Goal: Task Accomplishment & Management: Use online tool/utility

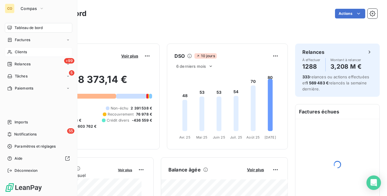
click at [17, 50] on span "Clients" at bounding box center [21, 51] width 12 height 5
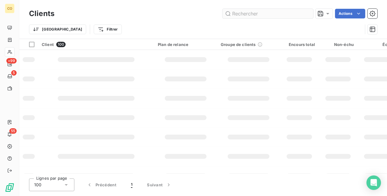
click at [276, 9] on input "text" at bounding box center [268, 14] width 91 height 10
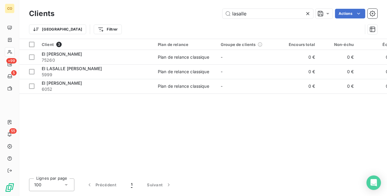
type input "lasalle"
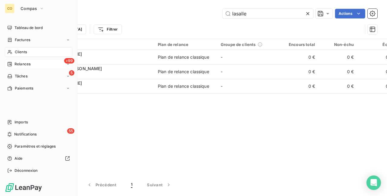
click at [26, 65] on span "Relances" at bounding box center [23, 63] width 16 height 5
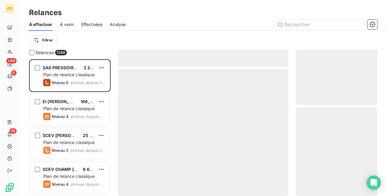
scroll to position [132, 77]
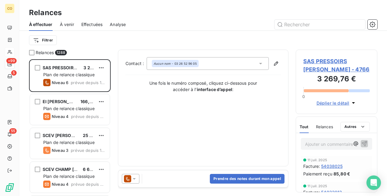
click at [88, 24] on span "Effectuées" at bounding box center [91, 24] width 21 height 6
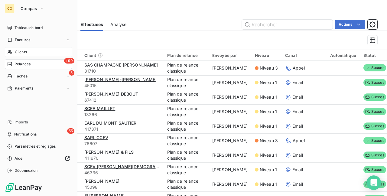
click at [23, 61] on div "+99 Relances" at bounding box center [38, 64] width 67 height 10
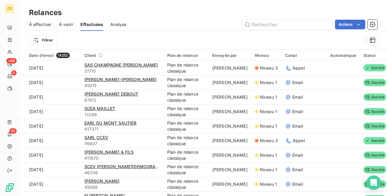
click at [34, 24] on span "À effectuer" at bounding box center [40, 24] width 23 height 6
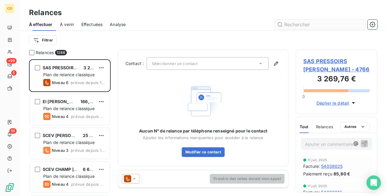
scroll to position [132, 77]
click at [302, 25] on input "text" at bounding box center [320, 25] width 91 height 10
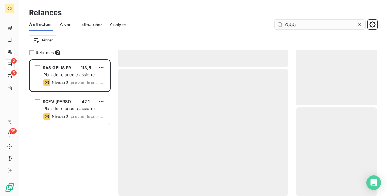
scroll to position [132, 77]
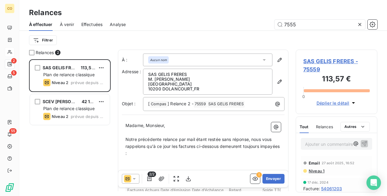
type input "7555"
click at [136, 177] on icon at bounding box center [134, 179] width 6 height 6
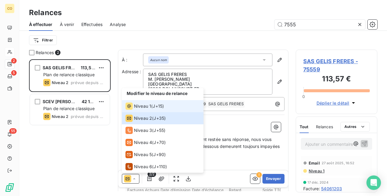
click at [141, 108] on span "Niveau 1" at bounding box center [142, 106] width 17 height 6
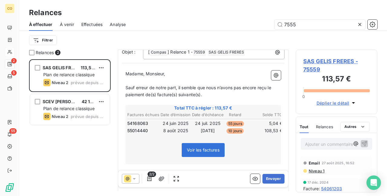
scroll to position [60, 0]
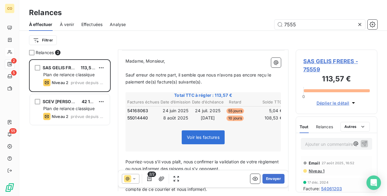
click at [316, 170] on span "Niveau 1" at bounding box center [316, 170] width 16 height 5
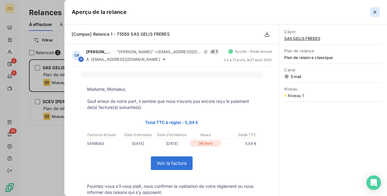
click at [375, 10] on icon "button" at bounding box center [375, 12] width 6 height 6
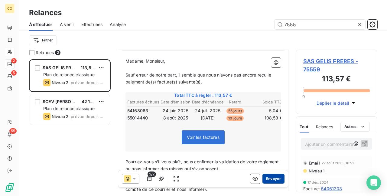
click at [262, 180] on button "Envoyer" at bounding box center [273, 179] width 22 height 10
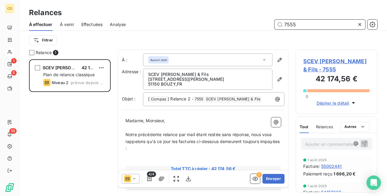
click at [311, 24] on input "7555" at bounding box center [320, 25] width 91 height 10
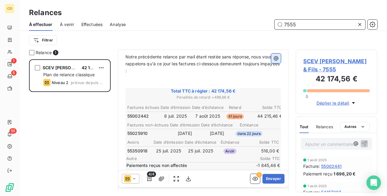
scroll to position [91, 0]
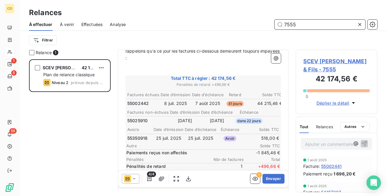
click at [99, 24] on span "Effectuées" at bounding box center [91, 24] width 21 height 6
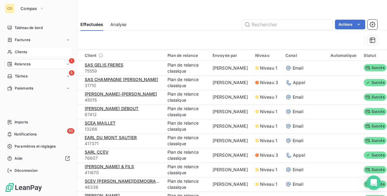
click at [22, 63] on span "Relances" at bounding box center [23, 63] width 16 height 5
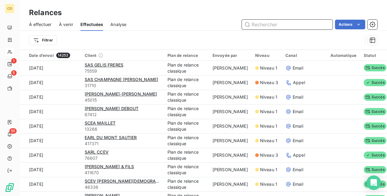
click at [258, 27] on input "text" at bounding box center [287, 25] width 91 height 10
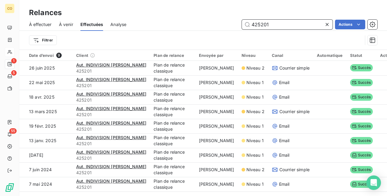
drag, startPoint x: 283, startPoint y: 23, endPoint x: 126, endPoint y: 6, distance: 157.9
click at [126, 6] on div "Relances À effectuer À venir Effectuées Analyse 425201 Actions Filtrer" at bounding box center [203, 25] width 368 height 50
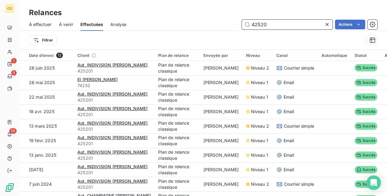
type input "425201"
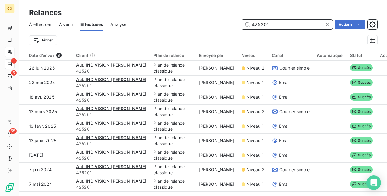
click at [49, 26] on span "À effectuer" at bounding box center [40, 24] width 23 height 6
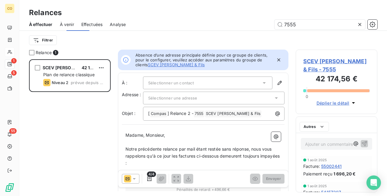
scroll to position [132, 77]
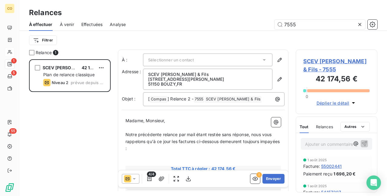
drag, startPoint x: 310, startPoint y: 24, endPoint x: 167, endPoint y: 12, distance: 143.5
click at [167, 12] on div "Relances À effectuer À venir Effectuées Analyse 7555 Filtrer" at bounding box center [203, 25] width 368 height 50
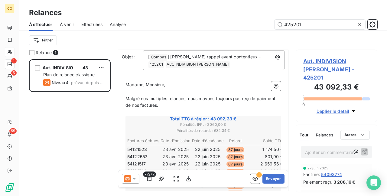
scroll to position [61, 0]
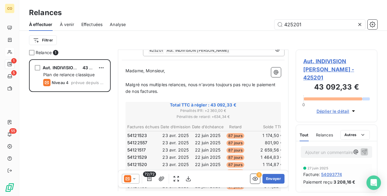
type input "425201"
click at [136, 175] on div at bounding box center [131, 179] width 18 height 10
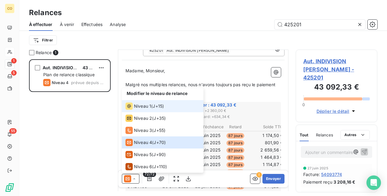
click at [137, 109] on span "Niveau 1" at bounding box center [142, 106] width 17 height 6
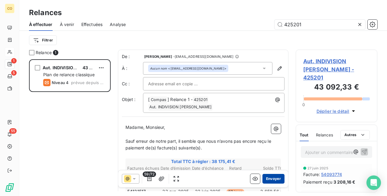
click at [270, 178] on button "Envoyer" at bounding box center [273, 179] width 22 height 10
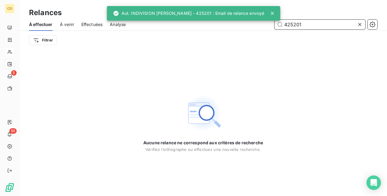
drag, startPoint x: 308, startPoint y: 21, endPoint x: 205, endPoint y: 12, distance: 103.5
click at [205, 12] on div "CO 5 55 Relances À effectuer À venir Effectuées Analyse 425201 Filtrer Aucune r…" at bounding box center [193, 98] width 387 height 196
click at [360, 25] on icon at bounding box center [360, 24] width 6 height 6
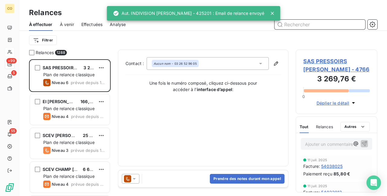
scroll to position [132, 77]
click at [318, 24] on input "text" at bounding box center [320, 25] width 91 height 10
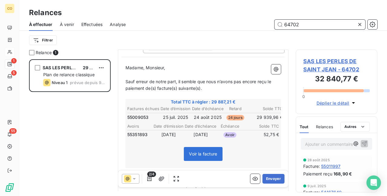
scroll to position [60, 0]
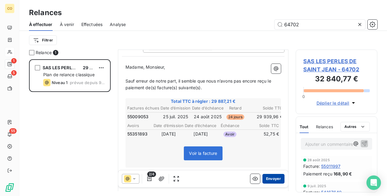
click at [270, 178] on button "Envoyer" at bounding box center [273, 179] width 22 height 10
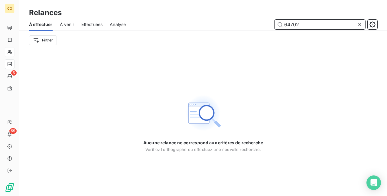
drag, startPoint x: 313, startPoint y: 21, endPoint x: 189, endPoint y: 9, distance: 125.2
click at [189, 9] on div "Relances À effectuer À venir Effectuées Analyse 64702 Filtrer" at bounding box center [203, 25] width 368 height 50
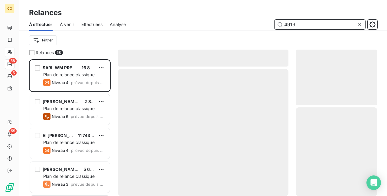
scroll to position [132, 77]
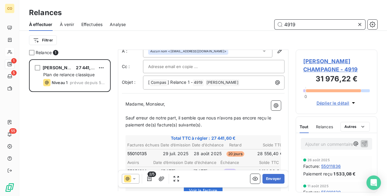
scroll to position [31, 0]
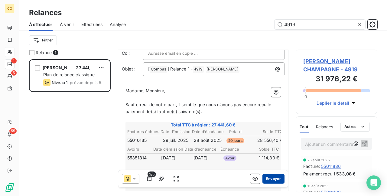
click at [270, 180] on button "Envoyer" at bounding box center [273, 179] width 22 height 10
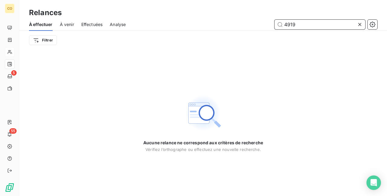
drag, startPoint x: 308, startPoint y: 22, endPoint x: 247, endPoint y: 15, distance: 61.2
click at [247, 15] on div "Relances À effectuer À venir Effectuées Analyse 4919 Filtrer" at bounding box center [203, 25] width 368 height 50
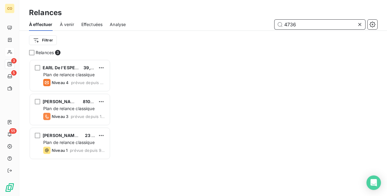
scroll to position [132, 77]
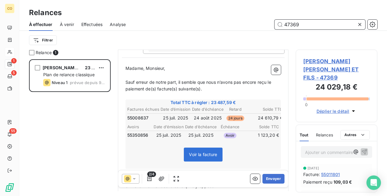
scroll to position [60, 0]
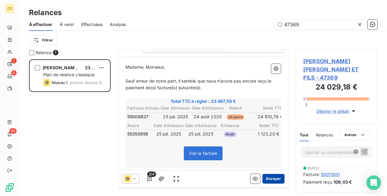
click at [268, 177] on button "Envoyer" at bounding box center [273, 179] width 22 height 10
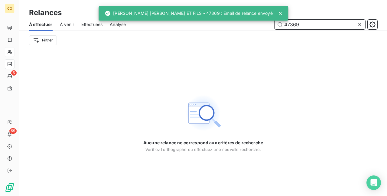
drag, startPoint x: 311, startPoint y: 25, endPoint x: 227, endPoint y: 19, distance: 84.6
click at [227, 19] on div "CO 5 55 Relances À effectuer À venir Effectuées Analyse 47369 Filtrer Aucune re…" at bounding box center [193, 98] width 387 height 196
drag, startPoint x: 319, startPoint y: 24, endPoint x: 230, endPoint y: 23, distance: 89.8
click at [230, 23] on div "47369" at bounding box center [255, 25] width 244 height 10
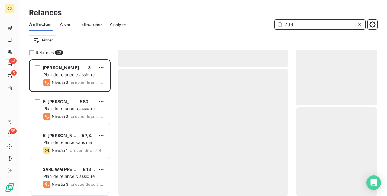
scroll to position [132, 77]
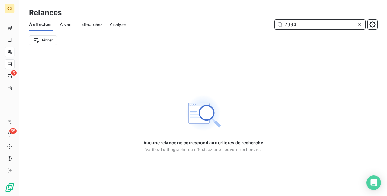
drag, startPoint x: 302, startPoint y: 27, endPoint x: 218, endPoint y: 23, distance: 84.2
click at [218, 23] on div "2694" at bounding box center [255, 25] width 244 height 10
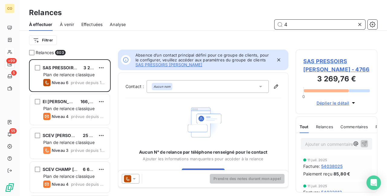
scroll to position [132, 77]
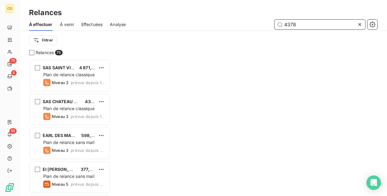
scroll to position [132, 77]
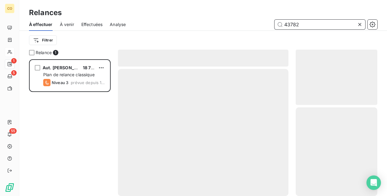
scroll to position [132, 77]
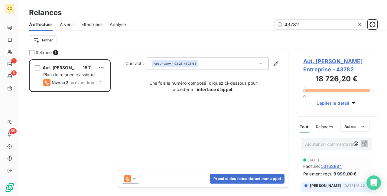
click at [134, 180] on icon at bounding box center [134, 179] width 6 height 6
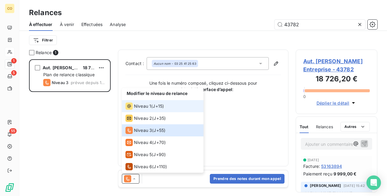
click at [133, 105] on div "Niveau 1" at bounding box center [139, 106] width 26 height 7
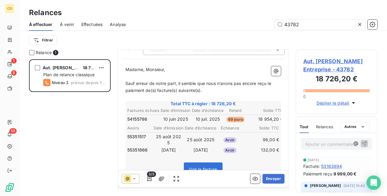
scroll to position [61, 0]
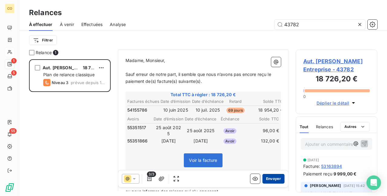
click at [271, 177] on button "Envoyer" at bounding box center [273, 179] width 22 height 10
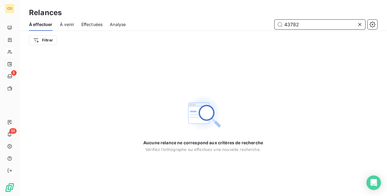
drag, startPoint x: 301, startPoint y: 25, endPoint x: 220, endPoint y: 21, distance: 80.8
click at [220, 21] on div "43782" at bounding box center [255, 25] width 244 height 10
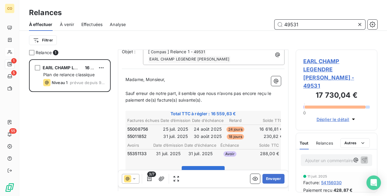
scroll to position [61, 0]
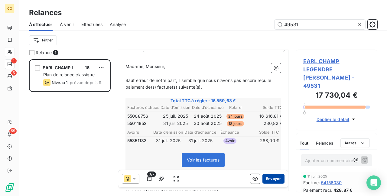
click at [264, 180] on button "Envoyer" at bounding box center [273, 179] width 22 height 10
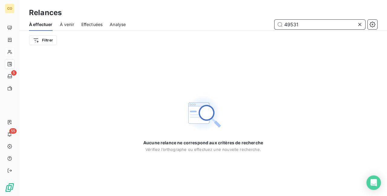
drag, startPoint x: 308, startPoint y: 23, endPoint x: 218, endPoint y: 15, distance: 90.4
click at [218, 15] on div "Relances À effectuer À venir Effectuées Analyse 49531 Filtrer" at bounding box center [203, 25] width 368 height 50
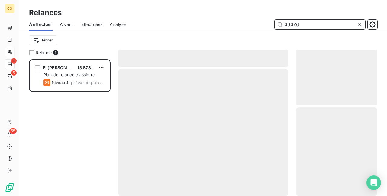
scroll to position [132, 77]
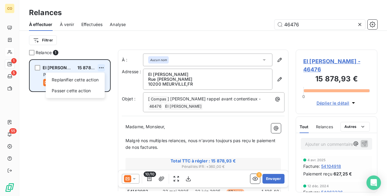
click at [102, 67] on html "CO 1 5 55 Relances À effectuer À venir Effectuées Analyse 46476 Filtrer Relance…" at bounding box center [193, 98] width 387 height 196
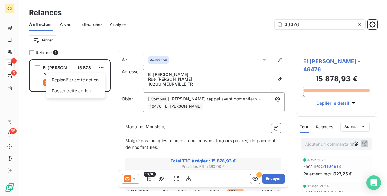
click at [136, 178] on html "CO 1 5 55 Relances À effectuer À venir Effectuées Analyse 46476 Filtrer Relance…" at bounding box center [193, 98] width 387 height 196
click at [134, 174] on div "10/10 ! Envoyer" at bounding box center [203, 178] width 170 height 17
click at [136, 177] on icon at bounding box center [134, 179] width 6 height 6
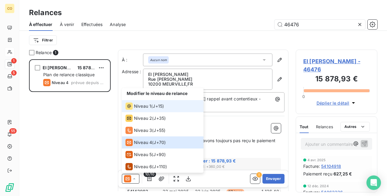
click at [134, 110] on li "Niveau 1 ( J+15 )" at bounding box center [163, 106] width 82 height 12
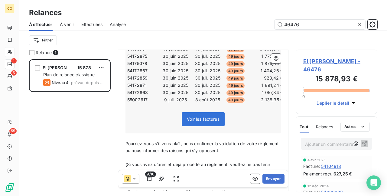
scroll to position [151, 0]
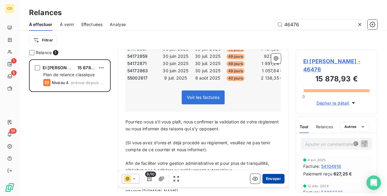
click at [262, 178] on button "Envoyer" at bounding box center [273, 179] width 22 height 10
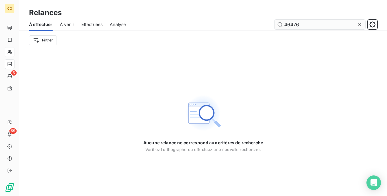
click at [322, 20] on div "À effectuer À venir Effectuées Analyse 46476" at bounding box center [203, 24] width 368 height 13
drag, startPoint x: 313, startPoint y: 23, endPoint x: 244, endPoint y: 14, distance: 69.5
click at [244, 14] on div "Relances À effectuer À venir Effectuées Analyse 46476 Filtrer" at bounding box center [203, 25] width 368 height 50
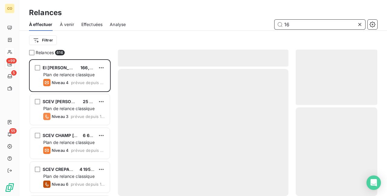
scroll to position [132, 77]
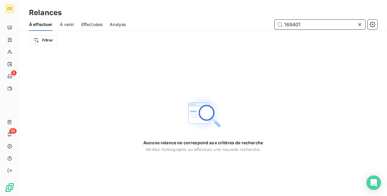
drag, startPoint x: 306, startPoint y: 25, endPoint x: 209, endPoint y: 16, distance: 97.9
click at [209, 16] on div "Relances À effectuer À venir Effectuées Analyse 169401 Filtrer" at bounding box center [203, 25] width 368 height 50
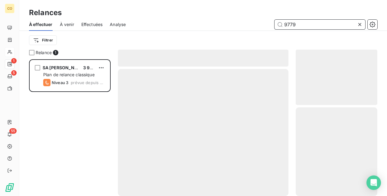
scroll to position [132, 77]
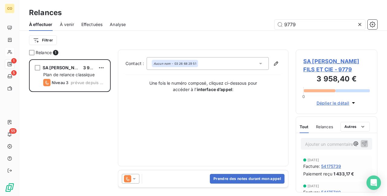
click at [135, 176] on icon at bounding box center [134, 179] width 6 height 6
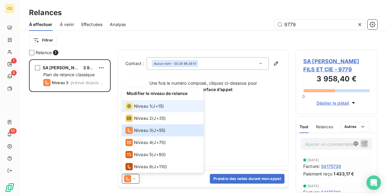
click at [138, 104] on span "Niveau 1" at bounding box center [142, 106] width 17 height 6
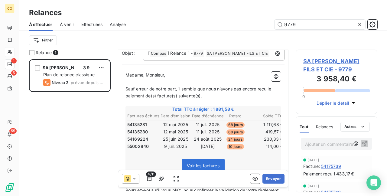
scroll to position [61, 0]
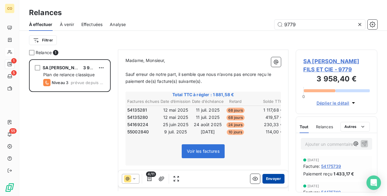
click at [262, 179] on button "Envoyer" at bounding box center [273, 179] width 22 height 10
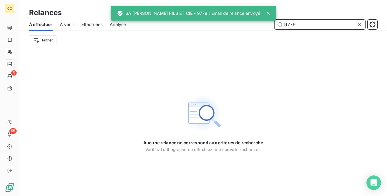
drag, startPoint x: 307, startPoint y: 23, endPoint x: 253, endPoint y: 17, distance: 54.2
click at [253, 17] on div "CO 5 55 Relances À effectuer À venir Effectuées Analyse 9779 Filtrer Aucune rel…" at bounding box center [193, 98] width 387 height 196
drag, startPoint x: 300, startPoint y: 27, endPoint x: 260, endPoint y: 19, distance: 41.3
click at [260, 19] on div "CO 5 55 Relances À effectuer À venir Effectuées Analyse 9779 Filtrer Aucune rel…" at bounding box center [193, 98] width 387 height 196
drag, startPoint x: 300, startPoint y: 20, endPoint x: 278, endPoint y: 21, distance: 22.4
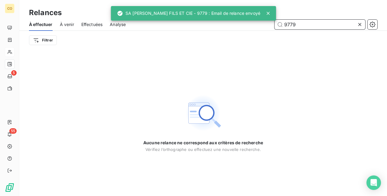
click at [278, 21] on input "9779" at bounding box center [320, 25] width 91 height 10
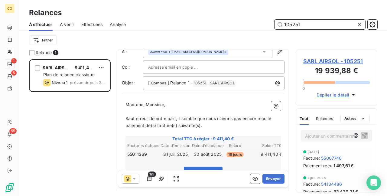
scroll to position [31, 0]
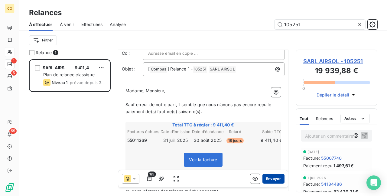
click at [270, 178] on button "Envoyer" at bounding box center [273, 179] width 22 height 10
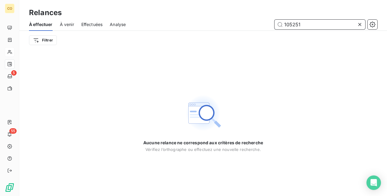
drag, startPoint x: 307, startPoint y: 27, endPoint x: 232, endPoint y: 22, distance: 75.1
click at [232, 22] on div "105251" at bounding box center [255, 25] width 244 height 10
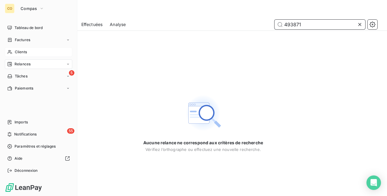
type input "493871"
click at [23, 50] on span "Clients" at bounding box center [21, 51] width 12 height 5
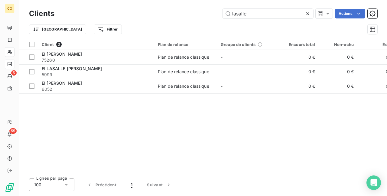
drag, startPoint x: 257, startPoint y: 15, endPoint x: 160, endPoint y: 1, distance: 98.6
click at [160, 1] on div "Clients lasalle Actions Trier Filtrer" at bounding box center [203, 19] width 368 height 39
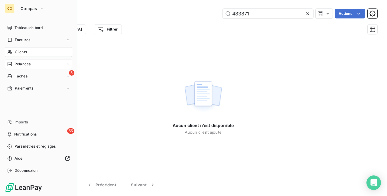
click at [22, 50] on span "Clients" at bounding box center [21, 51] width 12 height 5
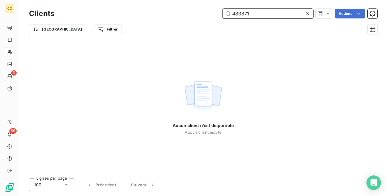
drag, startPoint x: 253, startPoint y: 15, endPoint x: 180, endPoint y: 6, distance: 73.7
click at [180, 6] on div "Clients 483871 Actions Trier Filtrer" at bounding box center [203, 19] width 368 height 39
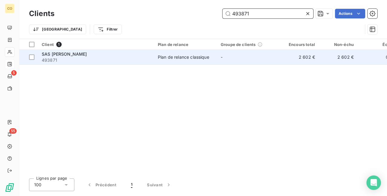
type input "493871"
click at [184, 63] on td "Plan de relance classique" at bounding box center [185, 57] width 63 height 15
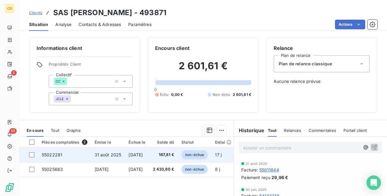
click at [167, 157] on span "167,81 €" at bounding box center [163, 155] width 21 height 6
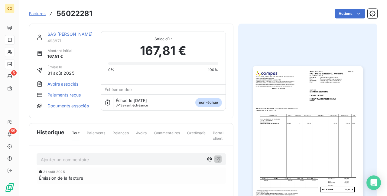
click at [322, 186] on img "button" at bounding box center [308, 143] width 110 height 155
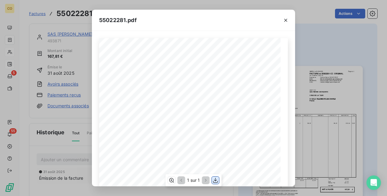
click at [217, 178] on icon "button" at bounding box center [216, 180] width 6 height 6
drag, startPoint x: 160, startPoint y: 16, endPoint x: 286, endPoint y: 13, distance: 126.7
click at [160, 16] on div "55022281.pdf" at bounding box center [193, 20] width 203 height 21
click at [282, 20] on button "button" at bounding box center [286, 20] width 10 height 10
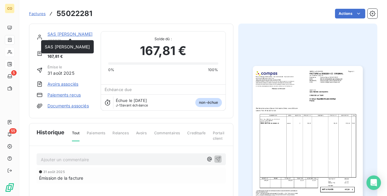
click at [68, 33] on link "SAS [PERSON_NAME]" at bounding box center [69, 33] width 45 height 5
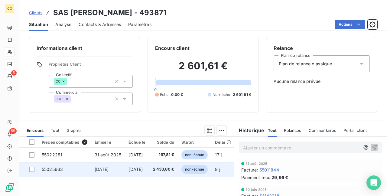
click at [142, 165] on td "[DATE]" at bounding box center [137, 169] width 24 height 15
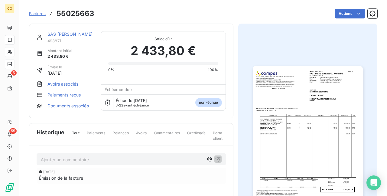
click at [293, 162] on img "button" at bounding box center [308, 143] width 110 height 155
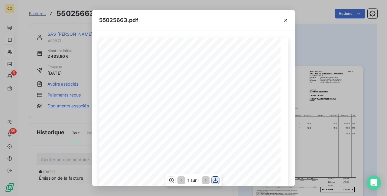
click at [215, 182] on icon "button" at bounding box center [216, 180] width 6 height 6
click at [151, 13] on div "55025663.pdf" at bounding box center [193, 20] width 203 height 21
drag, startPoint x: 283, startPoint y: 19, endPoint x: 157, endPoint y: 5, distance: 126.3
click at [283, 19] on icon "button" at bounding box center [286, 20] width 6 height 6
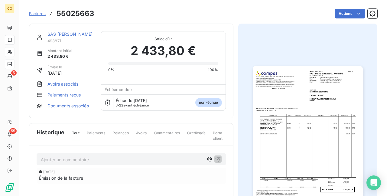
click at [64, 34] on link "SAS [PERSON_NAME]" at bounding box center [69, 33] width 45 height 5
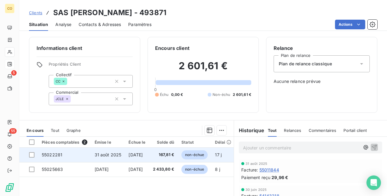
click at [123, 156] on td "31 août 2025" at bounding box center [108, 155] width 34 height 15
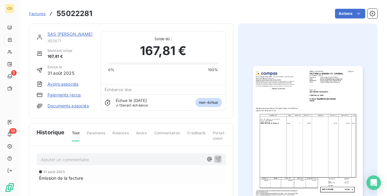
click at [318, 133] on img "button" at bounding box center [308, 143] width 110 height 155
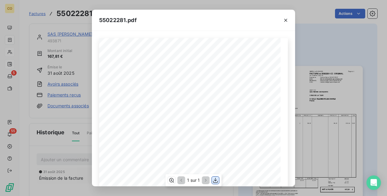
click at [216, 178] on icon "button" at bounding box center [216, 180] width 6 height 6
drag, startPoint x: 161, startPoint y: 18, endPoint x: 202, endPoint y: 17, distance: 40.6
click at [177, 18] on div "55022281.pdf" at bounding box center [193, 20] width 203 height 21
click at [286, 19] on icon "button" at bounding box center [286, 20] width 6 height 6
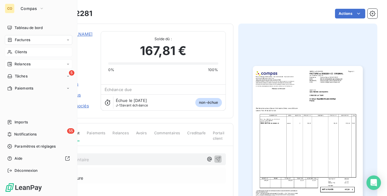
click at [22, 62] on span "Relances" at bounding box center [23, 63] width 16 height 5
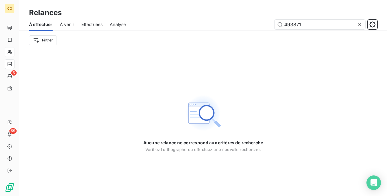
drag, startPoint x: 201, startPoint y: 13, endPoint x: 191, endPoint y: 12, distance: 10.9
click at [191, 12] on div "Relances À effectuer À venir Effectuées Analyse 493871 Filtrer" at bounding box center [203, 25] width 368 height 50
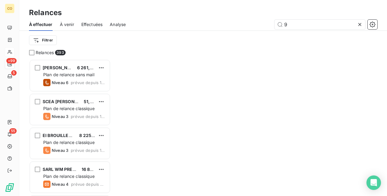
scroll to position [132, 77]
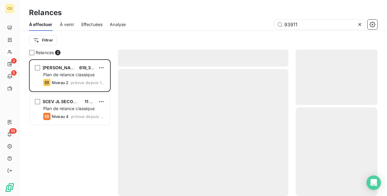
scroll to position [132, 77]
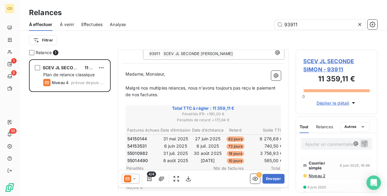
scroll to position [61, 0]
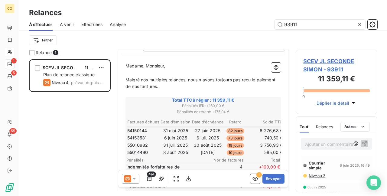
click at [314, 175] on span "Niveau 2" at bounding box center [316, 175] width 17 height 5
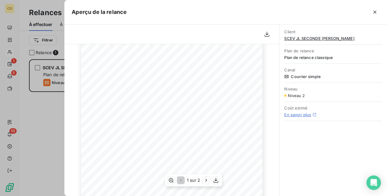
scroll to position [91, 0]
click at [375, 12] on icon "button" at bounding box center [374, 12] width 3 height 3
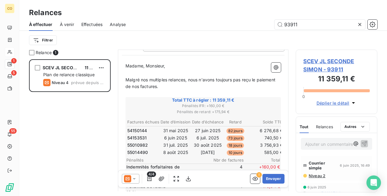
click at [137, 180] on icon at bounding box center [134, 179] width 6 height 6
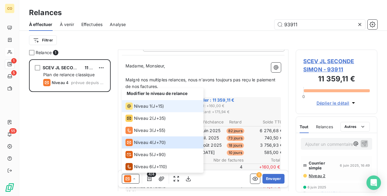
click at [140, 109] on div "Niveau 1" at bounding box center [139, 106] width 26 height 7
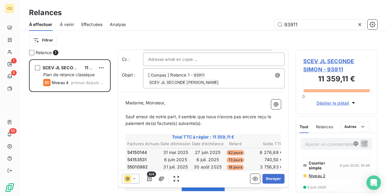
scroll to position [60, 0]
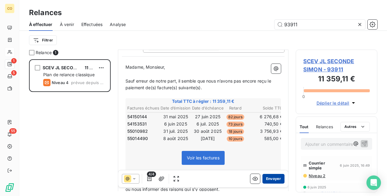
click at [264, 178] on button "Envoyer" at bounding box center [273, 179] width 22 height 10
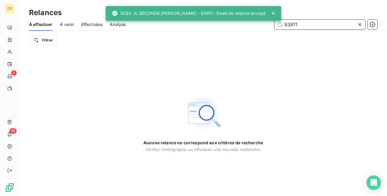
drag, startPoint x: 308, startPoint y: 25, endPoint x: 221, endPoint y: 7, distance: 88.1
click at [221, 7] on div "CO 5 55 Relances À effectuer À venir Effectuées Analyse 93911 Filtrer Aucune re…" at bounding box center [193, 98] width 387 height 196
drag, startPoint x: 307, startPoint y: 22, endPoint x: 264, endPoint y: 18, distance: 43.1
click at [264, 18] on div "CO 5 55 Relances À effectuer À venir Effectuées Analyse 93911 Filtrer Aucune re…" at bounding box center [193, 98] width 387 height 196
drag, startPoint x: 302, startPoint y: 25, endPoint x: 278, endPoint y: 21, distance: 24.3
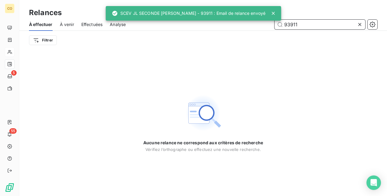
click at [278, 21] on input "93911" at bounding box center [320, 25] width 91 height 10
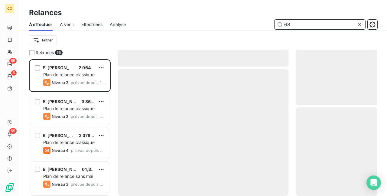
scroll to position [132, 77]
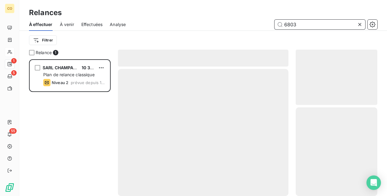
scroll to position [132, 77]
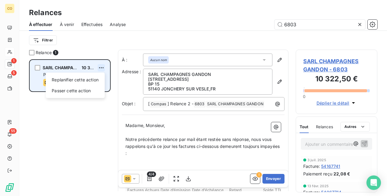
click at [102, 69] on html "CO 1 5 55 Relances À effectuer À venir Effectuées Analyse 6803 Filtrer Relance …" at bounding box center [193, 98] width 387 height 196
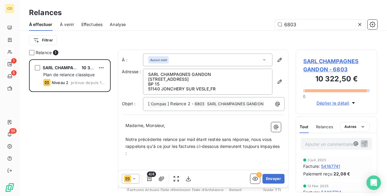
click at [135, 177] on html "CO 1 5 55 Relances À effectuer À venir Effectuées Analyse 6803 Filtrer Relance …" at bounding box center [193, 98] width 387 height 196
click at [135, 177] on icon at bounding box center [134, 179] width 6 height 6
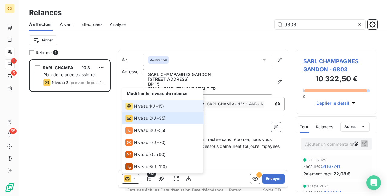
click at [143, 102] on li "Niveau 1 ( J+15 )" at bounding box center [163, 106] width 82 height 12
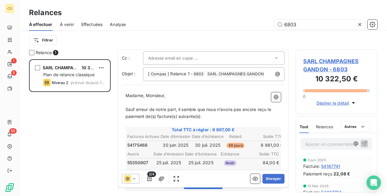
scroll to position [31, 0]
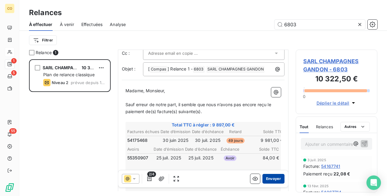
click at [272, 178] on button "Envoyer" at bounding box center [273, 179] width 22 height 10
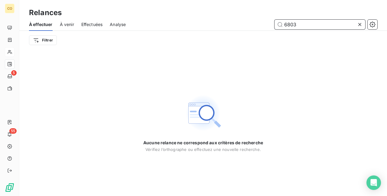
drag, startPoint x: 265, startPoint y: 19, endPoint x: 259, endPoint y: 19, distance: 5.8
click at [259, 19] on div "À effectuer À venir Effectuées Analyse 6803" at bounding box center [203, 24] width 368 height 13
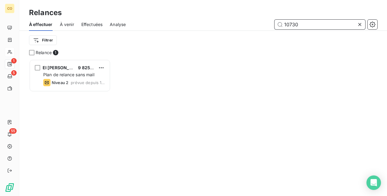
scroll to position [5, 5]
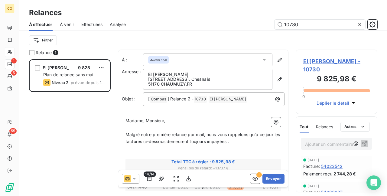
click at [134, 181] on icon at bounding box center [134, 179] width 6 height 6
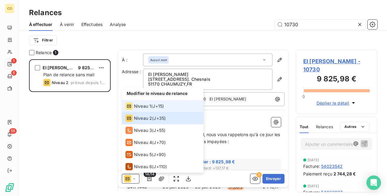
click at [142, 111] on li "Niveau 1 ( J+15 )" at bounding box center [163, 106] width 82 height 12
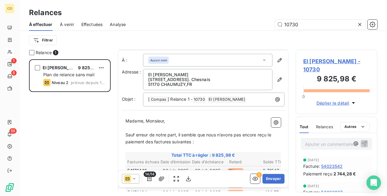
scroll to position [60, 0]
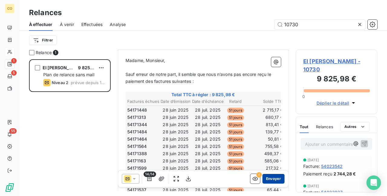
click at [269, 178] on button "Envoyer" at bounding box center [273, 179] width 22 height 10
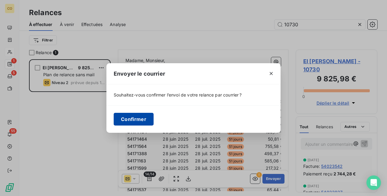
click at [140, 118] on button "Confirmer" at bounding box center [134, 119] width 40 height 13
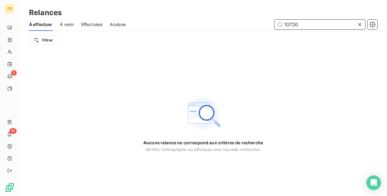
drag, startPoint x: 274, startPoint y: 19, endPoint x: 241, endPoint y: 16, distance: 33.1
click at [241, 16] on div "Relances À effectuer À venir Effectuées Analyse 10730 Filtrer" at bounding box center [203, 25] width 368 height 50
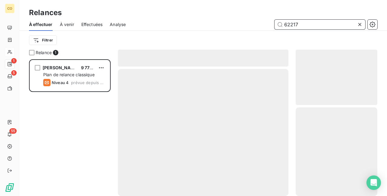
scroll to position [132, 77]
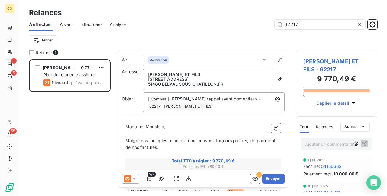
click at [135, 180] on icon at bounding box center [134, 179] width 6 height 6
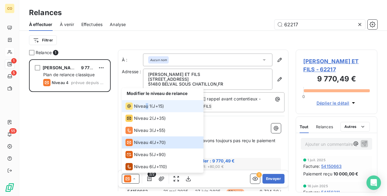
click at [146, 106] on span "Niveau 1" at bounding box center [142, 106] width 17 height 6
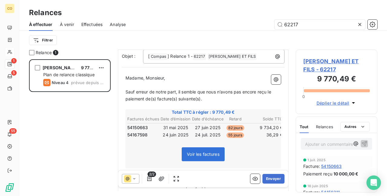
scroll to position [60, 0]
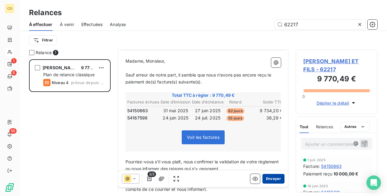
click at [270, 181] on button "Envoyer" at bounding box center [273, 179] width 22 height 10
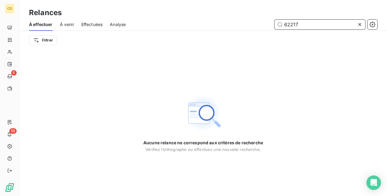
drag, startPoint x: 304, startPoint y: 24, endPoint x: 253, endPoint y: 21, distance: 50.9
click at [253, 21] on div "62217" at bounding box center [255, 25] width 244 height 10
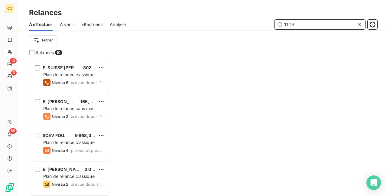
scroll to position [132, 77]
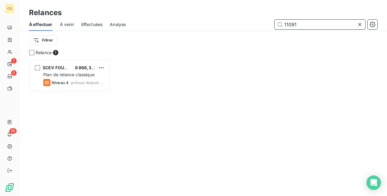
scroll to position [132, 77]
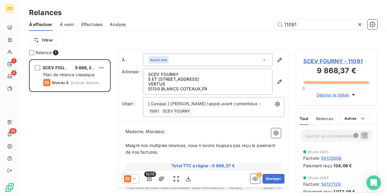
click at [135, 177] on icon at bounding box center [134, 179] width 6 height 6
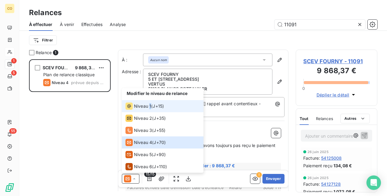
click at [150, 104] on span "Niveau 1" at bounding box center [142, 106] width 17 height 6
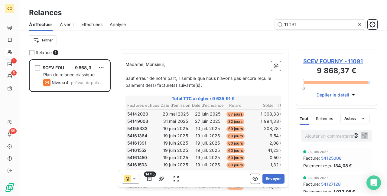
scroll to position [60, 0]
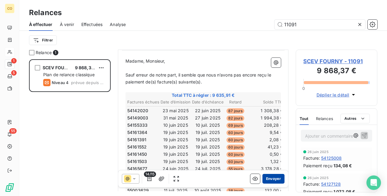
click at [265, 179] on button "Envoyer" at bounding box center [273, 179] width 22 height 10
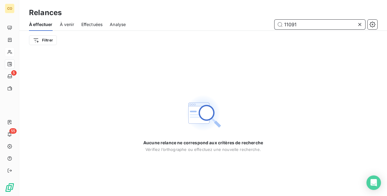
drag, startPoint x: 303, startPoint y: 25, endPoint x: 231, endPoint y: 18, distance: 72.4
click at [231, 18] on div "Relances À effectuer À venir Effectuées Analyse 11091 Filtrer" at bounding box center [203, 25] width 368 height 50
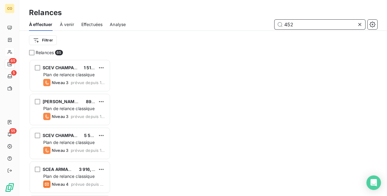
scroll to position [132, 77]
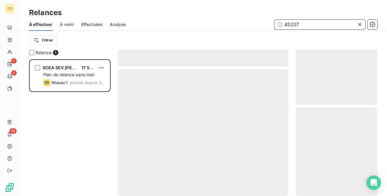
scroll to position [132, 77]
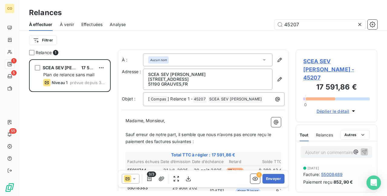
click at [134, 177] on icon at bounding box center [134, 179] width 6 height 6
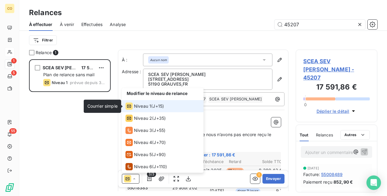
click at [131, 105] on icon at bounding box center [129, 106] width 4 height 3
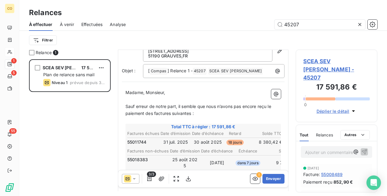
scroll to position [31, 0]
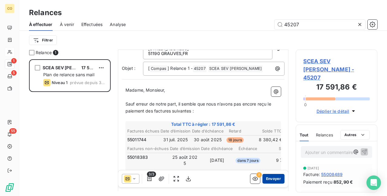
click at [267, 178] on button "Envoyer" at bounding box center [273, 179] width 22 height 10
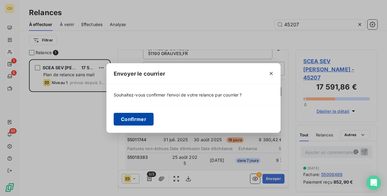
click at [130, 122] on button "Confirmer" at bounding box center [134, 119] width 40 height 13
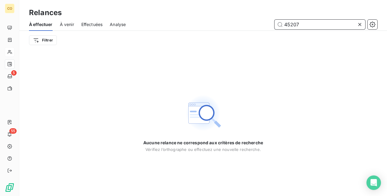
drag, startPoint x: 306, startPoint y: 24, endPoint x: 222, endPoint y: 17, distance: 84.3
click at [222, 17] on div "Relances À effectuer À venir Effectuées Analyse 45207 Filtrer" at bounding box center [203, 25] width 368 height 50
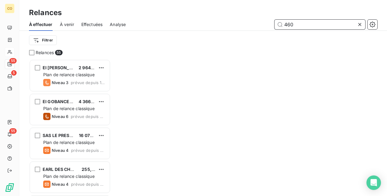
scroll to position [132, 77]
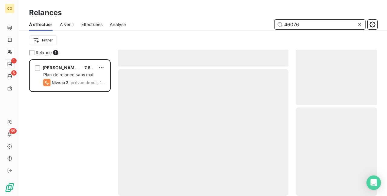
scroll to position [132, 77]
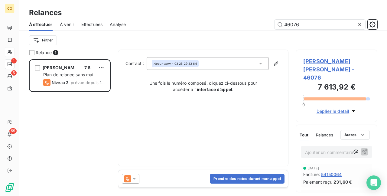
click at [135, 177] on icon at bounding box center [134, 179] width 6 height 6
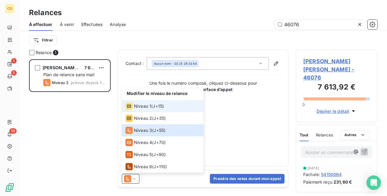
click at [137, 107] on span "Niveau 1" at bounding box center [142, 106] width 17 height 6
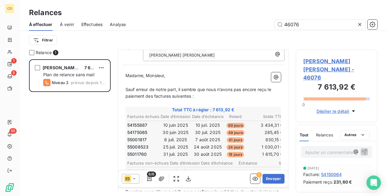
scroll to position [61, 0]
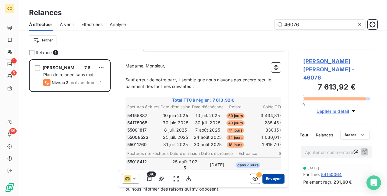
click at [269, 178] on button "Envoyer" at bounding box center [273, 179] width 22 height 10
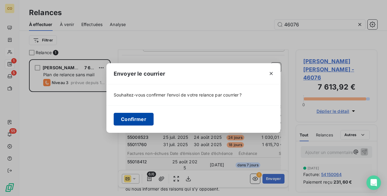
click at [139, 119] on button "Confirmer" at bounding box center [134, 119] width 40 height 13
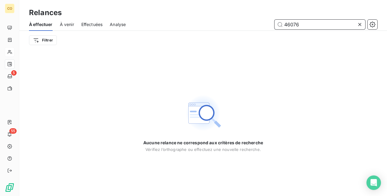
drag, startPoint x: 320, startPoint y: 23, endPoint x: 221, endPoint y: 18, distance: 99.7
click at [221, 18] on div "Relances À effectuer À venir Effectuées Analyse 46076 Filtrer" at bounding box center [203, 25] width 368 height 50
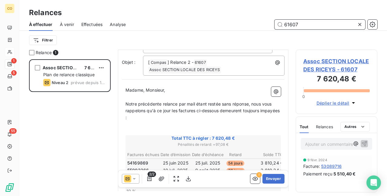
scroll to position [60, 0]
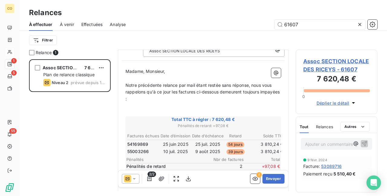
click at [134, 178] on icon at bounding box center [134, 179] width 3 height 2
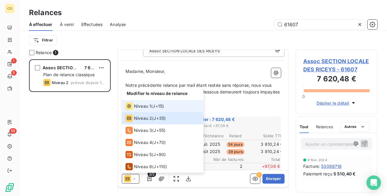
click at [140, 111] on li "Niveau 1 ( J+15 )" at bounding box center [163, 106] width 82 height 12
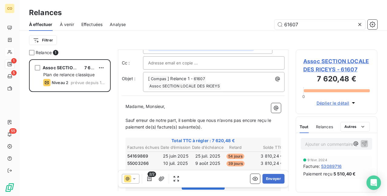
scroll to position [31, 0]
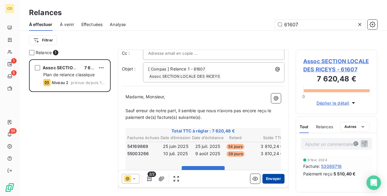
click at [273, 179] on button "Envoyer" at bounding box center [273, 179] width 22 height 10
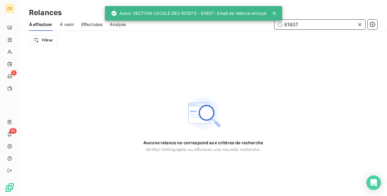
drag, startPoint x: 308, startPoint y: 26, endPoint x: 258, endPoint y: 23, distance: 50.6
click at [258, 23] on div "61607" at bounding box center [255, 25] width 244 height 10
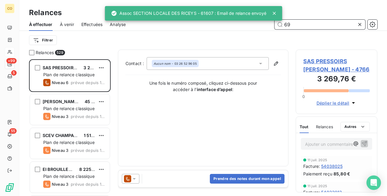
scroll to position [132, 77]
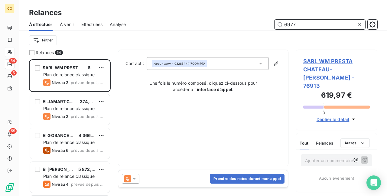
scroll to position [132, 77]
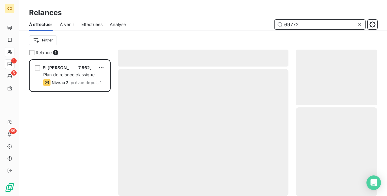
scroll to position [132, 77]
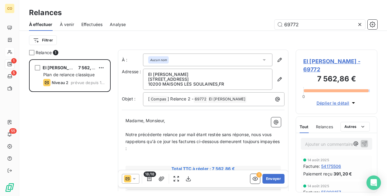
click at [135, 180] on icon at bounding box center [134, 179] width 6 height 6
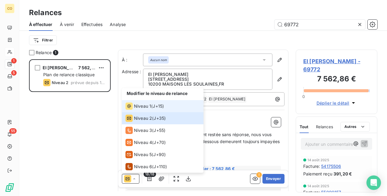
click at [142, 108] on span "Niveau 1" at bounding box center [142, 106] width 17 height 6
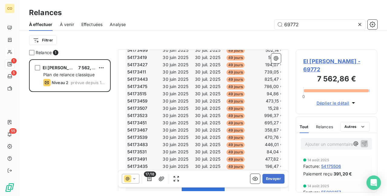
scroll to position [122, 0]
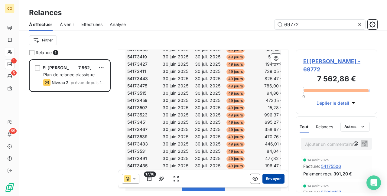
click at [268, 179] on button "Envoyer" at bounding box center [273, 179] width 22 height 10
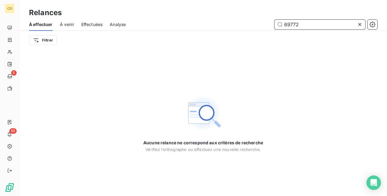
drag, startPoint x: 318, startPoint y: 23, endPoint x: 242, endPoint y: 22, distance: 76.5
click at [242, 22] on div "69772" at bounding box center [255, 25] width 244 height 10
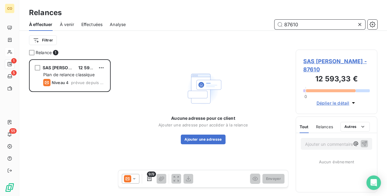
scroll to position [132, 77]
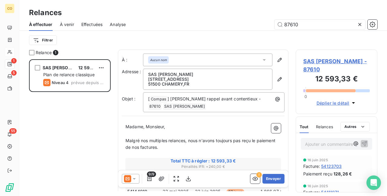
click at [133, 177] on icon at bounding box center [134, 179] width 6 height 6
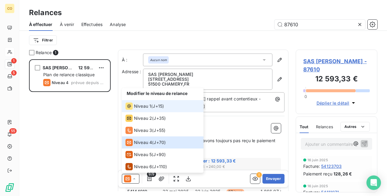
click at [136, 105] on span "Niveau 1" at bounding box center [142, 106] width 17 height 6
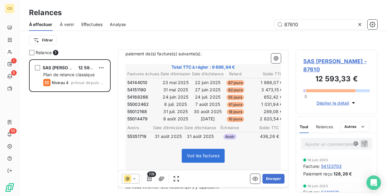
scroll to position [91, 0]
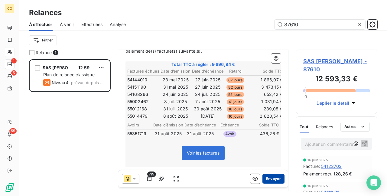
click at [269, 178] on button "Envoyer" at bounding box center [273, 179] width 22 height 10
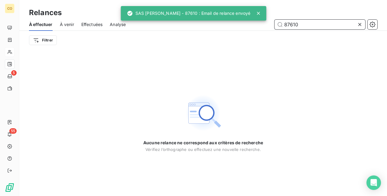
drag, startPoint x: 306, startPoint y: 22, endPoint x: 197, endPoint y: 19, distance: 109.2
click at [197, 19] on div "CO 5 55 Relances À effectuer À venir Effectuées Analyse 87610 Filtrer Aucune re…" at bounding box center [193, 98] width 387 height 196
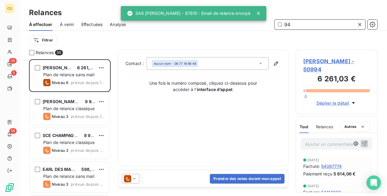
scroll to position [132, 77]
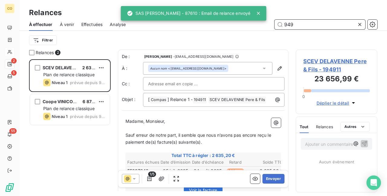
scroll to position [132, 77]
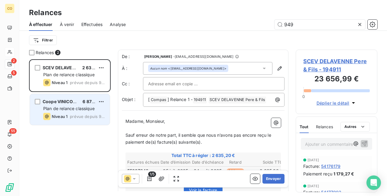
click at [71, 106] on span "Plan de relance classique" at bounding box center [68, 108] width 51 height 5
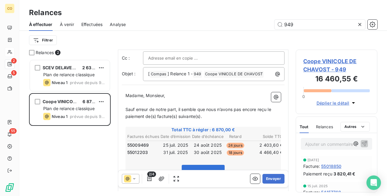
scroll to position [31, 0]
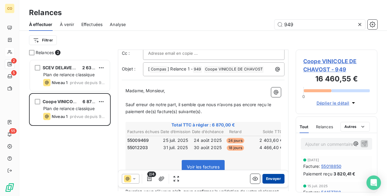
click at [262, 175] on button "Envoyer" at bounding box center [273, 179] width 22 height 10
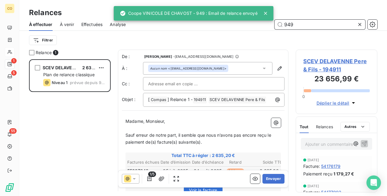
drag, startPoint x: 317, startPoint y: 27, endPoint x: 227, endPoint y: 26, distance: 90.1
click at [227, 26] on div "949" at bounding box center [255, 25] width 244 height 10
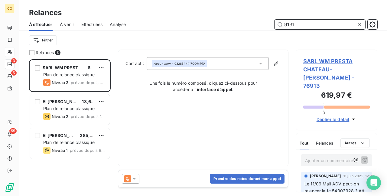
scroll to position [132, 77]
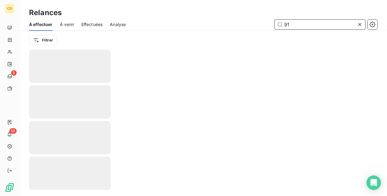
type input "9"
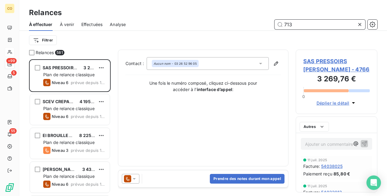
scroll to position [132, 77]
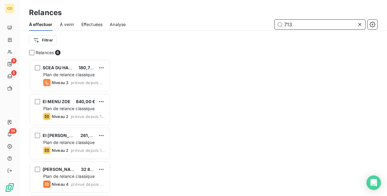
scroll to position [132, 77]
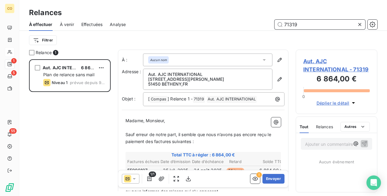
scroll to position [132, 77]
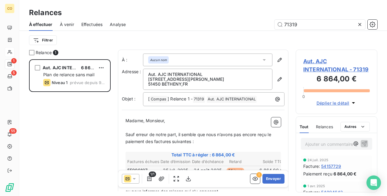
click at [134, 179] on icon at bounding box center [134, 179] width 3 height 2
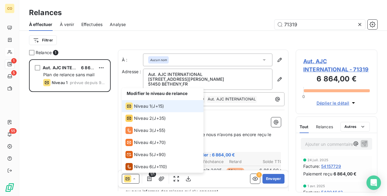
click at [136, 107] on span "Niveau 1" at bounding box center [142, 106] width 17 height 6
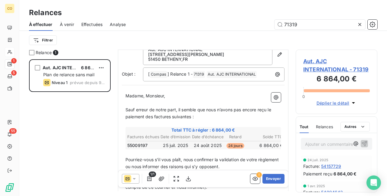
scroll to position [31, 0]
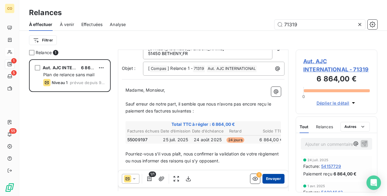
click at [267, 178] on button "Envoyer" at bounding box center [273, 179] width 22 height 10
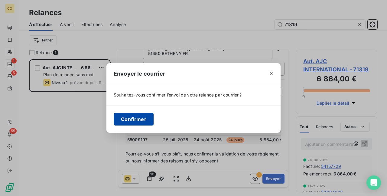
click at [140, 117] on button "Confirmer" at bounding box center [134, 119] width 40 height 13
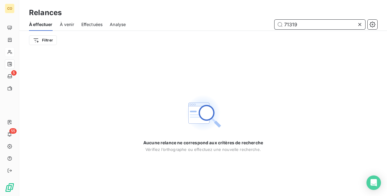
drag, startPoint x: 283, startPoint y: 20, endPoint x: 232, endPoint y: 16, distance: 51.9
click at [232, 16] on div "Relances À effectuer À venir Effectuées Analyse 71319 Filtrer" at bounding box center [203, 25] width 368 height 50
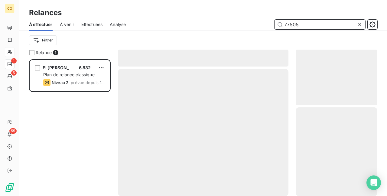
scroll to position [132, 77]
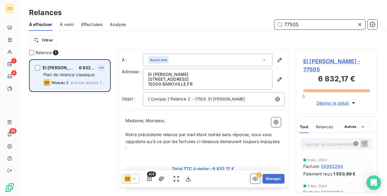
type input "77505"
click at [103, 70] on html "CO 1 5 55 Relances À effectuer À venir Effectuées Analyse 77505 Filtrer Relance…" at bounding box center [193, 98] width 387 height 196
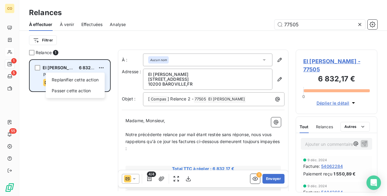
click at [87, 74] on div "Replanifier cette action Passer cette action" at bounding box center [75, 85] width 59 height 25
click at [86, 78] on div "Replanifier cette action" at bounding box center [75, 80] width 54 height 10
select select "8"
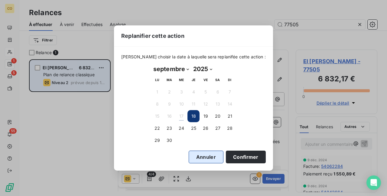
click at [199, 158] on button "Annuler" at bounding box center [206, 157] width 35 height 13
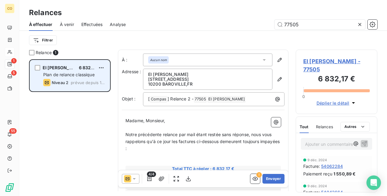
click at [133, 179] on icon at bounding box center [134, 179] width 6 height 6
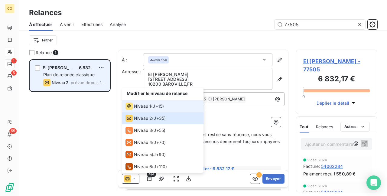
click at [134, 106] on span "Niveau 1" at bounding box center [142, 106] width 17 height 6
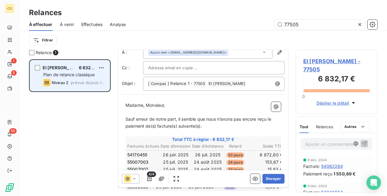
scroll to position [60, 0]
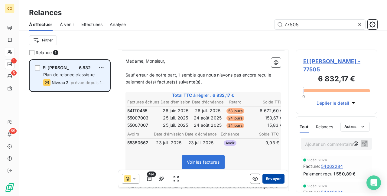
click at [263, 178] on button "Envoyer" at bounding box center [273, 179] width 22 height 10
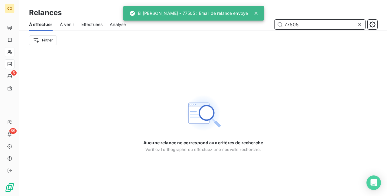
drag, startPoint x: 302, startPoint y: 24, endPoint x: 238, endPoint y: 19, distance: 64.9
click at [238, 19] on div "CO 5 55 Relances À effectuer À venir Effectuées Analyse 77505 Filtrer Aucune re…" at bounding box center [193, 98] width 387 height 196
drag, startPoint x: 306, startPoint y: 25, endPoint x: 263, endPoint y: 22, distance: 43.1
click at [263, 22] on div "CO 5 55 Relances À effectuer À venir Effectuées Analyse 77505 Filtrer Aucune re…" at bounding box center [193, 98] width 387 height 196
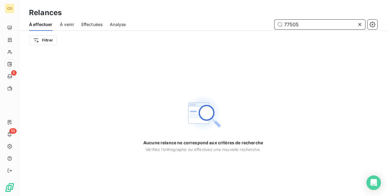
drag, startPoint x: 312, startPoint y: 23, endPoint x: 284, endPoint y: 22, distance: 28.7
click at [284, 22] on input "77505" at bounding box center [320, 25] width 91 height 10
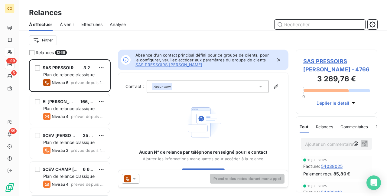
scroll to position [132, 77]
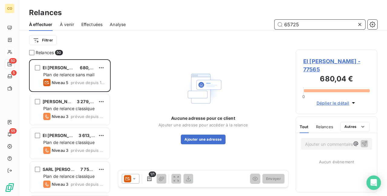
scroll to position [132, 77]
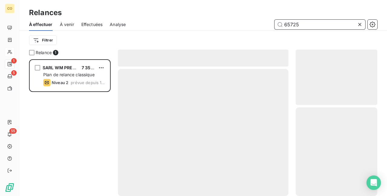
scroll to position [132, 77]
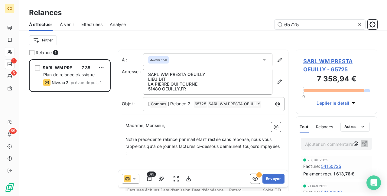
click at [133, 178] on icon at bounding box center [134, 179] width 3 height 2
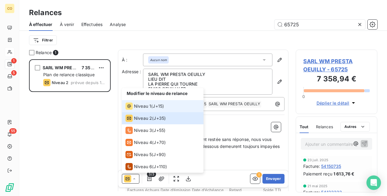
click at [134, 108] on span "Niveau 1" at bounding box center [142, 106] width 17 height 6
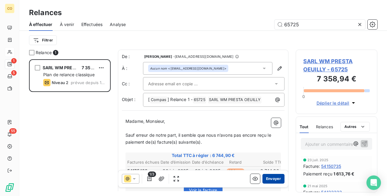
click at [272, 177] on button "Envoyer" at bounding box center [273, 179] width 22 height 10
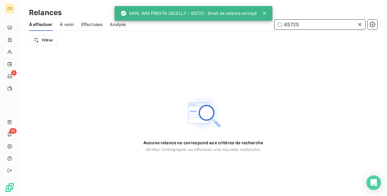
drag, startPoint x: 305, startPoint y: 27, endPoint x: 234, endPoint y: 15, distance: 71.6
click at [234, 15] on div "CO 5 55 Relances À effectuer À venir Effectuées Analyse 65725 Filtrer Aucune re…" at bounding box center [193, 98] width 387 height 196
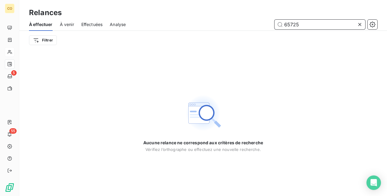
drag, startPoint x: 308, startPoint y: 23, endPoint x: 282, endPoint y: 23, distance: 26.0
click at [282, 23] on input "65725" at bounding box center [320, 25] width 91 height 10
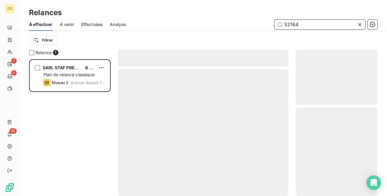
scroll to position [132, 77]
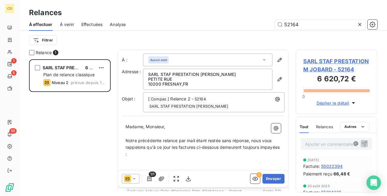
click at [132, 181] on icon at bounding box center [134, 179] width 6 height 6
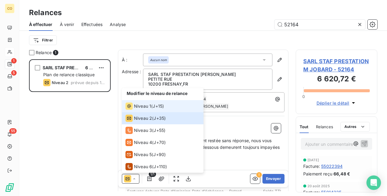
click at [143, 104] on span "Niveau 1" at bounding box center [142, 106] width 17 height 6
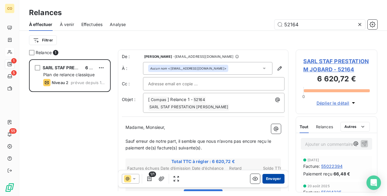
click at [267, 177] on button "Envoyer" at bounding box center [273, 179] width 22 height 10
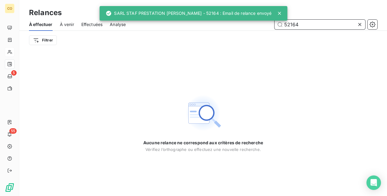
drag, startPoint x: 318, startPoint y: 26, endPoint x: 271, endPoint y: 19, distance: 47.6
click at [271, 19] on div "CO 5 55 Relances À effectuer À venir Effectuées Analyse 52164 Filtrer Aucune re…" at bounding box center [193, 98] width 387 height 196
drag, startPoint x: 304, startPoint y: 24, endPoint x: 283, endPoint y: 24, distance: 21.2
click at [283, 24] on input "52164" at bounding box center [320, 25] width 91 height 10
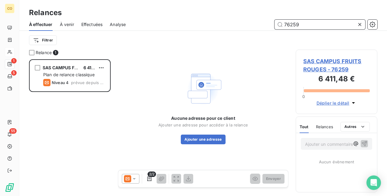
scroll to position [132, 77]
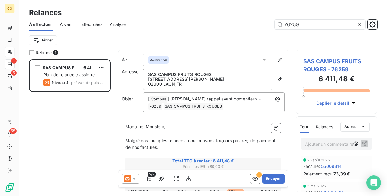
click at [134, 176] on icon at bounding box center [134, 179] width 6 height 6
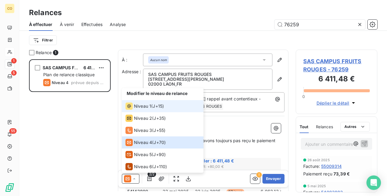
click at [160, 106] on span "J+15 )" at bounding box center [158, 106] width 11 height 6
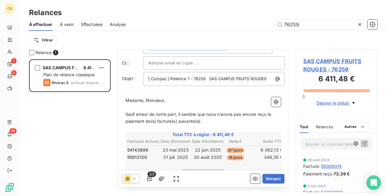
scroll to position [31, 0]
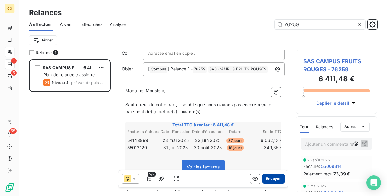
click at [265, 182] on button "Envoyer" at bounding box center [273, 179] width 22 height 10
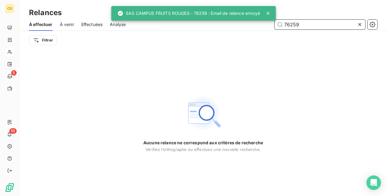
drag, startPoint x: 307, startPoint y: 27, endPoint x: 269, endPoint y: 23, distance: 38.6
click at [269, 23] on div "76259" at bounding box center [255, 25] width 244 height 10
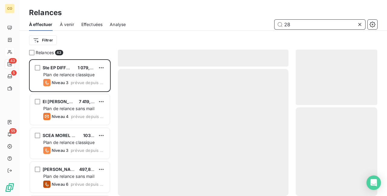
scroll to position [132, 77]
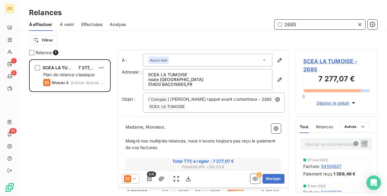
scroll to position [1, 0]
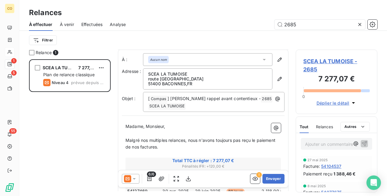
click at [137, 176] on div at bounding box center [131, 179] width 18 height 10
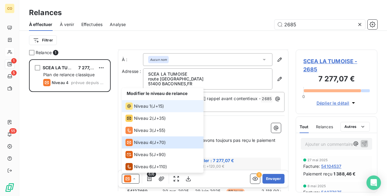
click at [142, 109] on span "Niveau 1" at bounding box center [142, 106] width 17 height 6
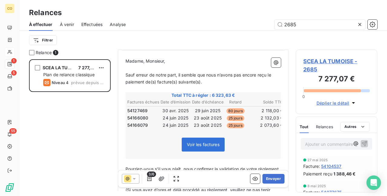
scroll to position [60, 0]
click at [272, 177] on button "Envoyer" at bounding box center [273, 179] width 22 height 10
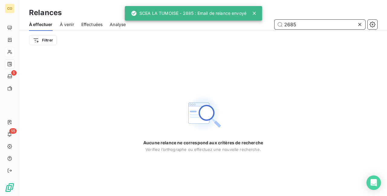
drag, startPoint x: 302, startPoint y: 22, endPoint x: 252, endPoint y: 22, distance: 50.2
click at [252, 22] on div "CO 5 55 Relances À effectuer À venir Effectuées Analyse 2685 Filtrer Aucune rel…" at bounding box center [193, 98] width 387 height 196
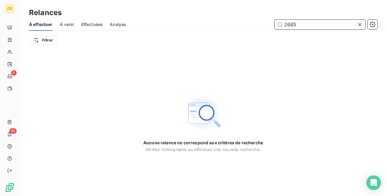
drag, startPoint x: 304, startPoint y: 24, endPoint x: 267, endPoint y: 23, distance: 36.6
click at [267, 23] on div "2685" at bounding box center [255, 25] width 244 height 10
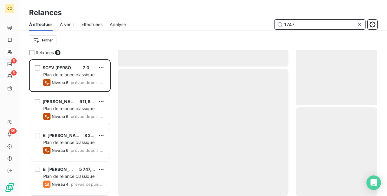
scroll to position [132, 77]
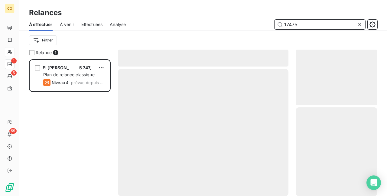
scroll to position [132, 77]
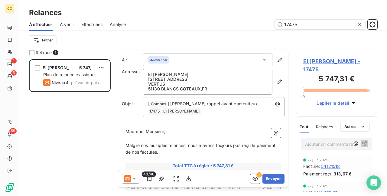
click at [134, 181] on icon at bounding box center [134, 179] width 6 height 6
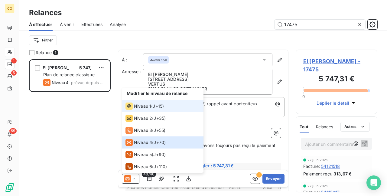
click at [141, 110] on li "Niveau 1 ( J+15 )" at bounding box center [163, 106] width 82 height 12
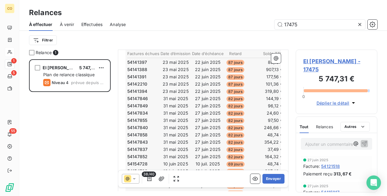
scroll to position [121, 0]
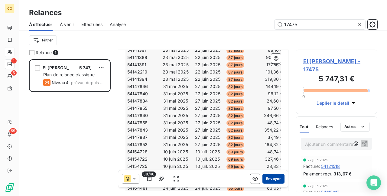
click at [270, 176] on button "Envoyer" at bounding box center [273, 179] width 22 height 10
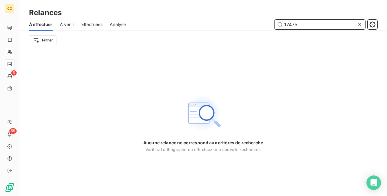
drag, startPoint x: 304, startPoint y: 24, endPoint x: 255, endPoint y: 19, distance: 49.3
click at [255, 19] on div "À effectuer À venir Effectuées Analyse 17475" at bounding box center [203, 24] width 368 height 13
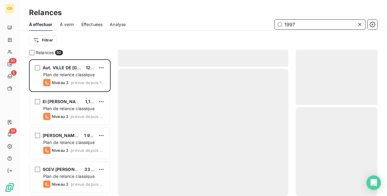
scroll to position [132, 77]
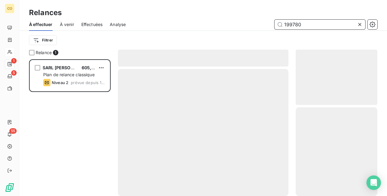
scroll to position [132, 77]
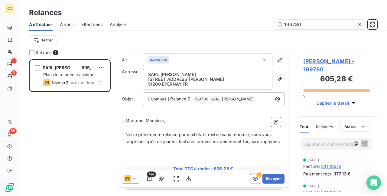
click at [134, 180] on icon at bounding box center [134, 179] width 6 height 6
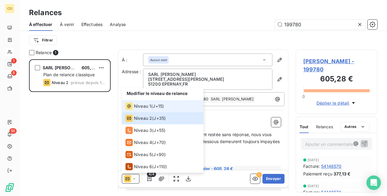
click at [143, 106] on span "Niveau 1" at bounding box center [142, 106] width 17 height 6
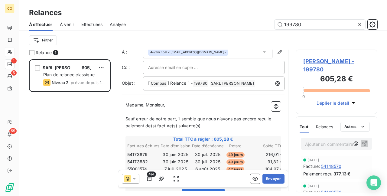
scroll to position [30, 0]
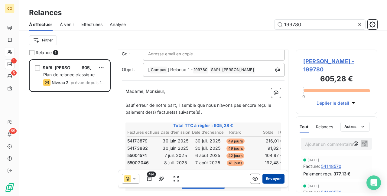
click at [265, 177] on button "Envoyer" at bounding box center [273, 179] width 22 height 10
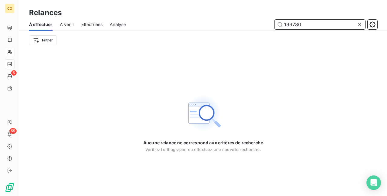
drag, startPoint x: 318, startPoint y: 28, endPoint x: 248, endPoint y: 27, distance: 69.9
click at [248, 27] on div "199780" at bounding box center [255, 25] width 244 height 10
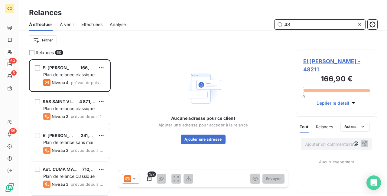
scroll to position [132, 77]
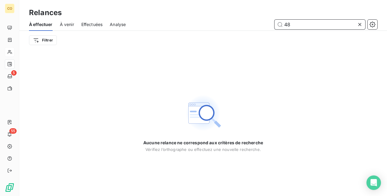
type input "4"
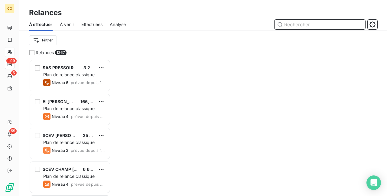
scroll to position [132, 77]
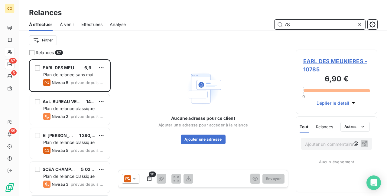
scroll to position [132, 77]
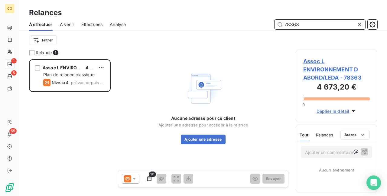
scroll to position [132, 77]
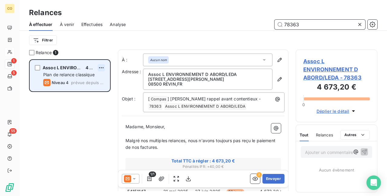
type input "78363"
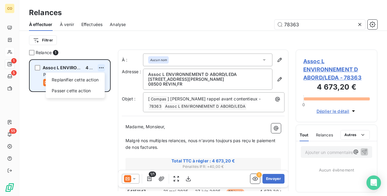
click at [104, 69] on html "CO 1 5 55 Relances À effectuer À venir Effectuées Analyse 78363 Filtrer Relance…" at bounding box center [193, 98] width 387 height 196
click at [92, 89] on div "Passer cette action" at bounding box center [75, 91] width 54 height 10
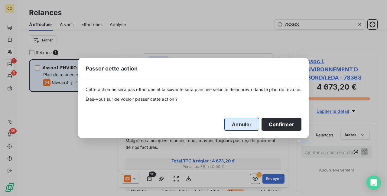
click at [235, 120] on button "Annuler" at bounding box center [241, 124] width 35 height 13
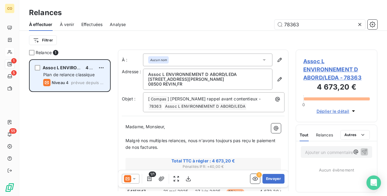
click at [137, 180] on icon at bounding box center [134, 179] width 6 height 6
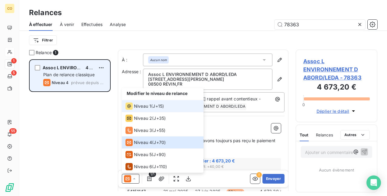
click at [144, 105] on span "Niveau 1" at bounding box center [142, 106] width 17 height 6
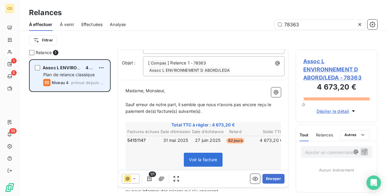
scroll to position [91, 0]
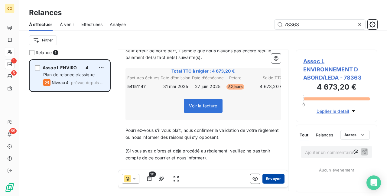
click at [272, 181] on button "Envoyer" at bounding box center [273, 179] width 22 height 10
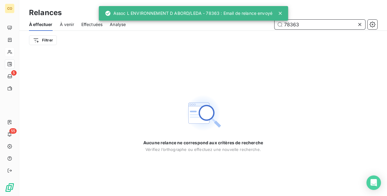
drag, startPoint x: 300, startPoint y: 26, endPoint x: 252, endPoint y: 22, distance: 48.5
click at [252, 22] on div "CO 5 55 Relances À effectuer À venir Effectuées Analyse 78363 Filtrer Aucune re…" at bounding box center [193, 98] width 387 height 196
drag, startPoint x: 311, startPoint y: 22, endPoint x: 275, endPoint y: 21, distance: 35.7
click at [275, 21] on div "CO 5 55 Relances À effectuer À venir Effectuées Analyse 78363 Filtrer Aucune re…" at bounding box center [193, 98] width 387 height 196
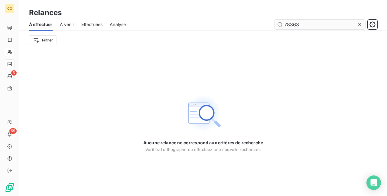
drag, startPoint x: 362, startPoint y: 25, endPoint x: 354, endPoint y: 25, distance: 8.5
click at [362, 25] on icon at bounding box center [360, 24] width 6 height 6
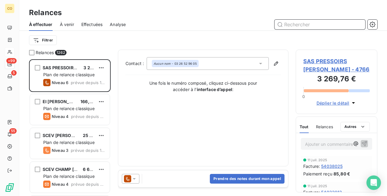
scroll to position [132, 77]
click at [322, 26] on input "text" at bounding box center [320, 25] width 91 height 10
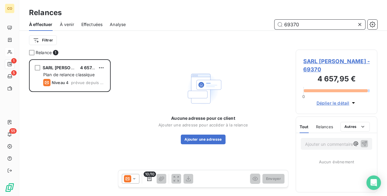
scroll to position [132, 77]
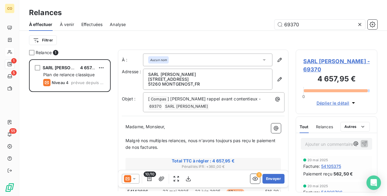
click at [133, 181] on icon at bounding box center [134, 179] width 6 height 6
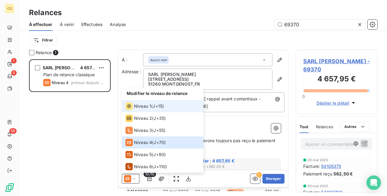
click at [137, 111] on li "Niveau 1 ( J+15 )" at bounding box center [163, 106] width 82 height 12
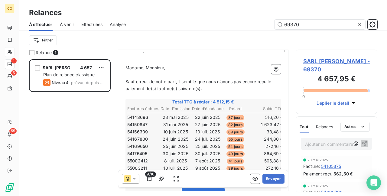
scroll to position [61, 0]
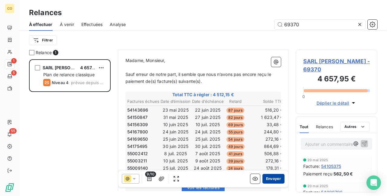
click at [270, 178] on button "Envoyer" at bounding box center [273, 179] width 22 height 10
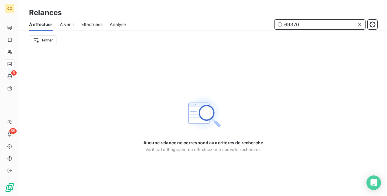
drag, startPoint x: 305, startPoint y: 26, endPoint x: 267, endPoint y: 23, distance: 37.9
click at [267, 23] on div "69370" at bounding box center [255, 25] width 244 height 10
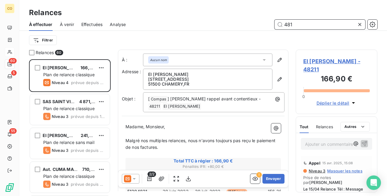
scroll to position [132, 77]
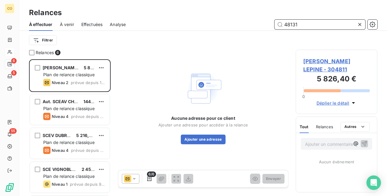
scroll to position [132, 77]
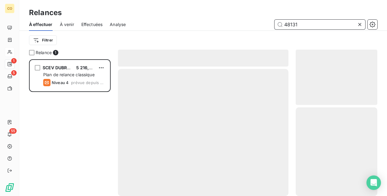
scroll to position [132, 77]
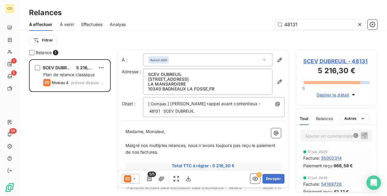
click at [137, 182] on div at bounding box center [131, 179] width 18 height 10
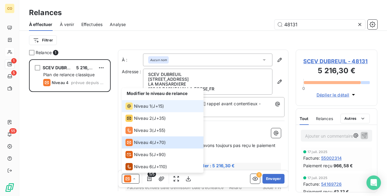
click at [145, 109] on div "Niveau 1" at bounding box center [139, 106] width 26 height 7
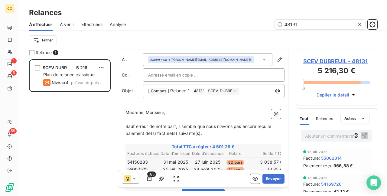
scroll to position [31, 0]
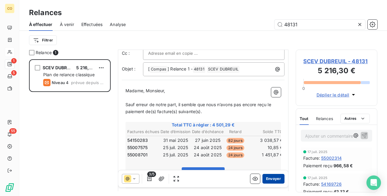
click at [266, 178] on button "Envoyer" at bounding box center [273, 179] width 22 height 10
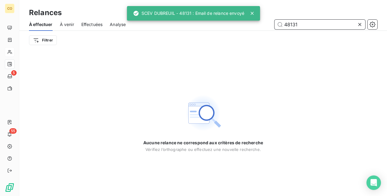
drag, startPoint x: 304, startPoint y: 26, endPoint x: 259, endPoint y: 24, distance: 44.8
click at [259, 24] on div "48131" at bounding box center [255, 25] width 244 height 10
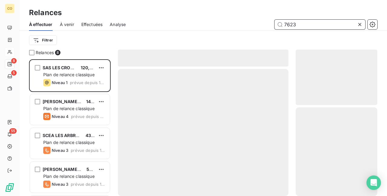
scroll to position [132, 77]
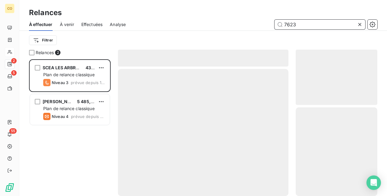
scroll to position [132, 77]
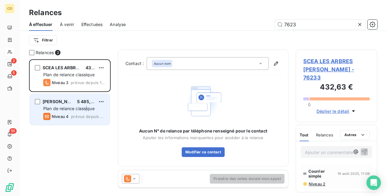
click at [87, 110] on span "Plan de relance classique" at bounding box center [68, 108] width 51 height 5
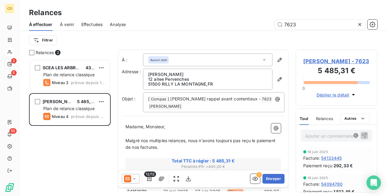
click at [136, 179] on icon at bounding box center [134, 179] width 6 height 6
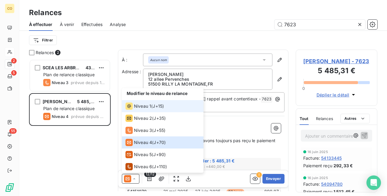
click at [137, 106] on span "Niveau 1" at bounding box center [142, 106] width 17 height 6
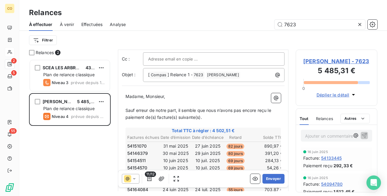
scroll to position [31, 0]
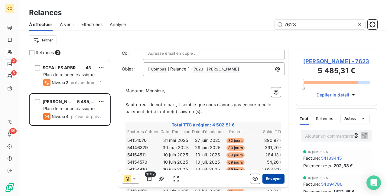
click at [266, 177] on button "Envoyer" at bounding box center [273, 179] width 22 height 10
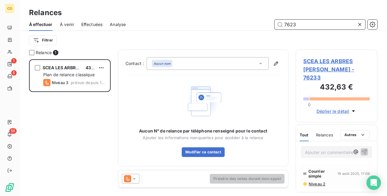
drag, startPoint x: 301, startPoint y: 26, endPoint x: 258, endPoint y: 23, distance: 42.4
click at [258, 23] on div "7623" at bounding box center [255, 25] width 244 height 10
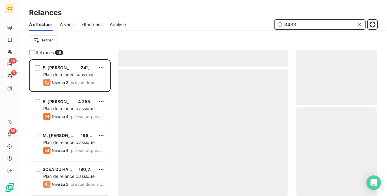
scroll to position [132, 77]
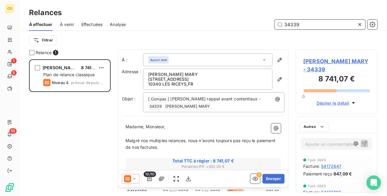
scroll to position [132, 77]
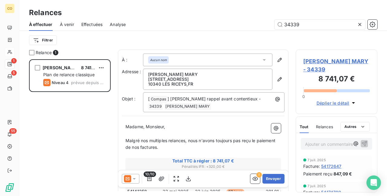
click at [131, 181] on icon at bounding box center [134, 179] width 6 height 6
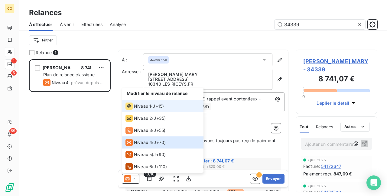
click at [147, 105] on span "Niveau 1" at bounding box center [142, 106] width 17 height 6
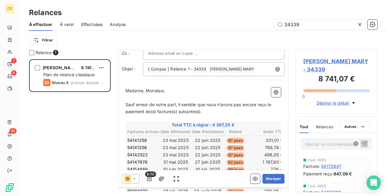
scroll to position [61, 0]
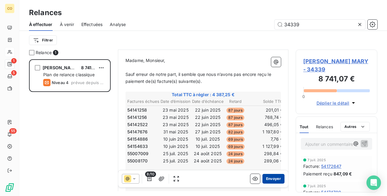
click at [264, 178] on button "Envoyer" at bounding box center [273, 179] width 22 height 10
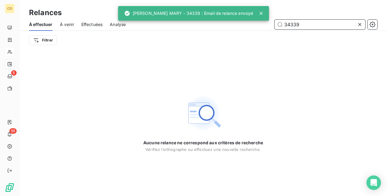
drag, startPoint x: 307, startPoint y: 24, endPoint x: 278, endPoint y: 24, distance: 29.0
click at [278, 24] on input "34339" at bounding box center [320, 25] width 91 height 10
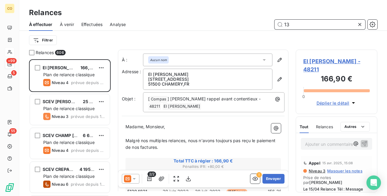
scroll to position [132, 77]
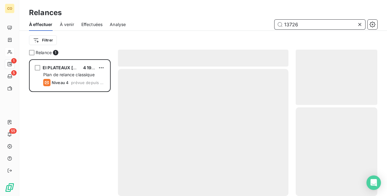
scroll to position [132, 77]
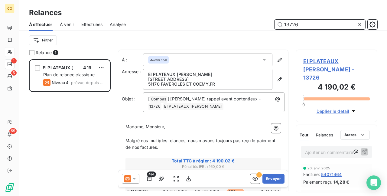
type input "13726"
click at [135, 177] on icon at bounding box center [134, 179] width 6 height 6
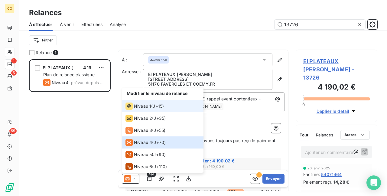
click at [142, 107] on span "Niveau 1" at bounding box center [142, 106] width 17 height 6
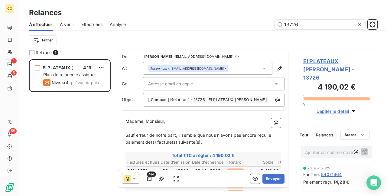
scroll to position [60, 0]
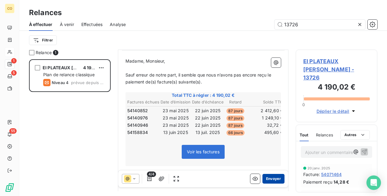
click at [276, 178] on button "Envoyer" at bounding box center [273, 179] width 22 height 10
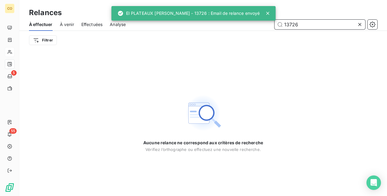
drag, startPoint x: 308, startPoint y: 27, endPoint x: 200, endPoint y: 16, distance: 107.9
click at [200, 16] on div "CO 5 55 Relances À effectuer À venir Effectuées Analyse 13726 Filtrer Aucune re…" at bounding box center [193, 98] width 387 height 196
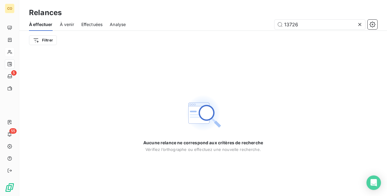
click at [357, 21] on icon at bounding box center [360, 24] width 6 height 6
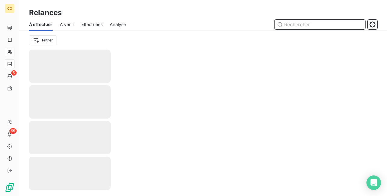
click at [308, 23] on input "text" at bounding box center [320, 25] width 91 height 10
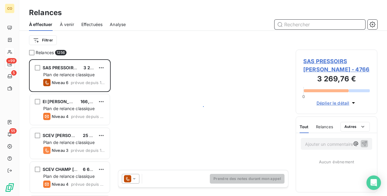
scroll to position [132, 77]
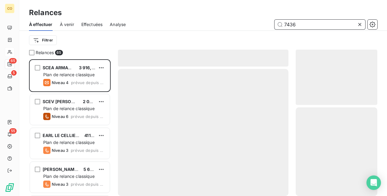
scroll to position [132, 77]
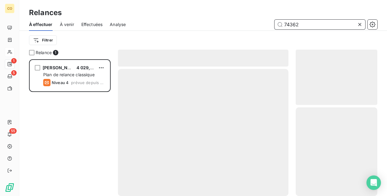
scroll to position [132, 77]
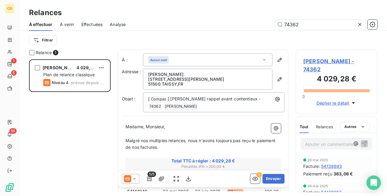
click at [135, 178] on icon at bounding box center [134, 179] width 3 height 2
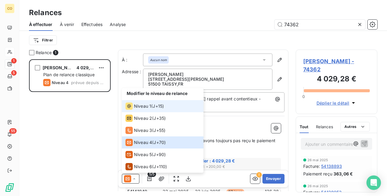
click at [139, 109] on div "Niveau 1" at bounding box center [139, 106] width 26 height 7
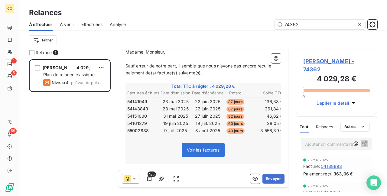
scroll to position [91, 0]
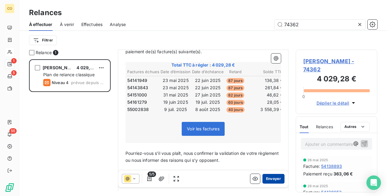
click at [271, 180] on button "Envoyer" at bounding box center [273, 179] width 22 height 10
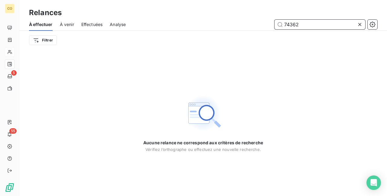
drag, startPoint x: 304, startPoint y: 24, endPoint x: 250, endPoint y: 17, distance: 54.3
click at [250, 17] on div "Relances À effectuer À venir Effectuées Analyse 74362 Filtrer" at bounding box center [203, 25] width 368 height 50
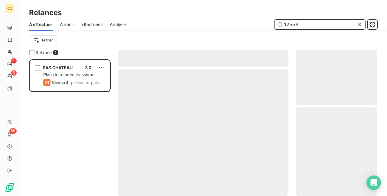
scroll to position [132, 77]
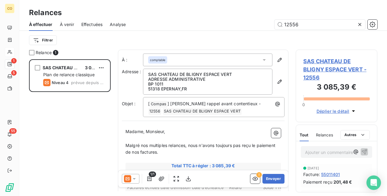
click at [137, 180] on icon at bounding box center [134, 179] width 6 height 6
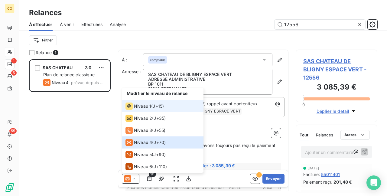
click at [142, 108] on span "Niveau 1" at bounding box center [142, 106] width 17 height 6
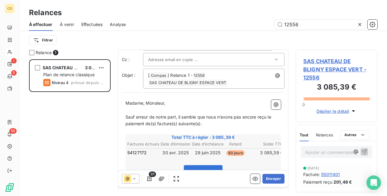
scroll to position [60, 0]
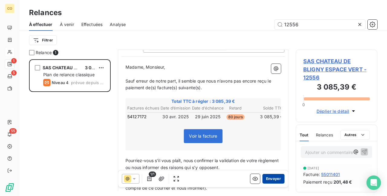
click at [262, 177] on button "Envoyer" at bounding box center [273, 179] width 22 height 10
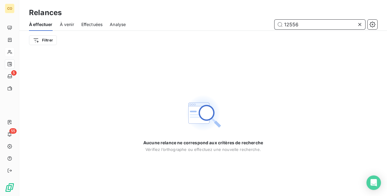
drag, startPoint x: 305, startPoint y: 23, endPoint x: 248, endPoint y: 13, distance: 57.4
click at [248, 13] on div "Relances À effectuer À venir Effectuées Analyse 12556 Filtrer" at bounding box center [203, 25] width 368 height 50
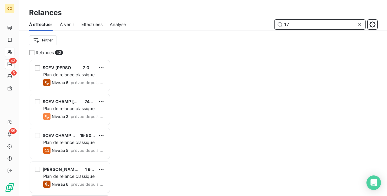
scroll to position [132, 77]
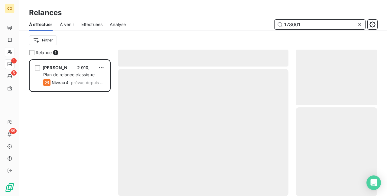
scroll to position [132, 77]
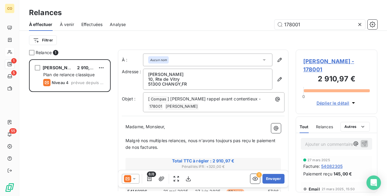
click at [139, 180] on div "8/8" at bounding box center [157, 179] width 71 height 10
click at [136, 173] on div "8/8 ! Envoyer" at bounding box center [203, 178] width 170 height 17
click at [136, 176] on div at bounding box center [131, 179] width 18 height 10
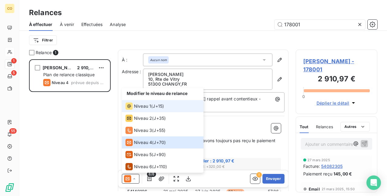
click at [139, 110] on li "Niveau 1 ( J+15 )" at bounding box center [163, 106] width 82 height 12
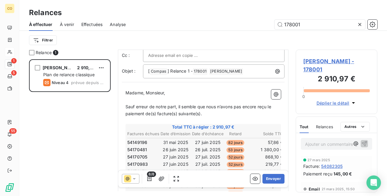
scroll to position [60, 0]
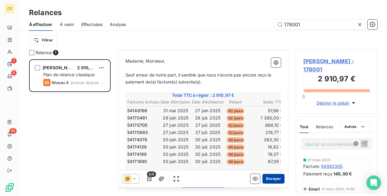
click at [272, 180] on button "Envoyer" at bounding box center [273, 179] width 22 height 10
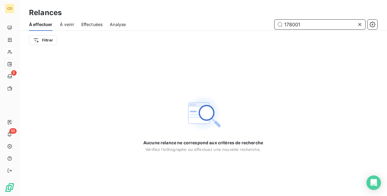
drag, startPoint x: 305, startPoint y: 26, endPoint x: 262, endPoint y: 19, distance: 44.3
click at [262, 20] on div "178001" at bounding box center [255, 25] width 244 height 10
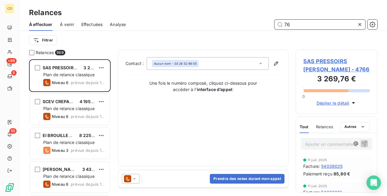
scroll to position [132, 77]
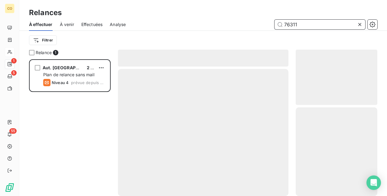
scroll to position [132, 77]
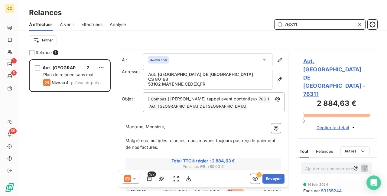
type input "76311"
click at [137, 177] on div at bounding box center [131, 179] width 18 height 10
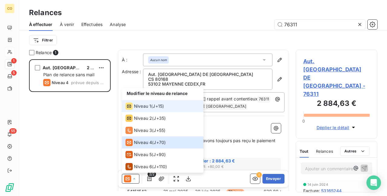
click at [142, 104] on span "Niveau 1" at bounding box center [142, 106] width 17 height 6
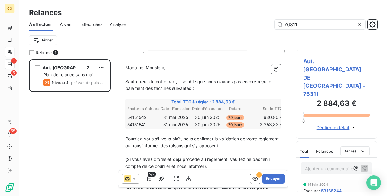
scroll to position [60, 0]
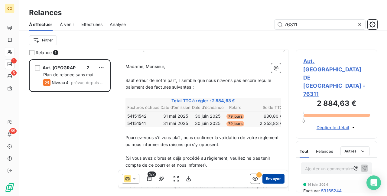
click at [276, 179] on button "Envoyer" at bounding box center [273, 179] width 22 height 10
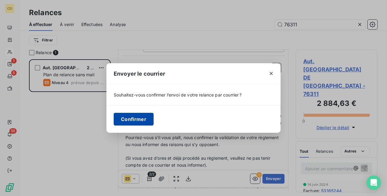
click at [139, 118] on button "Confirmer" at bounding box center [134, 119] width 40 height 13
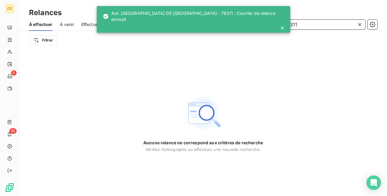
drag, startPoint x: 311, startPoint y: 23, endPoint x: 264, endPoint y: 18, distance: 47.5
click at [264, 18] on div "CO 5 55 Relances À effectuer À venir Effectuées Analyse 76311 Filtrer Aucune re…" at bounding box center [193, 98] width 387 height 196
drag, startPoint x: 321, startPoint y: 25, endPoint x: 276, endPoint y: 21, distance: 44.3
click at [276, 21] on div "CO 5 55 Relances À effectuer À venir Effectuées Analyse 76311 Filtrer Aucune re…" at bounding box center [193, 98] width 387 height 196
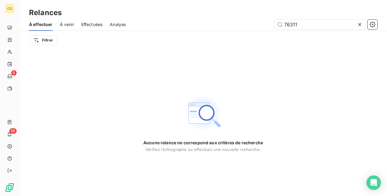
click at [359, 26] on icon at bounding box center [360, 24] width 6 height 6
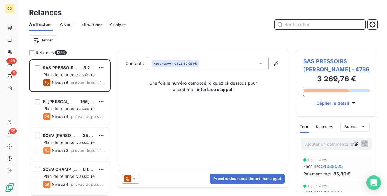
click at [315, 23] on input "text" at bounding box center [320, 25] width 91 height 10
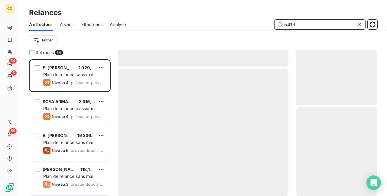
scroll to position [132, 77]
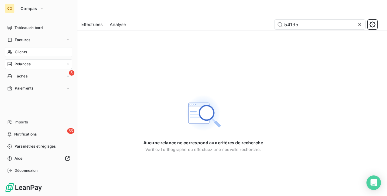
click at [20, 63] on span "Relances" at bounding box center [23, 63] width 16 height 5
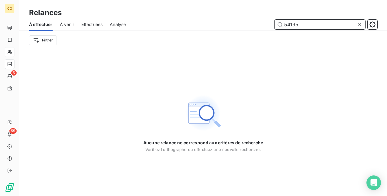
drag, startPoint x: 311, startPoint y: 26, endPoint x: 265, endPoint y: 22, distance: 46.7
click at [265, 22] on div "54195" at bounding box center [255, 25] width 244 height 10
drag, startPoint x: 308, startPoint y: 27, endPoint x: 256, endPoint y: 22, distance: 51.6
click at [256, 22] on div "54195" at bounding box center [255, 25] width 244 height 10
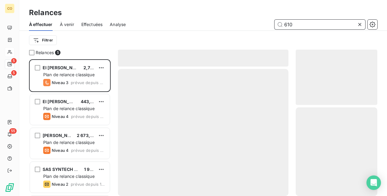
scroll to position [132, 77]
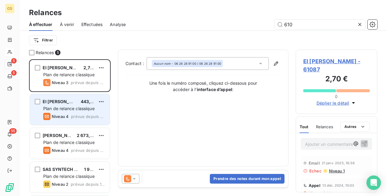
click at [86, 114] on span "prévue depuis 17 jours" at bounding box center [88, 116] width 34 height 5
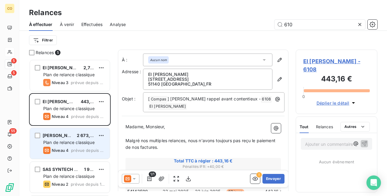
click at [85, 149] on span "prévue depuis 17 jours" at bounding box center [88, 150] width 34 height 5
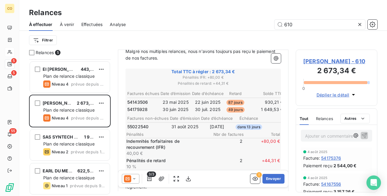
scroll to position [91, 0]
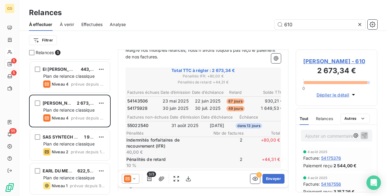
click at [135, 182] on div at bounding box center [131, 179] width 18 height 10
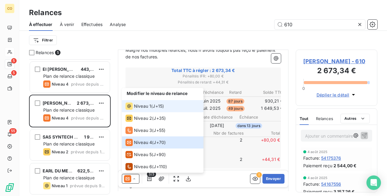
click at [146, 108] on span "Niveau 1" at bounding box center [142, 106] width 17 height 6
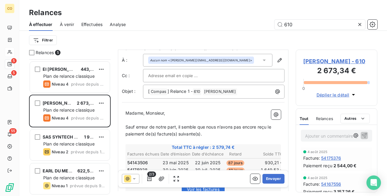
scroll to position [31, 0]
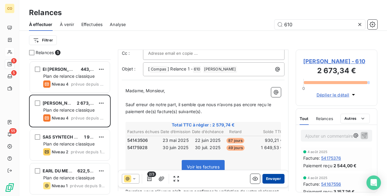
click at [271, 177] on button "Envoyer" at bounding box center [273, 179] width 22 height 10
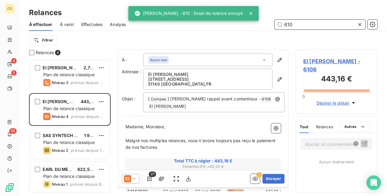
drag, startPoint x: 311, startPoint y: 27, endPoint x: 227, endPoint y: 20, distance: 83.8
click at [227, 20] on div "CO 4 5 55 Relances À effectuer À venir Effectuées Analyse 610 Filtrer Relances …" at bounding box center [193, 98] width 387 height 196
drag, startPoint x: 302, startPoint y: 27, endPoint x: 263, endPoint y: 19, distance: 40.2
click at [263, 19] on div "CO 4 5 55 Relances À effectuer À venir Effectuées Analyse 610 Filtrer Relances …" at bounding box center [193, 98] width 387 height 196
type input "6"
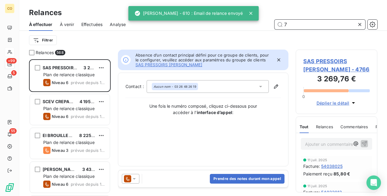
scroll to position [132, 77]
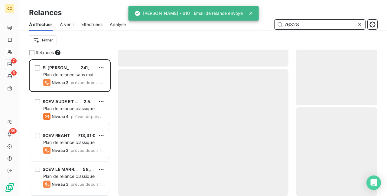
scroll to position [132, 77]
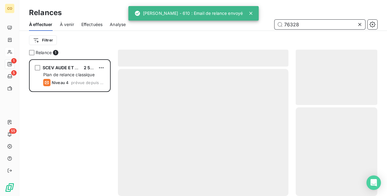
scroll to position [132, 77]
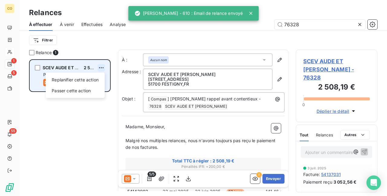
click at [100, 66] on html "CO 1 5 55 Relances À effectuer À venir Effectuées Analyse 76328 Filtrer Relance…" at bounding box center [193, 98] width 387 height 196
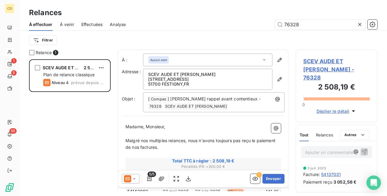
click at [136, 179] on html "CO 1 5 55 Relances À effectuer À venir Effectuées Analyse 76328 Filtrer Relance…" at bounding box center [193, 98] width 387 height 196
click at [136, 179] on icon at bounding box center [134, 179] width 6 height 6
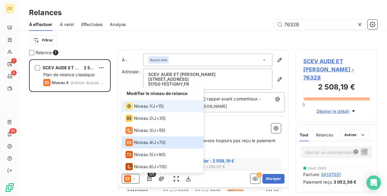
click at [138, 108] on span "Niveau 1" at bounding box center [142, 106] width 17 height 6
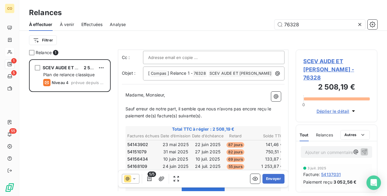
scroll to position [31, 0]
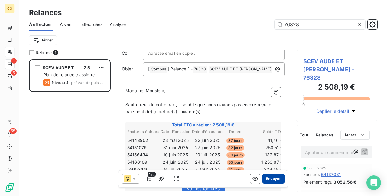
click at [267, 177] on button "Envoyer" at bounding box center [273, 179] width 22 height 10
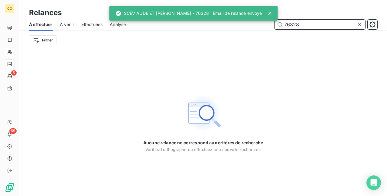
drag, startPoint x: 308, startPoint y: 23, endPoint x: 245, endPoint y: 23, distance: 63.2
click at [245, 23] on div "76328" at bounding box center [255, 25] width 244 height 10
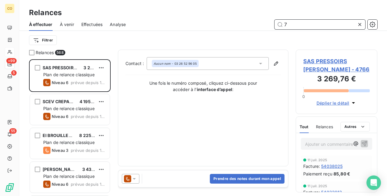
scroll to position [132, 77]
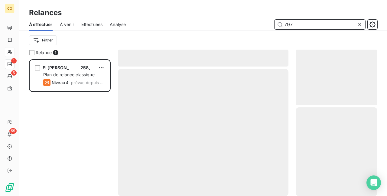
scroll to position [132, 77]
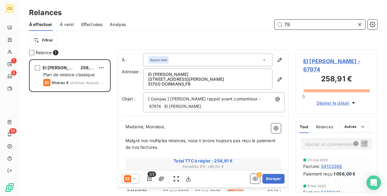
type input "7"
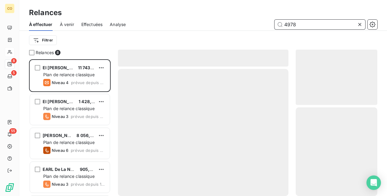
scroll to position [132, 77]
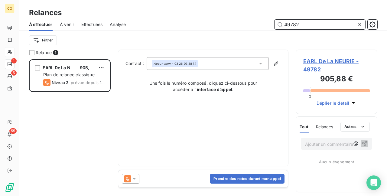
scroll to position [132, 77]
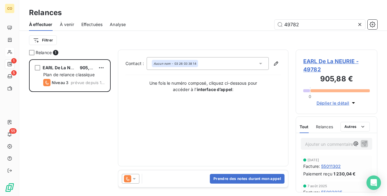
click at [135, 179] on icon at bounding box center [134, 179] width 6 height 6
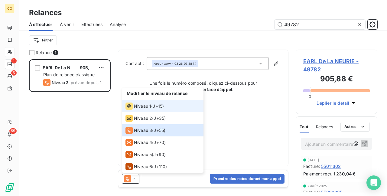
click at [140, 104] on span "Niveau 1" at bounding box center [142, 106] width 17 height 6
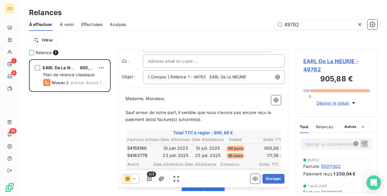
scroll to position [60, 0]
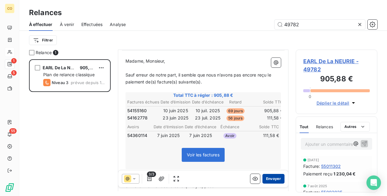
click at [269, 179] on button "Envoyer" at bounding box center [273, 179] width 22 height 10
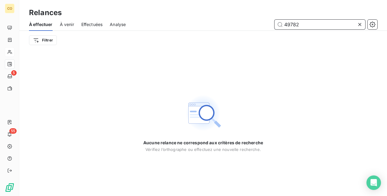
drag, startPoint x: 310, startPoint y: 24, endPoint x: 275, endPoint y: 24, distance: 35.7
click at [275, 24] on input "49782" at bounding box center [320, 25] width 91 height 10
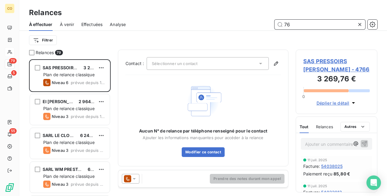
scroll to position [132, 77]
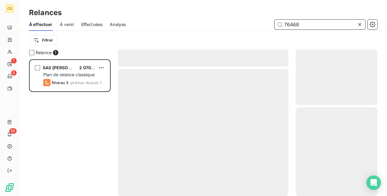
scroll to position [132, 77]
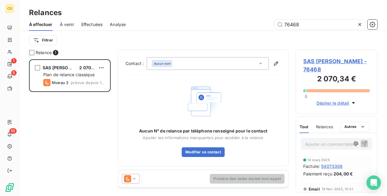
click at [134, 176] on icon at bounding box center [134, 179] width 6 height 6
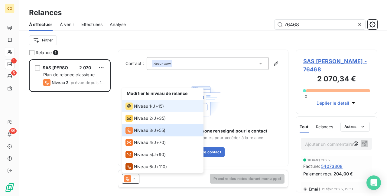
click at [142, 108] on span "Niveau 1" at bounding box center [142, 106] width 17 height 6
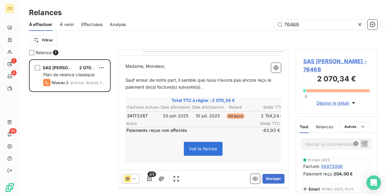
scroll to position [60, 0]
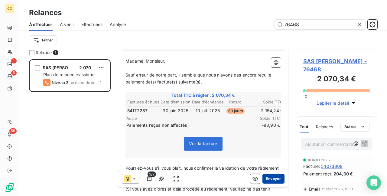
click at [270, 178] on button "Envoyer" at bounding box center [273, 179] width 22 height 10
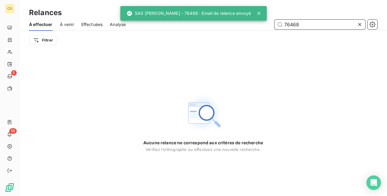
drag, startPoint x: 311, startPoint y: 28, endPoint x: 269, endPoint y: 24, distance: 41.6
click at [269, 24] on div "76468" at bounding box center [255, 25] width 244 height 10
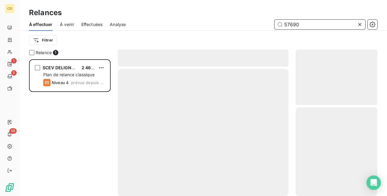
scroll to position [132, 77]
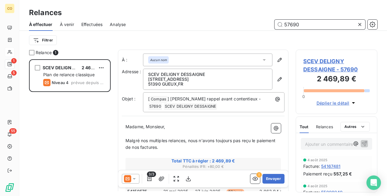
type input "57690"
click at [135, 178] on icon at bounding box center [134, 179] width 6 height 6
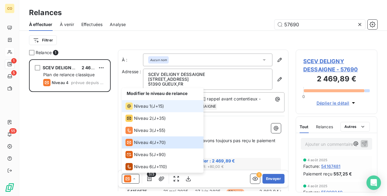
click at [132, 108] on icon at bounding box center [129, 106] width 7 height 7
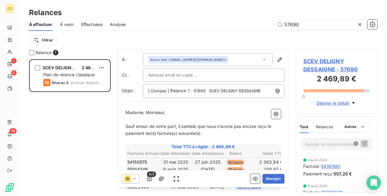
scroll to position [31, 0]
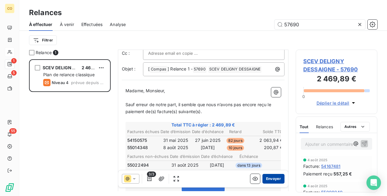
click at [263, 177] on button "Envoyer" at bounding box center [273, 179] width 22 height 10
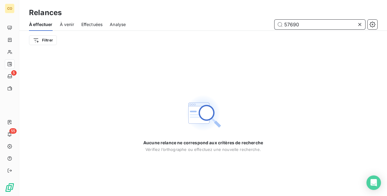
drag, startPoint x: 301, startPoint y: 23, endPoint x: 243, endPoint y: 17, distance: 59.0
click at [243, 17] on div "Relances À effectuer À venir Effectuées Analyse 57690 Filtrer" at bounding box center [203, 25] width 368 height 50
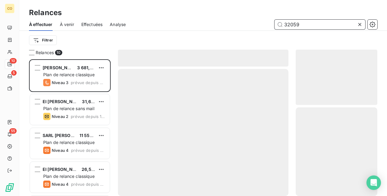
scroll to position [132, 77]
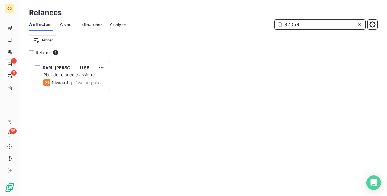
scroll to position [5, 5]
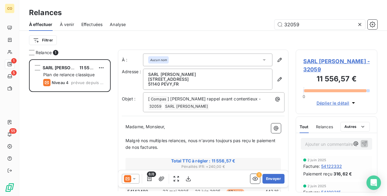
click at [135, 181] on icon at bounding box center [134, 179] width 6 height 6
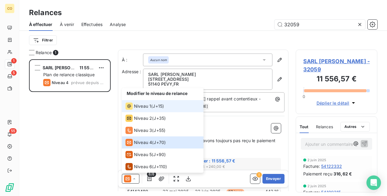
click at [145, 107] on span "Niveau 1" at bounding box center [142, 106] width 17 height 6
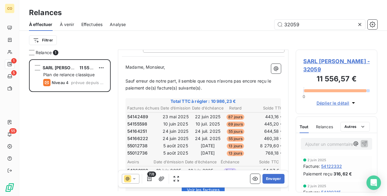
scroll to position [91, 0]
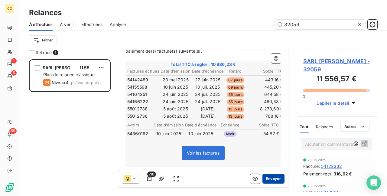
click at [268, 178] on button "Envoyer" at bounding box center [273, 179] width 22 height 10
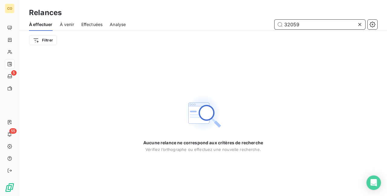
drag, startPoint x: 305, startPoint y: 25, endPoint x: 272, endPoint y: 22, distance: 33.1
click at [272, 22] on div "32059" at bounding box center [255, 25] width 244 height 10
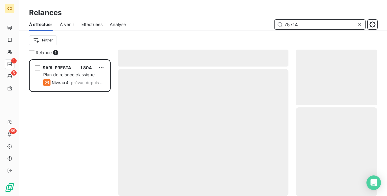
scroll to position [132, 77]
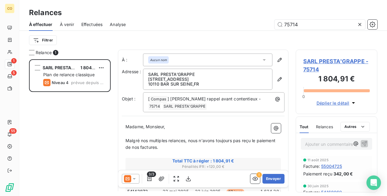
click at [137, 179] on icon at bounding box center [134, 179] width 6 height 6
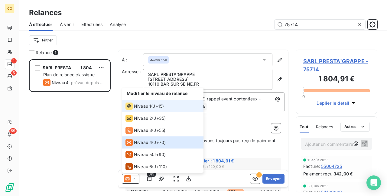
click at [137, 108] on span "Niveau 1" at bounding box center [142, 106] width 17 height 6
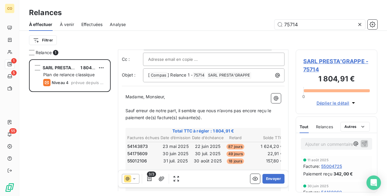
scroll to position [60, 0]
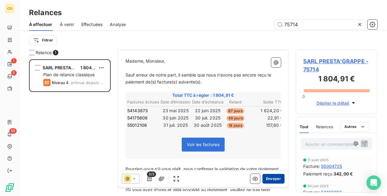
click at [262, 175] on button "Envoyer" at bounding box center [273, 179] width 22 height 10
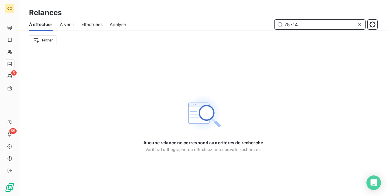
drag, startPoint x: 307, startPoint y: 25, endPoint x: 254, endPoint y: 19, distance: 52.9
click at [254, 19] on div "À effectuer À venir Effectuées Analyse 75714" at bounding box center [203, 24] width 368 height 13
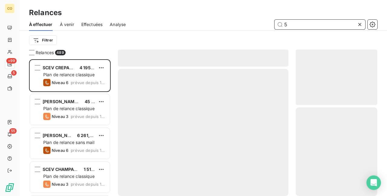
scroll to position [132, 77]
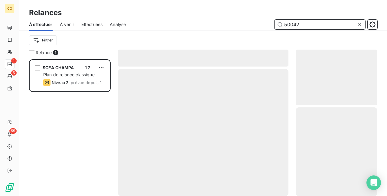
scroll to position [132, 77]
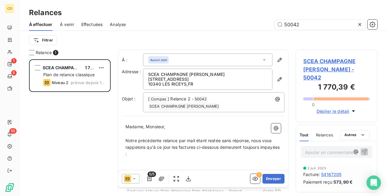
click at [138, 178] on div at bounding box center [131, 179] width 18 height 10
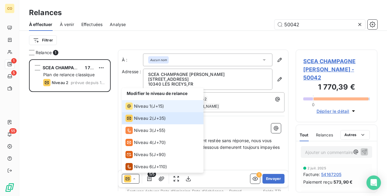
click at [135, 108] on span "Niveau 1" at bounding box center [142, 106] width 17 height 6
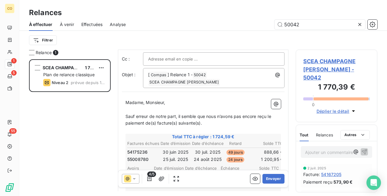
scroll to position [31, 0]
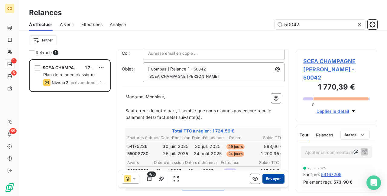
click at [271, 178] on button "Envoyer" at bounding box center [273, 179] width 22 height 10
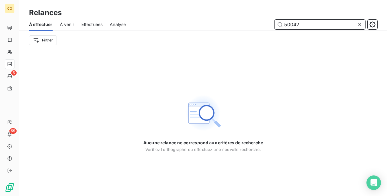
drag, startPoint x: 299, startPoint y: 25, endPoint x: 266, endPoint y: 21, distance: 33.2
click at [266, 21] on div "50042" at bounding box center [255, 25] width 244 height 10
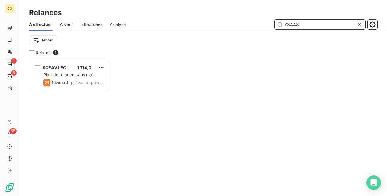
scroll to position [132, 77]
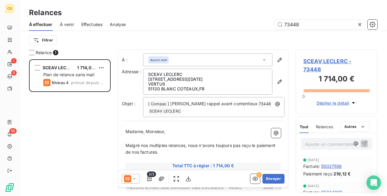
click at [134, 179] on icon at bounding box center [134, 179] width 3 height 2
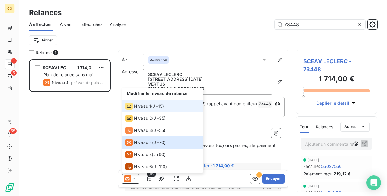
click at [134, 106] on span "Niveau 1" at bounding box center [142, 106] width 17 height 6
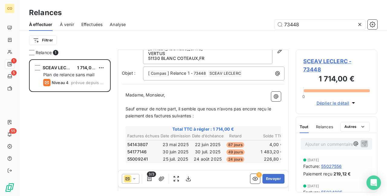
scroll to position [61, 0]
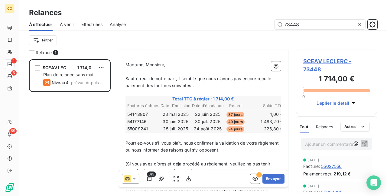
click at [136, 135] on p "﻿" at bounding box center [203, 136] width 155 height 7
click at [220, 135] on p "Il manquait 4 euros sur le règlement reçu le" at bounding box center [203, 136] width 155 height 7
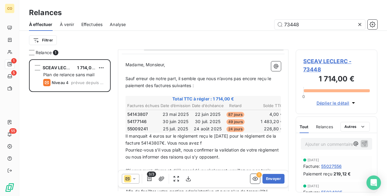
click at [215, 142] on p "Il manquait 4 euros sur le règlement reçu le [DATE] pour le réglement de la fac…" at bounding box center [203, 140] width 155 height 14
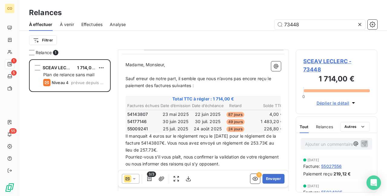
click at [223, 158] on span "Pourriez-vous s’il vous plaît, nous confirmer la validation de votre règlement …" at bounding box center [203, 160] width 155 height 12
click at [193, 154] on p "Pourriez-vous s’il vous plaît, nous confirmer la validation de votre règlement …" at bounding box center [203, 161] width 155 height 14
click at [191, 149] on p "Il manquait 4 euros sur le règlement reçu le [DATE] pour le réglement de la fac…" at bounding box center [203, 143] width 155 height 21
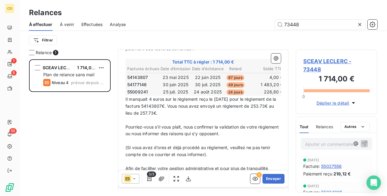
scroll to position [122, 0]
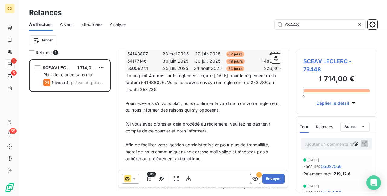
click at [222, 129] on p "(Si vous avez d’ores et déjà procédé au règlement, veuillez ne pas tenir compte…" at bounding box center [203, 128] width 155 height 14
click at [206, 93] on p "﻿" at bounding box center [203, 96] width 155 height 7
click at [271, 178] on button "Envoyer" at bounding box center [273, 179] width 22 height 10
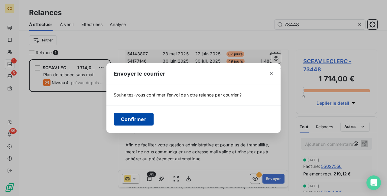
click at [134, 116] on button "Confirmer" at bounding box center [134, 119] width 40 height 13
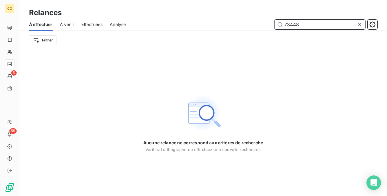
drag, startPoint x: 309, startPoint y: 27, endPoint x: 268, endPoint y: 21, distance: 42.3
click at [268, 21] on div "73448" at bounding box center [255, 25] width 244 height 10
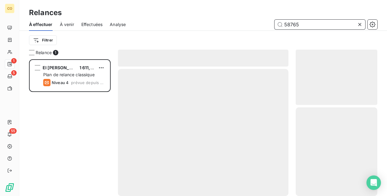
scroll to position [132, 77]
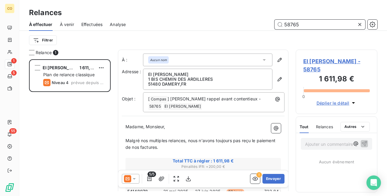
type input "58765"
click at [137, 178] on div at bounding box center [131, 179] width 18 height 10
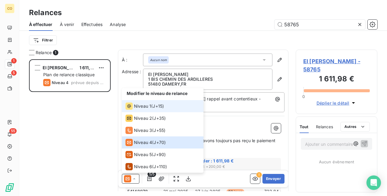
click at [135, 108] on span "Niveau 1" at bounding box center [142, 106] width 17 height 6
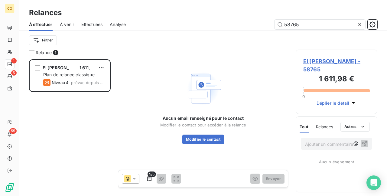
click at [349, 59] on span "EI [PERSON_NAME] - 58765" at bounding box center [336, 65] width 67 height 16
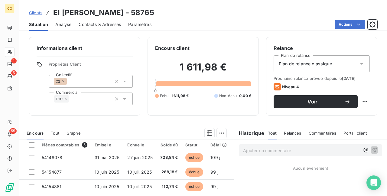
click at [337, 67] on div "Plan de relance classique" at bounding box center [322, 63] width 96 height 17
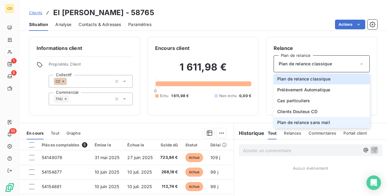
click at [334, 119] on li "Plan de relance sans mail" at bounding box center [322, 122] width 96 height 11
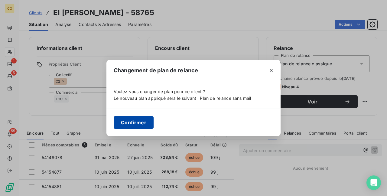
click at [146, 124] on button "Confirmer" at bounding box center [134, 122] width 40 height 13
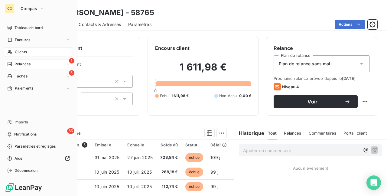
click at [16, 64] on span "Relances" at bounding box center [23, 63] width 16 height 5
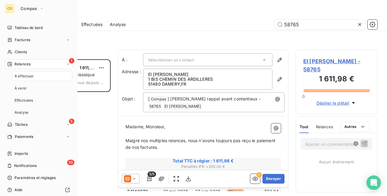
scroll to position [132, 77]
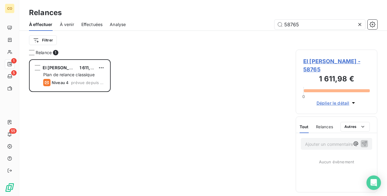
drag, startPoint x: 308, startPoint y: 27, endPoint x: 240, endPoint y: 20, distance: 68.7
click at [240, 20] on div "58765" at bounding box center [255, 25] width 244 height 10
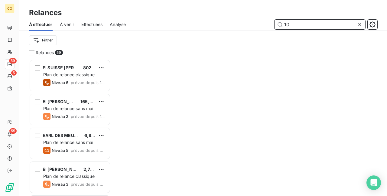
scroll to position [132, 77]
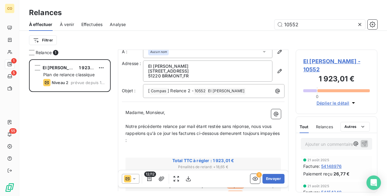
scroll to position [31, 0]
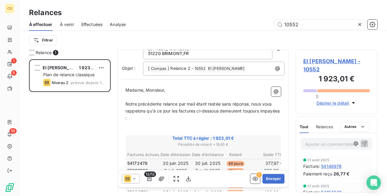
click at [137, 180] on div at bounding box center [131, 179] width 18 height 10
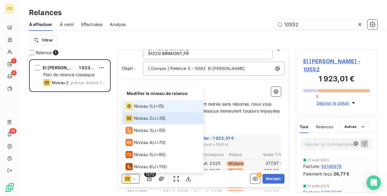
click at [156, 106] on span "J+15 )" at bounding box center [158, 106] width 11 height 6
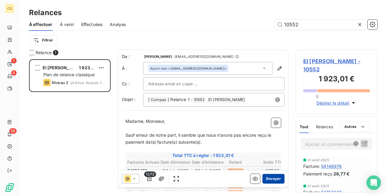
click at [269, 179] on button "Envoyer" at bounding box center [273, 179] width 22 height 10
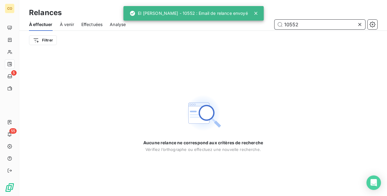
drag, startPoint x: 330, startPoint y: 24, endPoint x: 240, endPoint y: 23, distance: 90.1
click at [240, 23] on div "10552" at bounding box center [255, 25] width 244 height 10
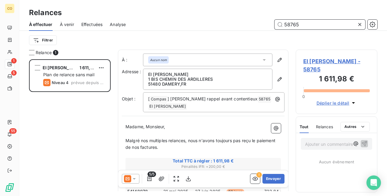
scroll to position [132, 77]
click at [139, 176] on div at bounding box center [131, 179] width 18 height 10
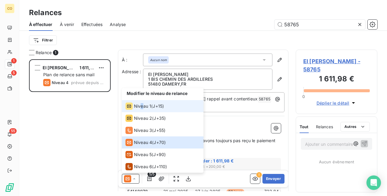
click at [142, 108] on span "Niveau 1" at bounding box center [142, 106] width 17 height 6
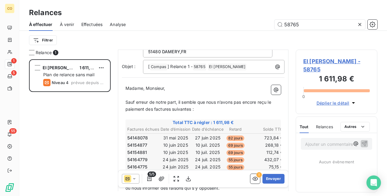
scroll to position [60, 0]
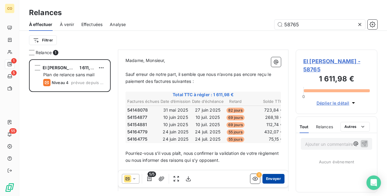
click at [273, 177] on button "Envoyer" at bounding box center [273, 179] width 22 height 10
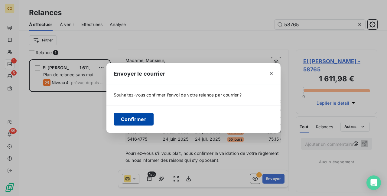
click at [146, 121] on button "Confirmer" at bounding box center [134, 119] width 40 height 13
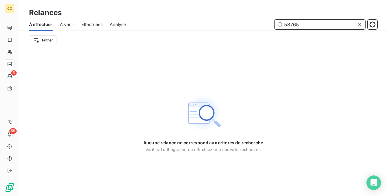
drag, startPoint x: 306, startPoint y: 22, endPoint x: 264, endPoint y: 17, distance: 42.4
click at [264, 17] on div "Relances À effectuer À venir Effectuées Analyse 58765 Filtrer" at bounding box center [203, 25] width 368 height 50
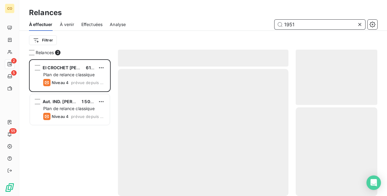
scroll to position [132, 77]
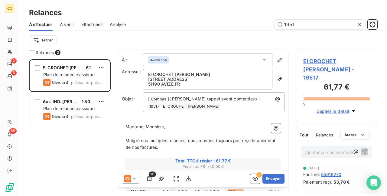
click at [135, 176] on icon at bounding box center [134, 179] width 6 height 6
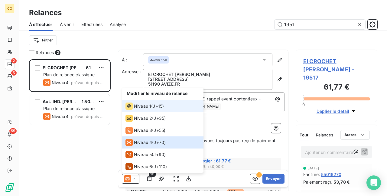
click at [139, 107] on span "Niveau 1" at bounding box center [142, 106] width 17 height 6
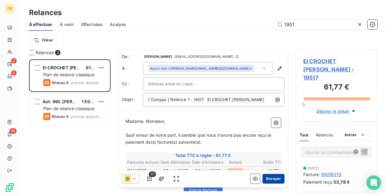
click at [272, 180] on button "Envoyer" at bounding box center [273, 179] width 22 height 10
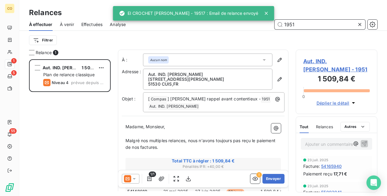
drag, startPoint x: 311, startPoint y: 24, endPoint x: 264, endPoint y: 23, distance: 46.9
click at [264, 23] on div "1951" at bounding box center [255, 25] width 244 height 10
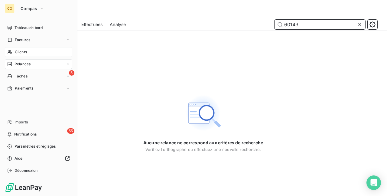
type input "60143"
click at [15, 50] on span "Clients" at bounding box center [21, 51] width 12 height 5
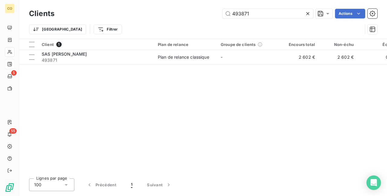
drag, startPoint x: 253, startPoint y: 12, endPoint x: 132, endPoint y: 1, distance: 121.5
click at [133, 2] on div "Clients 493871 Actions Trier Filtrer" at bounding box center [203, 19] width 368 height 39
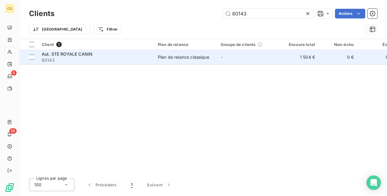
type input "60143"
click at [187, 60] on div "Plan de relance classique" at bounding box center [183, 57] width 51 height 6
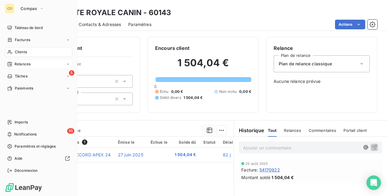
click at [21, 49] on div "Clients" at bounding box center [38, 52] width 67 height 10
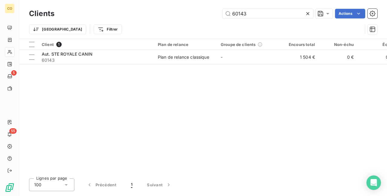
drag, startPoint x: 255, startPoint y: 13, endPoint x: 143, endPoint y: 1, distance: 112.5
click at [143, 1] on div "Clients 60143 Actions Trier Filtrer" at bounding box center [203, 19] width 368 height 39
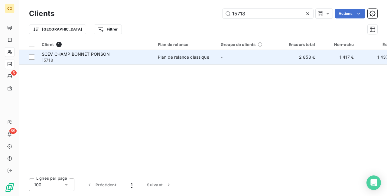
type input "15718"
click at [192, 54] on td "Plan de relance classique" at bounding box center [185, 57] width 63 height 15
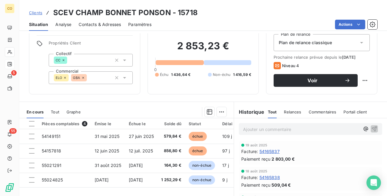
scroll to position [30, 0]
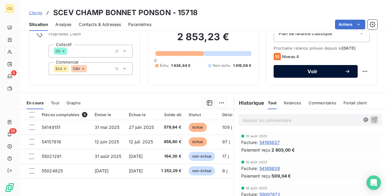
click at [319, 70] on span "Voir" at bounding box center [313, 71] width 64 height 5
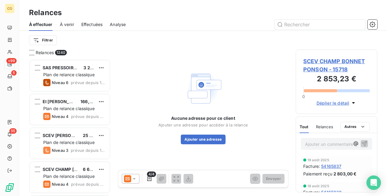
scroll to position [132, 77]
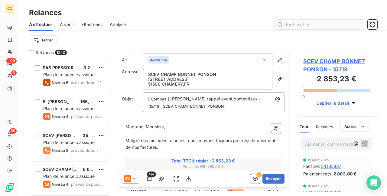
click at [318, 21] on input "text" at bounding box center [320, 25] width 91 height 10
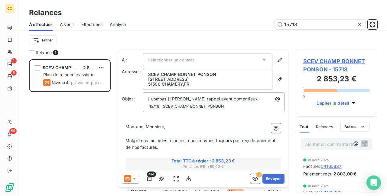
click at [134, 180] on icon at bounding box center [134, 179] width 6 height 6
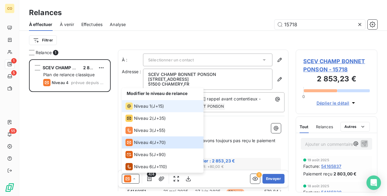
click at [139, 104] on span "Niveau 1" at bounding box center [142, 106] width 17 height 6
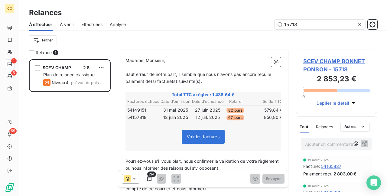
scroll to position [0, 0]
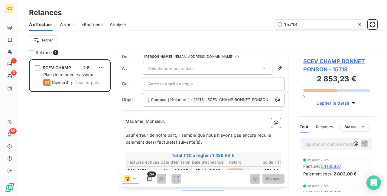
click at [210, 66] on div "Sélectionner un contact" at bounding box center [207, 68] width 129 height 13
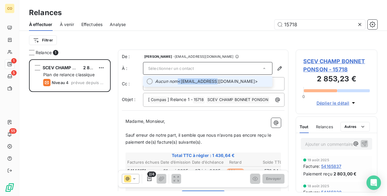
click at [218, 79] on span "Aucun nom <[EMAIL_ADDRESS][DOMAIN_NAME]>" at bounding box center [212, 81] width 114 height 6
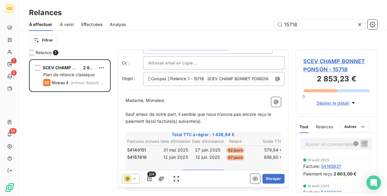
scroll to position [31, 0]
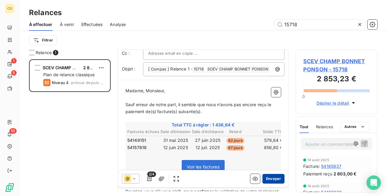
click at [272, 179] on button "Envoyer" at bounding box center [273, 179] width 22 height 10
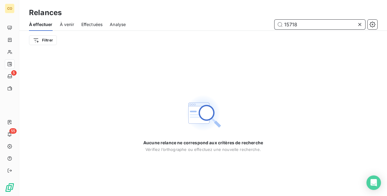
drag, startPoint x: 305, startPoint y: 25, endPoint x: 257, endPoint y: 19, distance: 48.5
click at [257, 19] on div "À effectuer À venir Effectuées Analyse 15718" at bounding box center [203, 24] width 368 height 13
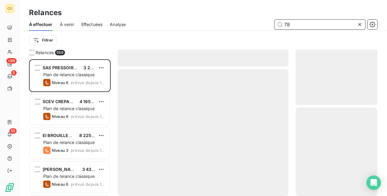
scroll to position [132, 77]
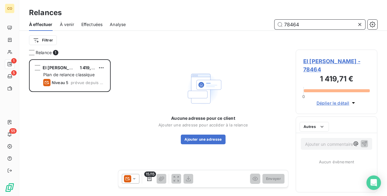
scroll to position [132, 77]
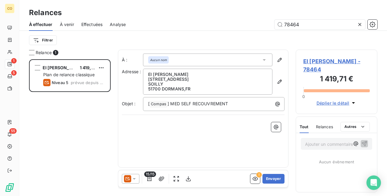
click at [134, 182] on div at bounding box center [131, 179] width 18 height 10
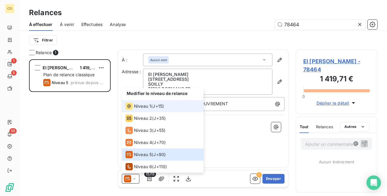
click at [140, 106] on span "Niveau 1" at bounding box center [142, 106] width 17 height 6
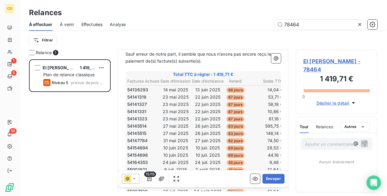
scroll to position [91, 0]
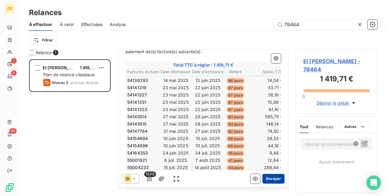
click at [262, 176] on button "Envoyer" at bounding box center [273, 179] width 22 height 10
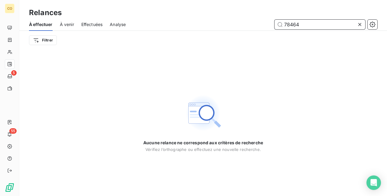
drag, startPoint x: 320, startPoint y: 24, endPoint x: 238, endPoint y: 20, distance: 82.3
click at [238, 20] on div "78464" at bounding box center [255, 25] width 244 height 10
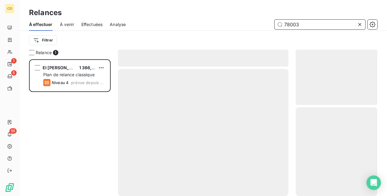
scroll to position [132, 77]
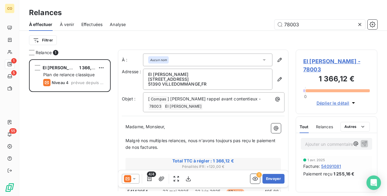
click at [132, 177] on icon at bounding box center [134, 179] width 6 height 6
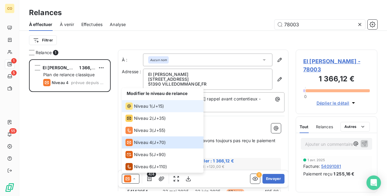
click at [141, 103] on span "Niveau 1" at bounding box center [142, 106] width 17 height 6
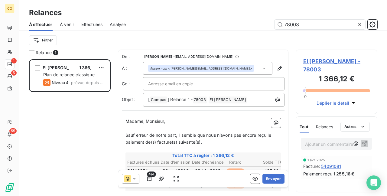
scroll to position [31, 0]
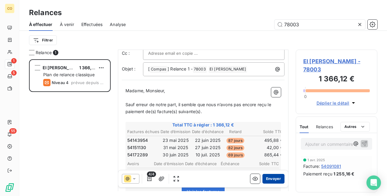
click at [268, 179] on button "Envoyer" at bounding box center [273, 179] width 22 height 10
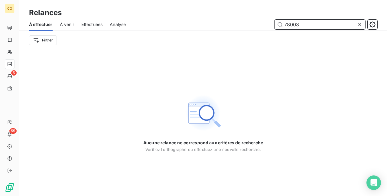
drag, startPoint x: 306, startPoint y: 25, endPoint x: 262, endPoint y: 23, distance: 44.5
click at [262, 23] on div "78003" at bounding box center [255, 25] width 244 height 10
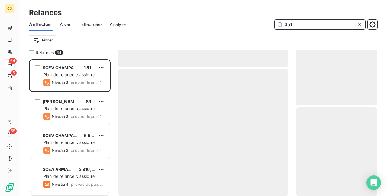
scroll to position [132, 77]
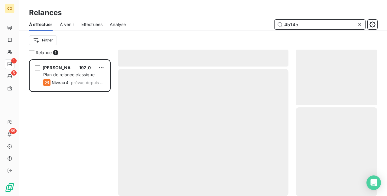
scroll to position [132, 77]
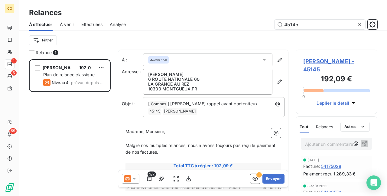
click at [135, 176] on icon at bounding box center [134, 179] width 6 height 6
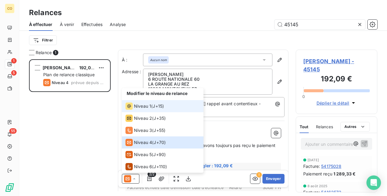
click at [134, 107] on span "Niveau 1" at bounding box center [142, 106] width 17 height 6
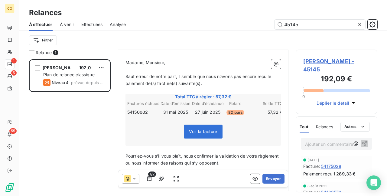
scroll to position [60, 0]
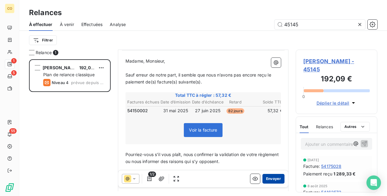
click at [267, 179] on button "Envoyer" at bounding box center [273, 179] width 22 height 10
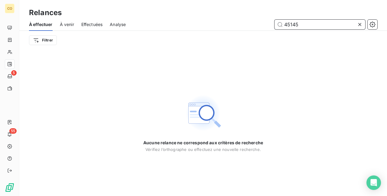
drag, startPoint x: 305, startPoint y: 27, endPoint x: 275, endPoint y: 22, distance: 30.3
click at [275, 22] on input "45145" at bounding box center [320, 25] width 91 height 10
type input "5"
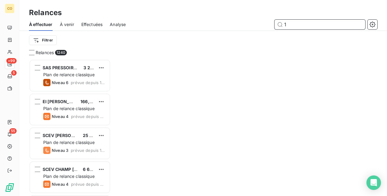
scroll to position [132, 77]
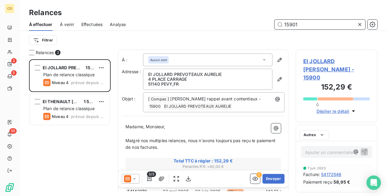
scroll to position [132, 77]
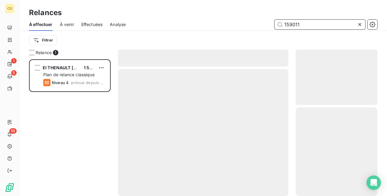
scroll to position [132, 77]
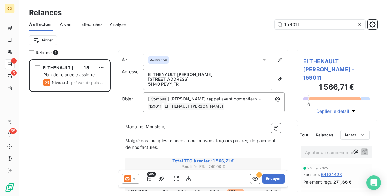
click at [133, 178] on icon at bounding box center [134, 179] width 6 height 6
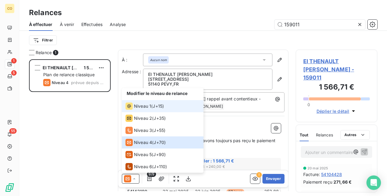
click at [151, 105] on div "Niveau 1 ( J+15 )" at bounding box center [145, 106] width 38 height 7
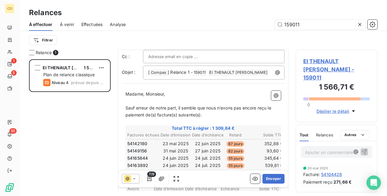
scroll to position [61, 0]
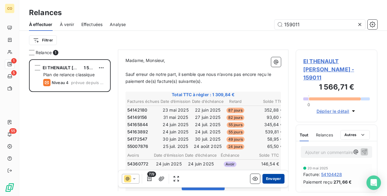
click at [271, 180] on button "Envoyer" at bounding box center [273, 179] width 22 height 10
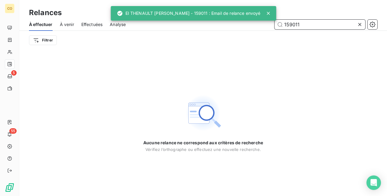
drag, startPoint x: 323, startPoint y: 25, endPoint x: 269, endPoint y: 21, distance: 54.3
click at [269, 21] on div "CO 5 55 Relances À effectuer À venir Effectuées Analyse 159011 Filtrer Aucune r…" at bounding box center [193, 98] width 387 height 196
drag, startPoint x: 313, startPoint y: 25, endPoint x: 283, endPoint y: 20, distance: 30.7
click at [283, 20] on input "159011" at bounding box center [320, 25] width 91 height 10
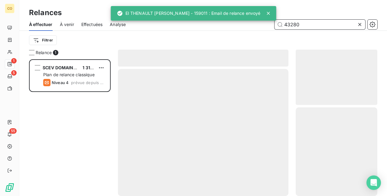
scroll to position [132, 77]
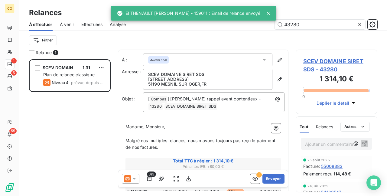
click at [135, 178] on icon at bounding box center [134, 179] width 6 height 6
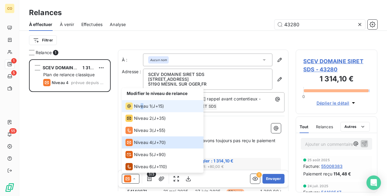
click at [142, 106] on span "Niveau 1" at bounding box center [142, 106] width 17 height 6
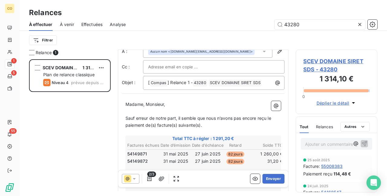
scroll to position [31, 0]
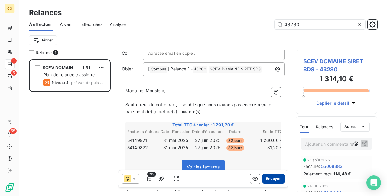
click at [267, 181] on button "Envoyer" at bounding box center [273, 179] width 22 height 10
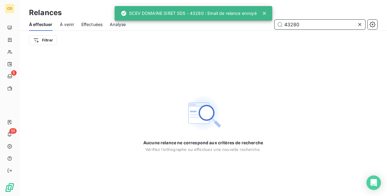
drag, startPoint x: 315, startPoint y: 23, endPoint x: 276, endPoint y: 24, distance: 39.0
click at [276, 24] on input "43280" at bounding box center [320, 25] width 91 height 10
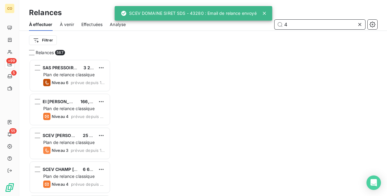
scroll to position [132, 77]
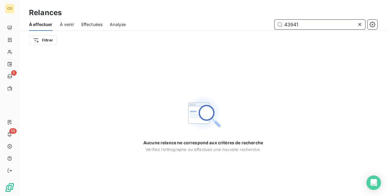
drag, startPoint x: 288, startPoint y: 24, endPoint x: 266, endPoint y: 24, distance: 22.1
click at [266, 24] on div "43941" at bounding box center [255, 25] width 244 height 10
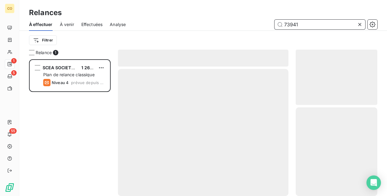
scroll to position [132, 77]
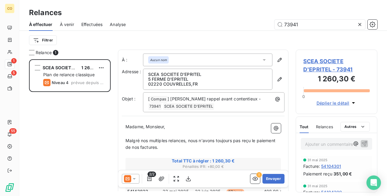
click at [134, 177] on icon at bounding box center [134, 179] width 6 height 6
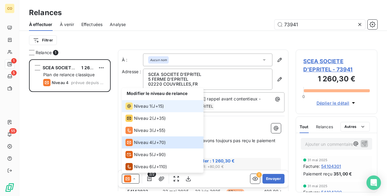
click at [156, 105] on span "J+15 )" at bounding box center [158, 106] width 11 height 6
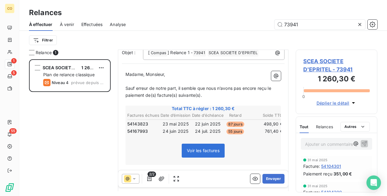
scroll to position [61, 0]
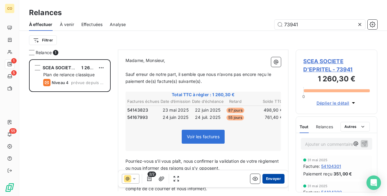
click at [269, 177] on button "Envoyer" at bounding box center [273, 179] width 22 height 10
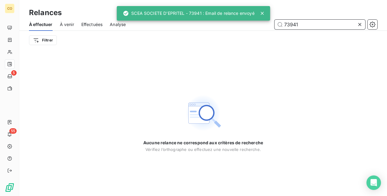
drag, startPoint x: 303, startPoint y: 23, endPoint x: 234, endPoint y: 18, distance: 69.4
click at [234, 18] on div "CO 5 55 Relances À effectuer À venir Effectuées Analyse 73941 Filtrer Aucune re…" at bounding box center [193, 98] width 387 height 196
type input "7"
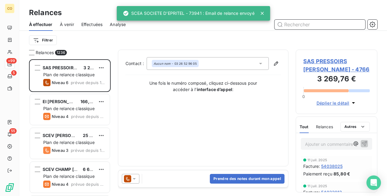
scroll to position [132, 77]
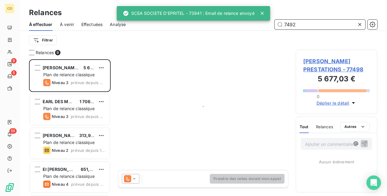
scroll to position [132, 77]
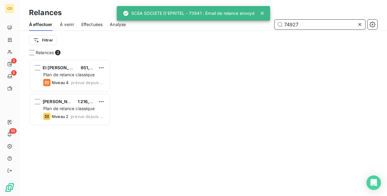
scroll to position [5, 5]
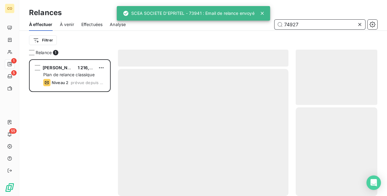
scroll to position [132, 77]
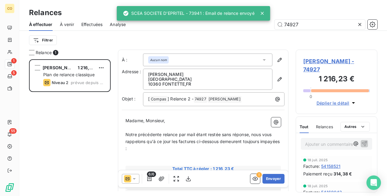
click at [137, 180] on div at bounding box center [131, 179] width 18 height 10
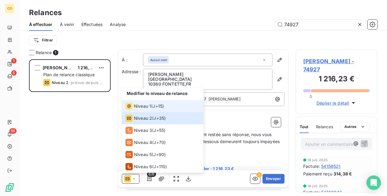
click at [142, 106] on span "Niveau 1" at bounding box center [142, 106] width 17 height 6
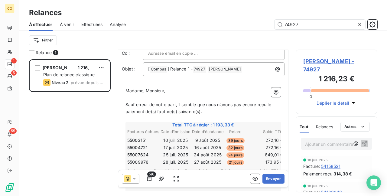
scroll to position [61, 0]
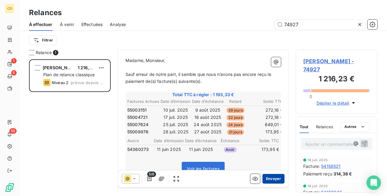
click at [274, 178] on button "Envoyer" at bounding box center [273, 179] width 22 height 10
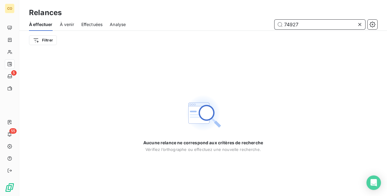
drag, startPoint x: 311, startPoint y: 26, endPoint x: 272, endPoint y: 21, distance: 39.6
click at [272, 21] on div "74927" at bounding box center [255, 25] width 244 height 10
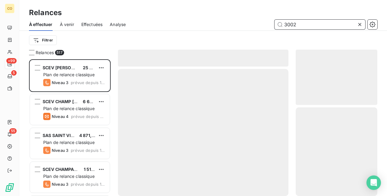
scroll to position [132, 77]
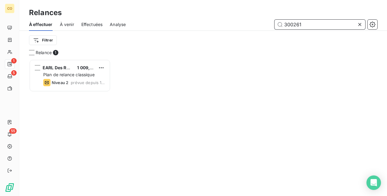
scroll to position [132, 77]
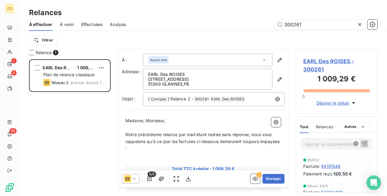
click at [135, 182] on div at bounding box center [131, 179] width 18 height 10
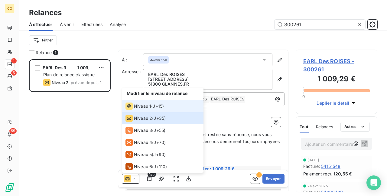
click at [140, 105] on span "Niveau 1" at bounding box center [142, 106] width 17 height 6
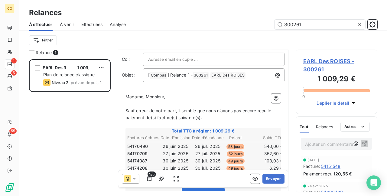
scroll to position [91, 0]
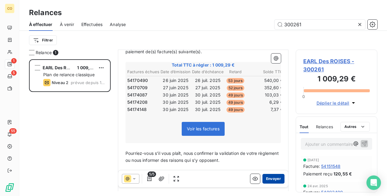
click at [272, 180] on button "Envoyer" at bounding box center [273, 179] width 22 height 10
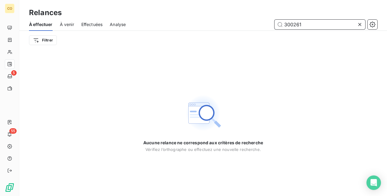
drag, startPoint x: 305, startPoint y: 23, endPoint x: 263, endPoint y: 20, distance: 42.1
click at [263, 20] on div "300261" at bounding box center [255, 25] width 244 height 10
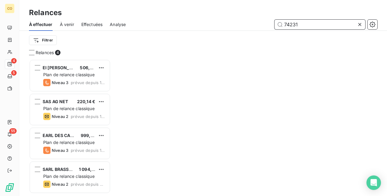
scroll to position [132, 77]
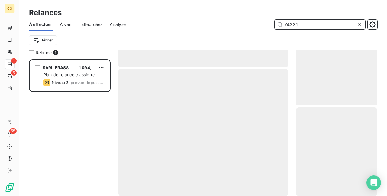
scroll to position [132, 77]
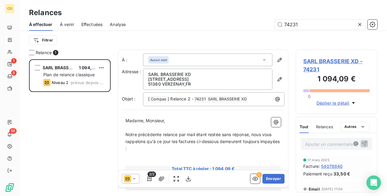
click at [134, 177] on icon at bounding box center [134, 179] width 6 height 6
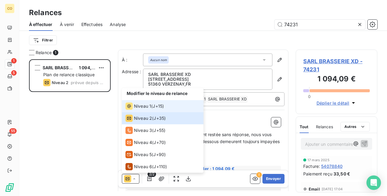
click at [146, 103] on span "Niveau 1" at bounding box center [142, 106] width 17 height 6
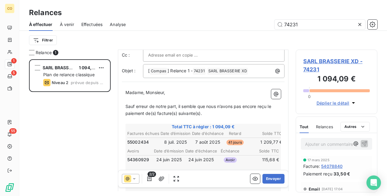
scroll to position [31, 0]
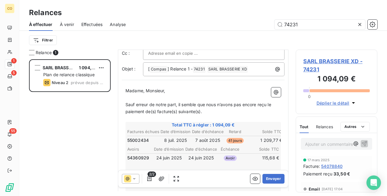
click at [136, 176] on icon at bounding box center [134, 179] width 6 height 6
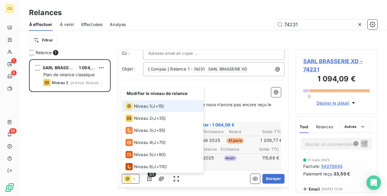
click at [140, 107] on span "Niveau 1" at bounding box center [142, 106] width 17 height 6
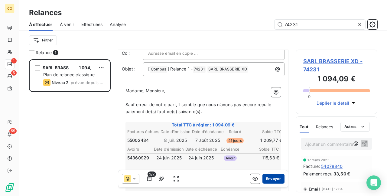
click at [272, 179] on button "Envoyer" at bounding box center [273, 179] width 22 height 10
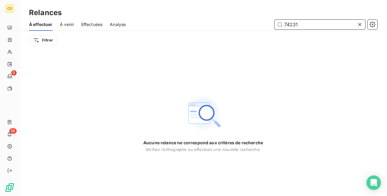
drag, startPoint x: 302, startPoint y: 23, endPoint x: 261, endPoint y: 19, distance: 41.0
click at [261, 19] on div "À effectuer À venir Effectuées Analyse 74231" at bounding box center [203, 24] width 368 height 13
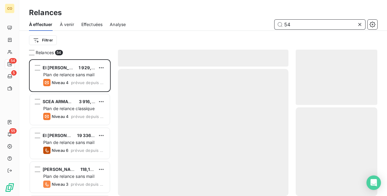
scroll to position [132, 77]
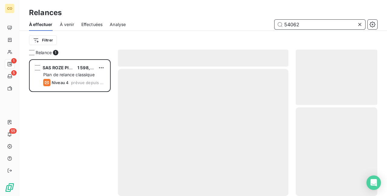
scroll to position [132, 77]
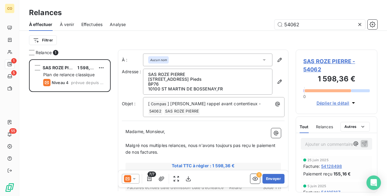
click at [133, 179] on icon at bounding box center [134, 179] width 6 height 6
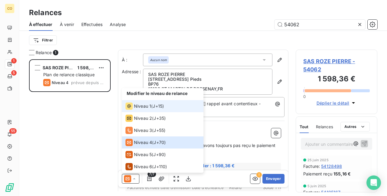
click at [134, 107] on span "Niveau 1" at bounding box center [142, 106] width 17 height 6
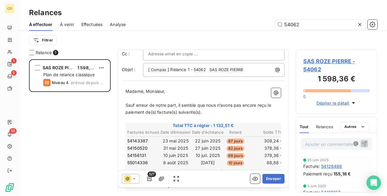
scroll to position [60, 0]
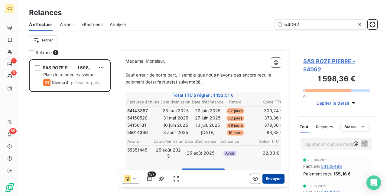
click at [272, 179] on button "Envoyer" at bounding box center [273, 179] width 22 height 10
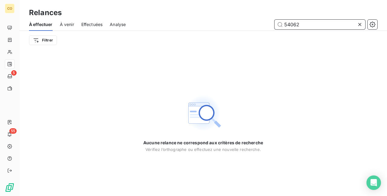
drag, startPoint x: 309, startPoint y: 24, endPoint x: 258, endPoint y: 21, distance: 51.8
click at [258, 21] on div "54062" at bounding box center [255, 25] width 244 height 10
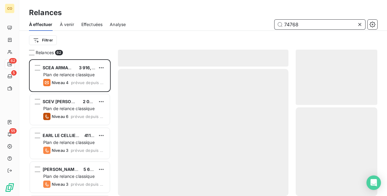
scroll to position [132, 77]
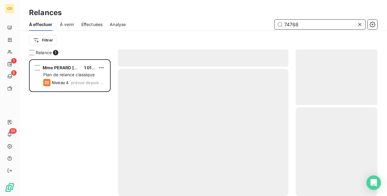
scroll to position [132, 77]
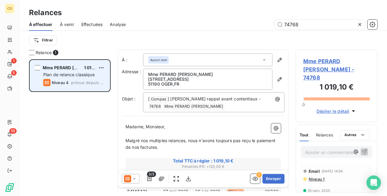
click at [97, 68] on div "Mme PERARD [PERSON_NAME] 1 019,10 €" at bounding box center [74, 67] width 62 height 5
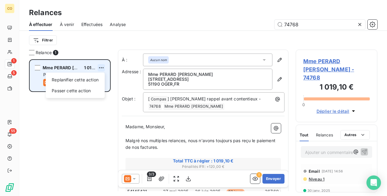
click at [100, 68] on html "CO 1 5 55 Relances À effectuer À venir Effectuées Analyse 74768 Filtrer Relance…" at bounding box center [193, 98] width 387 height 196
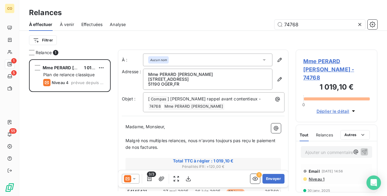
click at [131, 177] on html "CO 1 5 55 Relances À effectuer À venir Effectuées Analyse 74768 Filtrer Relance…" at bounding box center [193, 98] width 387 height 196
click at [135, 177] on icon at bounding box center [134, 179] width 6 height 6
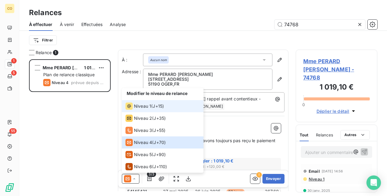
click at [152, 103] on div "Niveau 1 ( J+15 )" at bounding box center [145, 106] width 38 height 7
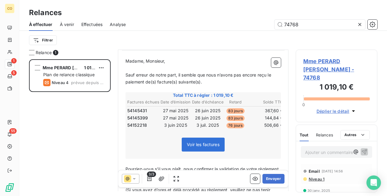
scroll to position [60, 0]
click at [272, 179] on button "Envoyer" at bounding box center [273, 179] width 22 height 10
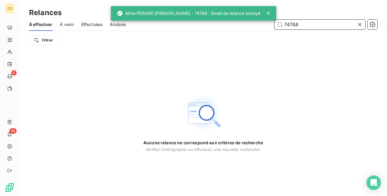
drag, startPoint x: 307, startPoint y: 24, endPoint x: 269, endPoint y: 21, distance: 37.7
click at [269, 21] on div "CO 5 55 Relances À effectuer À venir Effectuées Analyse 74768 Filtrer Aucune re…" at bounding box center [193, 98] width 387 height 196
drag, startPoint x: 320, startPoint y: 27, endPoint x: 280, endPoint y: 18, distance: 40.9
click at [280, 18] on div "Relances À effectuer À venir Effectuées Analyse 74768 Filtrer" at bounding box center [203, 25] width 368 height 50
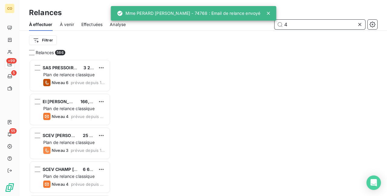
scroll to position [132, 77]
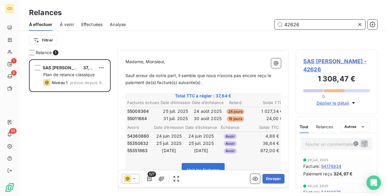
scroll to position [60, 0]
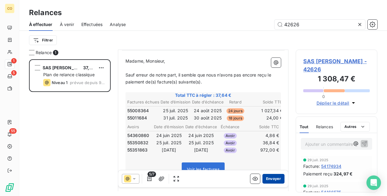
click at [274, 179] on button "Envoyer" at bounding box center [273, 179] width 22 height 10
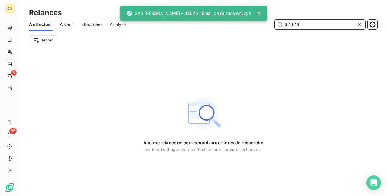
drag, startPoint x: 315, startPoint y: 22, endPoint x: 257, endPoint y: 20, distance: 57.5
click at [257, 20] on div "CO 5 55 Relances À effectuer À venir Effectuées Analyse 42626 Filtrer Aucune re…" at bounding box center [193, 98] width 387 height 196
drag, startPoint x: 309, startPoint y: 25, endPoint x: 279, endPoint y: 23, distance: 29.8
click at [279, 23] on input "42626" at bounding box center [320, 25] width 91 height 10
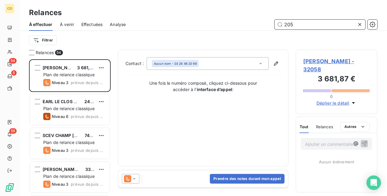
scroll to position [132, 77]
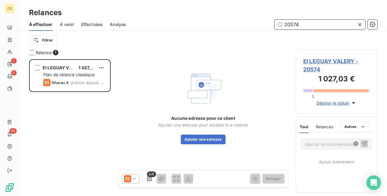
scroll to position [132, 77]
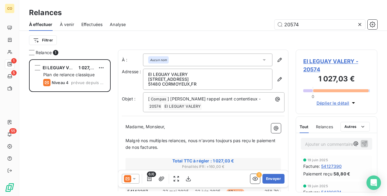
click at [135, 178] on icon at bounding box center [134, 179] width 6 height 6
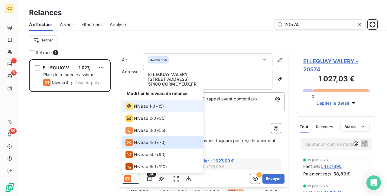
click at [137, 112] on li "Niveau 1 ( J+15 )" at bounding box center [163, 106] width 82 height 12
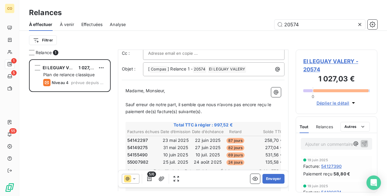
scroll to position [61, 0]
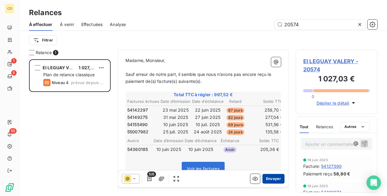
click at [276, 177] on button "Envoyer" at bounding box center [273, 179] width 22 height 10
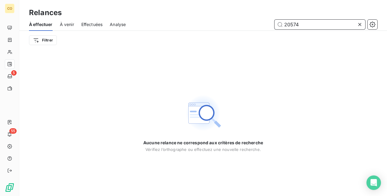
drag, startPoint x: 309, startPoint y: 22, endPoint x: 258, endPoint y: 19, distance: 50.9
click at [258, 19] on div "À effectuer À venir Effectuées Analyse 20574" at bounding box center [203, 24] width 368 height 13
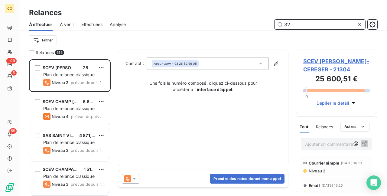
scroll to position [132, 77]
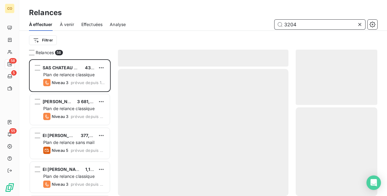
scroll to position [132, 77]
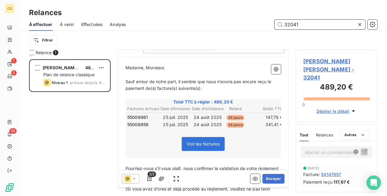
scroll to position [60, 0]
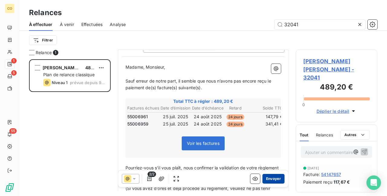
click at [265, 178] on button "Envoyer" at bounding box center [273, 179] width 22 height 10
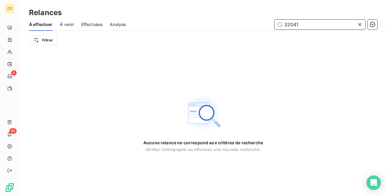
drag, startPoint x: 310, startPoint y: 26, endPoint x: 271, endPoint y: 21, distance: 39.0
click at [271, 21] on div "32041" at bounding box center [255, 25] width 244 height 10
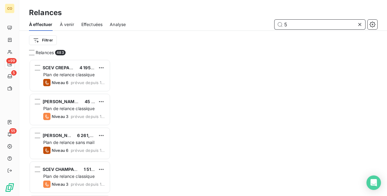
scroll to position [132, 77]
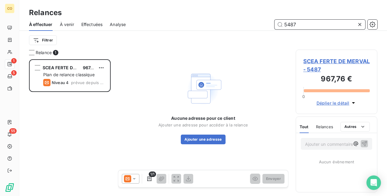
scroll to position [132, 77]
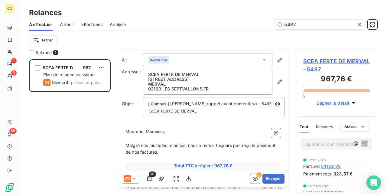
click at [138, 175] on div at bounding box center [131, 179] width 18 height 10
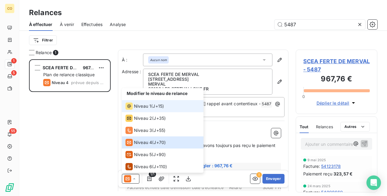
click at [146, 109] on span "Niveau 1" at bounding box center [142, 106] width 17 height 6
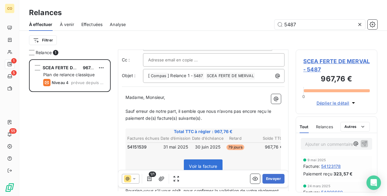
scroll to position [60, 0]
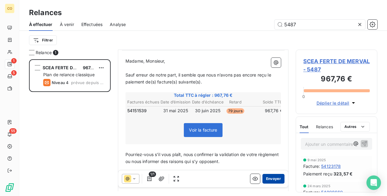
click at [273, 177] on button "Envoyer" at bounding box center [273, 179] width 22 height 10
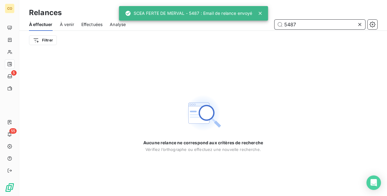
drag, startPoint x: 301, startPoint y: 25, endPoint x: 276, endPoint y: 24, distance: 24.2
click at [276, 24] on input "5487" at bounding box center [320, 25] width 91 height 10
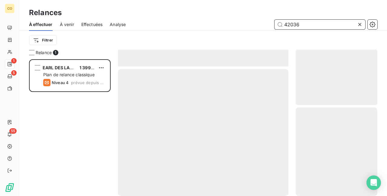
scroll to position [132, 77]
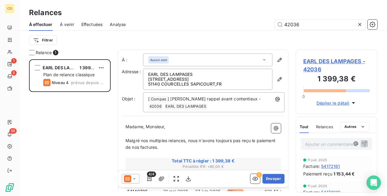
click at [135, 178] on icon at bounding box center [134, 179] width 6 height 6
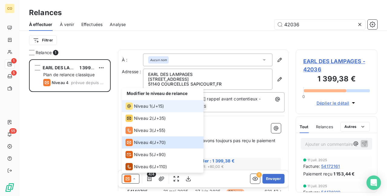
click at [145, 105] on span "Niveau 1" at bounding box center [142, 106] width 17 height 6
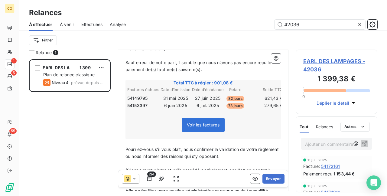
scroll to position [91, 0]
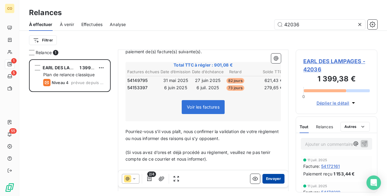
click at [269, 178] on button "Envoyer" at bounding box center [273, 179] width 22 height 10
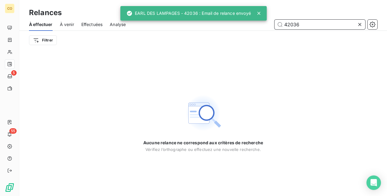
drag, startPoint x: 308, startPoint y: 24, endPoint x: 279, endPoint y: 21, distance: 28.6
click at [279, 21] on input "42036" at bounding box center [320, 25] width 91 height 10
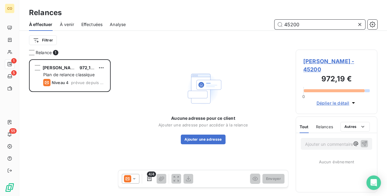
scroll to position [132, 77]
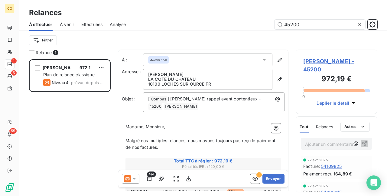
click at [137, 178] on div at bounding box center [131, 179] width 18 height 10
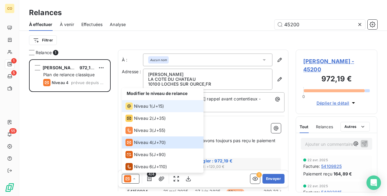
click at [148, 106] on span "Niveau 1" at bounding box center [142, 106] width 17 height 6
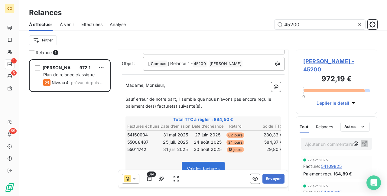
scroll to position [61, 0]
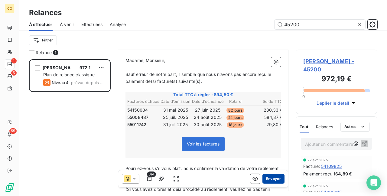
click at [271, 178] on button "Envoyer" at bounding box center [273, 179] width 22 height 10
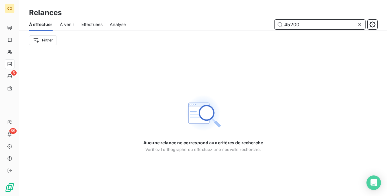
drag, startPoint x: 315, startPoint y: 27, endPoint x: 275, endPoint y: 20, distance: 40.9
click at [275, 20] on div "45200" at bounding box center [320, 25] width 91 height 10
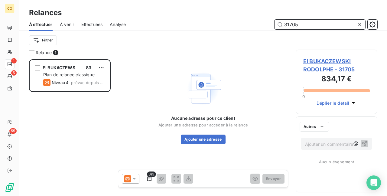
scroll to position [132, 77]
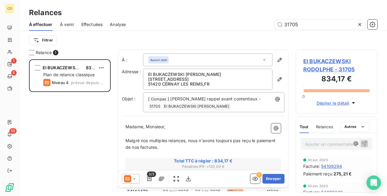
click at [133, 181] on icon at bounding box center [134, 179] width 6 height 6
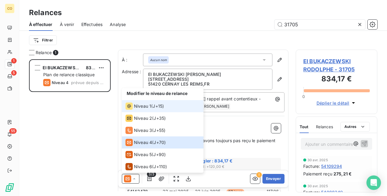
click at [133, 109] on div "Niveau 1" at bounding box center [139, 106] width 26 height 7
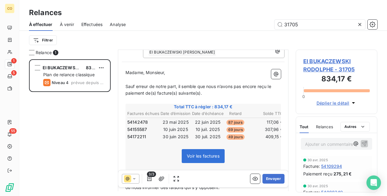
scroll to position [60, 0]
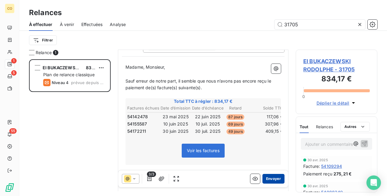
click at [272, 178] on button "Envoyer" at bounding box center [273, 179] width 22 height 10
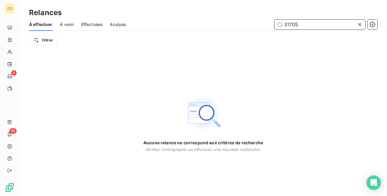
drag, startPoint x: 299, startPoint y: 25, endPoint x: 272, endPoint y: 24, distance: 26.7
click at [272, 24] on div "31705" at bounding box center [255, 25] width 244 height 10
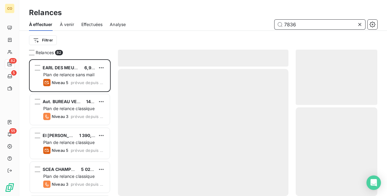
scroll to position [132, 77]
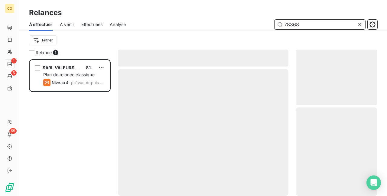
scroll to position [132, 77]
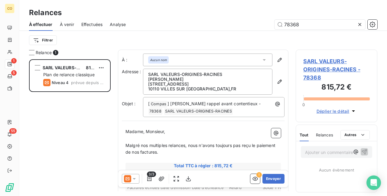
click at [135, 180] on icon at bounding box center [134, 179] width 6 height 6
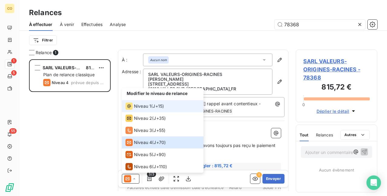
click at [153, 110] on li "Niveau 1 ( J+15 )" at bounding box center [163, 106] width 82 height 12
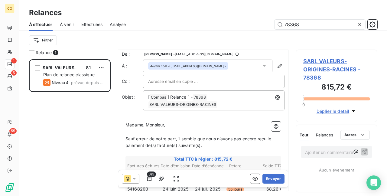
scroll to position [61, 0]
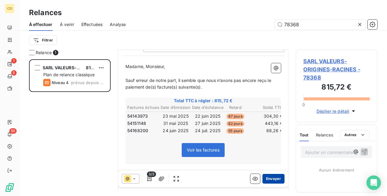
click at [267, 180] on button "Envoyer" at bounding box center [273, 179] width 22 height 10
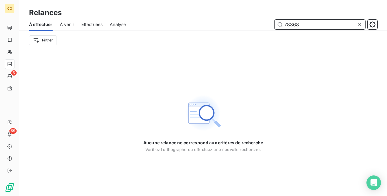
drag, startPoint x: 307, startPoint y: 25, endPoint x: 271, endPoint y: 20, distance: 36.1
click at [271, 20] on div "78368" at bounding box center [255, 25] width 244 height 10
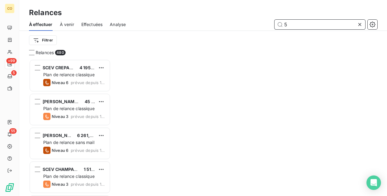
scroll to position [132, 77]
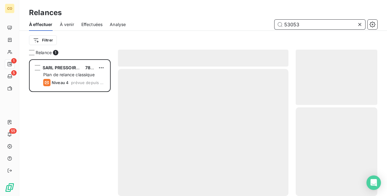
scroll to position [132, 77]
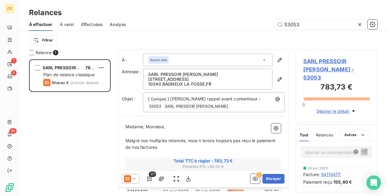
click at [135, 180] on icon at bounding box center [134, 179] width 6 height 6
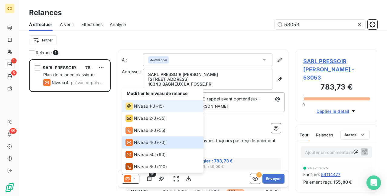
click at [137, 111] on li "Niveau 1 ( J+15 )" at bounding box center [163, 106] width 82 height 12
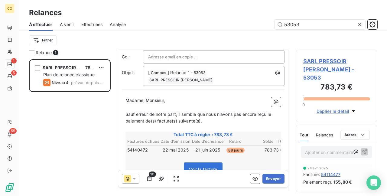
scroll to position [61, 0]
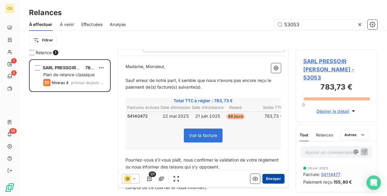
click at [265, 176] on button "Envoyer" at bounding box center [273, 179] width 22 height 10
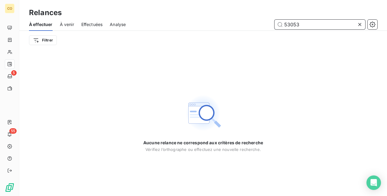
drag, startPoint x: 305, startPoint y: 23, endPoint x: 263, endPoint y: 21, distance: 41.5
click at [263, 21] on div "53053" at bounding box center [255, 25] width 244 height 10
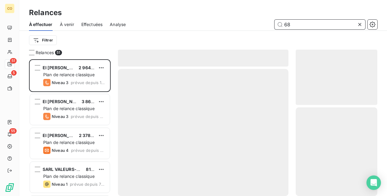
scroll to position [132, 77]
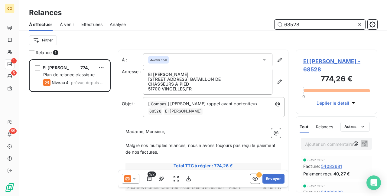
scroll to position [132, 77]
click at [139, 180] on div at bounding box center [131, 179] width 18 height 10
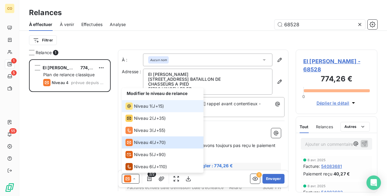
click at [139, 104] on span "Niveau 1" at bounding box center [142, 106] width 17 height 6
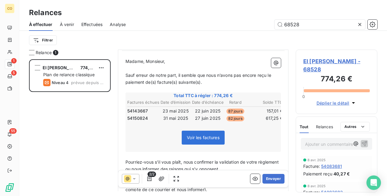
scroll to position [61, 0]
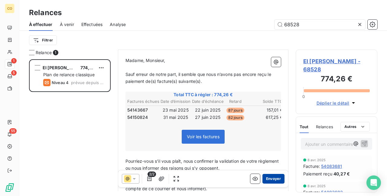
click at [269, 180] on button "Envoyer" at bounding box center [273, 179] width 22 height 10
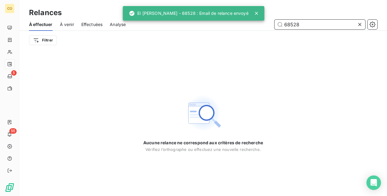
drag, startPoint x: 283, startPoint y: 21, endPoint x: 249, endPoint y: 18, distance: 34.1
click at [249, 18] on div "CO 5 55 Relances À effectuer À venir Effectuées Analyse 68528 Filtrer Aucune re…" at bounding box center [193, 98] width 387 height 196
drag, startPoint x: 311, startPoint y: 22, endPoint x: 272, endPoint y: 18, distance: 39.8
click at [272, 18] on div "Relances À effectuer À venir Effectuées Analyse 68528 Filtrer" at bounding box center [203, 25] width 368 height 50
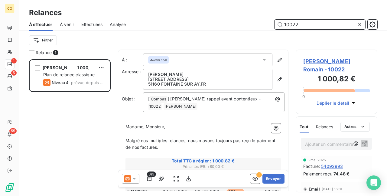
scroll to position [132, 77]
drag, startPoint x: 136, startPoint y: 178, endPoint x: 139, endPoint y: 175, distance: 3.4
click at [135, 178] on icon at bounding box center [134, 179] width 6 height 6
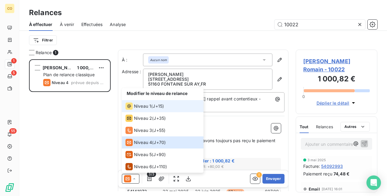
click at [146, 110] on li "Niveau 1 ( J+15 )" at bounding box center [163, 106] width 82 height 12
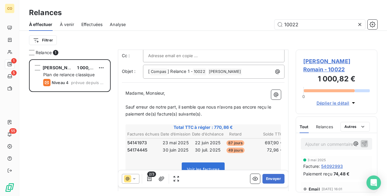
scroll to position [31, 0]
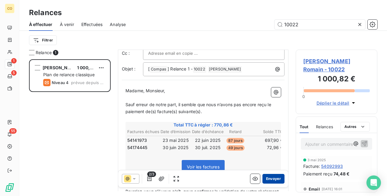
click at [272, 178] on button "Envoyer" at bounding box center [273, 179] width 22 height 10
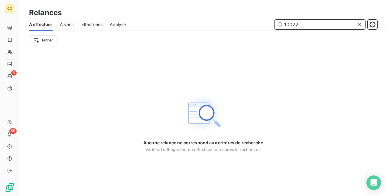
drag, startPoint x: 318, startPoint y: 25, endPoint x: 248, endPoint y: 15, distance: 70.6
click at [248, 15] on div "Relances À effectuer À venir Effectuées Analyse 10022 Filtrer" at bounding box center [203, 25] width 368 height 50
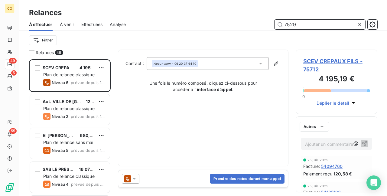
scroll to position [132, 77]
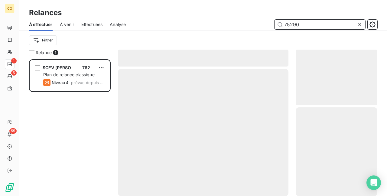
scroll to position [132, 77]
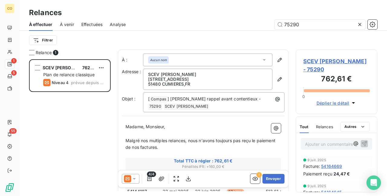
click at [135, 178] on icon at bounding box center [134, 179] width 6 height 6
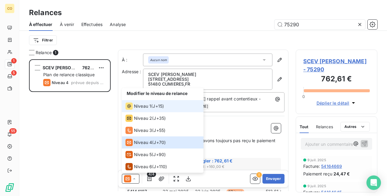
click at [141, 103] on span "Niveau 1" at bounding box center [142, 106] width 17 height 6
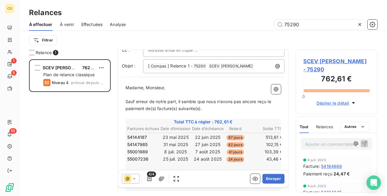
scroll to position [61, 0]
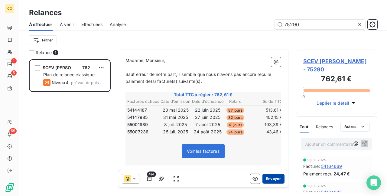
click at [273, 179] on button "Envoyer" at bounding box center [273, 179] width 22 height 10
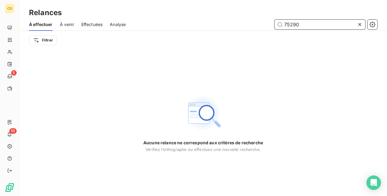
drag, startPoint x: 307, startPoint y: 25, endPoint x: 256, endPoint y: 16, distance: 51.6
click at [256, 16] on div "Relances À effectuer À venir Effectuées Analyse 75290 Filtrer" at bounding box center [203, 25] width 368 height 50
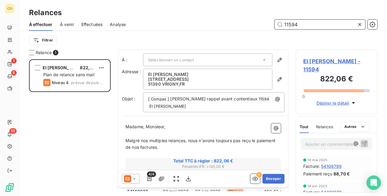
scroll to position [132, 77]
click at [138, 181] on div at bounding box center [131, 179] width 18 height 10
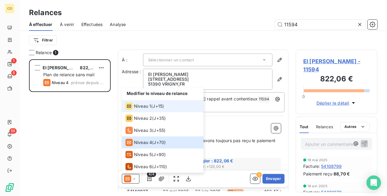
click at [136, 108] on span "Niveau 1" at bounding box center [142, 106] width 17 height 6
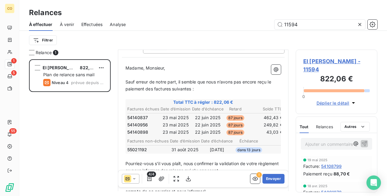
scroll to position [61, 0]
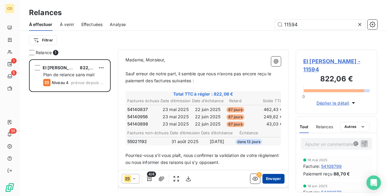
click at [266, 177] on button "Envoyer" at bounding box center [273, 179] width 22 height 10
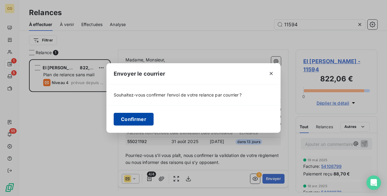
click at [146, 119] on button "Confirmer" at bounding box center [134, 119] width 40 height 13
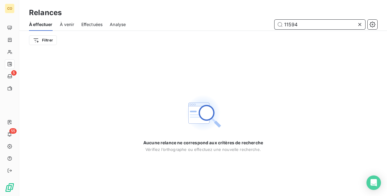
drag, startPoint x: 305, startPoint y: 25, endPoint x: 243, endPoint y: 14, distance: 62.7
click at [243, 14] on div "Relances À effectuer À venir Effectuées Analyse 11594 Filtrer" at bounding box center [203, 25] width 368 height 50
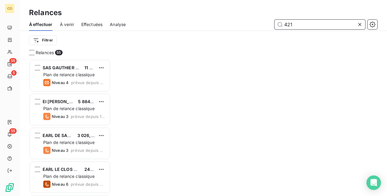
scroll to position [132, 77]
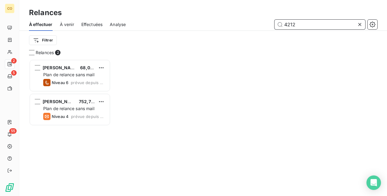
scroll to position [132, 77]
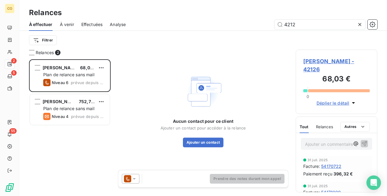
click at [136, 181] on icon at bounding box center [134, 179] width 6 height 6
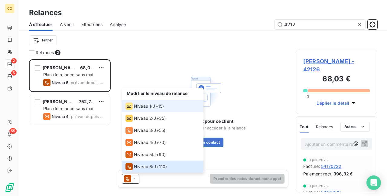
click at [145, 106] on span "Niveau 1" at bounding box center [142, 106] width 17 height 6
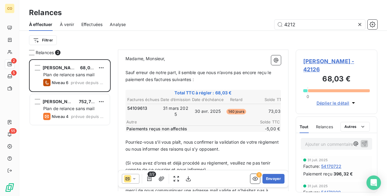
scroll to position [60, 0]
drag, startPoint x: 303, startPoint y: 27, endPoint x: 258, endPoint y: 18, distance: 45.7
click at [258, 18] on div "Relances À effectuer À venir Effectuées Analyse 4212 Filtrer" at bounding box center [203, 25] width 368 height 50
type input "4212"
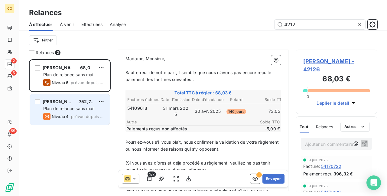
click at [53, 108] on span "Plan de relance sans mail" at bounding box center [68, 108] width 51 height 5
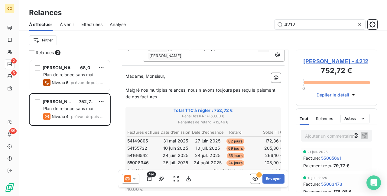
scroll to position [60, 0]
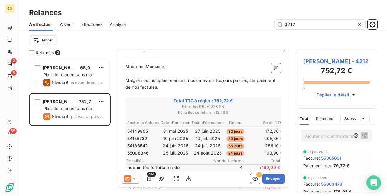
click at [135, 177] on icon at bounding box center [134, 179] width 6 height 6
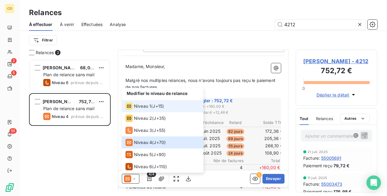
click at [138, 107] on span "Niveau 1" at bounding box center [142, 106] width 17 height 6
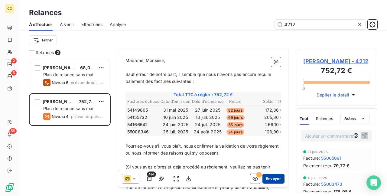
click at [269, 181] on button "Envoyer" at bounding box center [273, 179] width 22 height 10
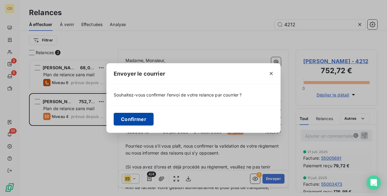
click at [140, 117] on button "Confirmer" at bounding box center [134, 119] width 40 height 13
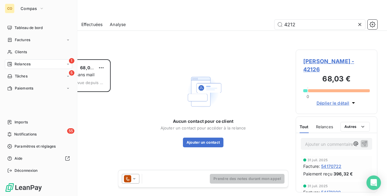
click at [23, 63] on span "Relances" at bounding box center [23, 63] width 16 height 5
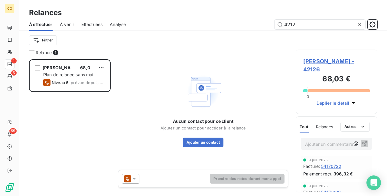
click at [363, 23] on div at bounding box center [361, 25] width 8 height 10
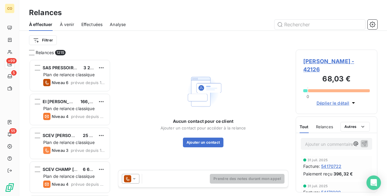
scroll to position [132, 77]
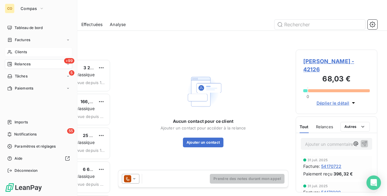
click at [15, 50] on span "Clients" at bounding box center [21, 51] width 12 height 5
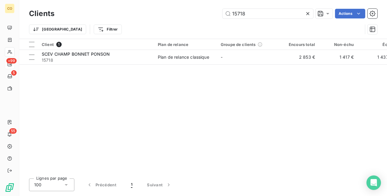
drag, startPoint x: 256, startPoint y: 11, endPoint x: 158, endPoint y: 7, distance: 98.4
click at [158, 7] on div "Clients 15718 Actions Trier Filtrer" at bounding box center [203, 19] width 368 height 39
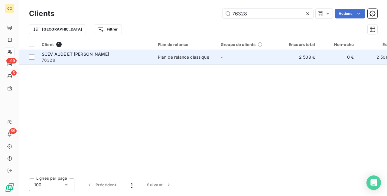
type input "76328"
click at [122, 58] on span "76328" at bounding box center [96, 60] width 109 height 6
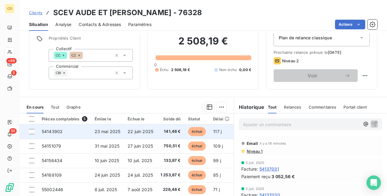
scroll to position [78, 0]
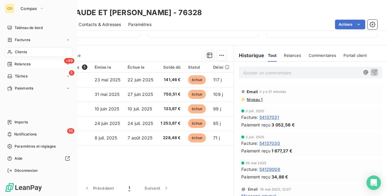
click at [16, 50] on span "Clients" at bounding box center [21, 51] width 12 height 5
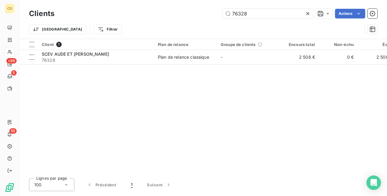
drag, startPoint x: 256, startPoint y: 15, endPoint x: 173, endPoint y: 4, distance: 83.2
click at [173, 4] on div "Clients 76328 Actions Trier Filtrer" at bounding box center [203, 19] width 368 height 39
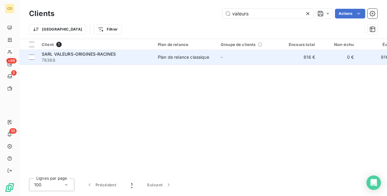
type input "valeurs"
click at [114, 57] on span "78368" at bounding box center [96, 60] width 109 height 6
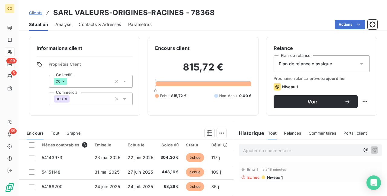
click at [340, 67] on div "Plan de relance classique" at bounding box center [322, 63] width 96 height 17
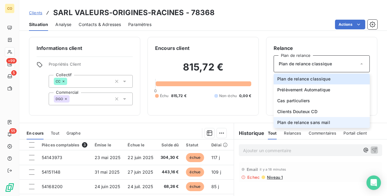
click at [326, 118] on li "Plan de relance sans mail" at bounding box center [322, 122] width 96 height 11
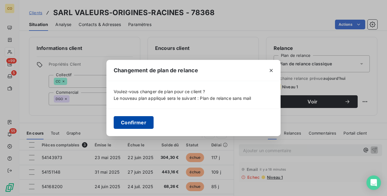
click at [132, 119] on button "Confirmer" at bounding box center [134, 122] width 40 height 13
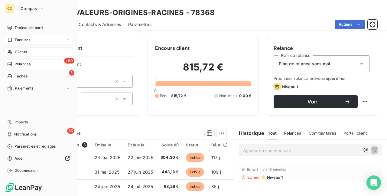
drag, startPoint x: 26, startPoint y: 52, endPoint x: 61, endPoint y: 44, distance: 35.9
click at [26, 52] on span "Clients" at bounding box center [21, 51] width 12 height 5
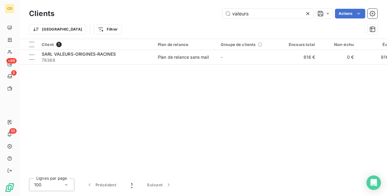
drag, startPoint x: 252, startPoint y: 10, endPoint x: 175, endPoint y: 2, distance: 77.5
click at [175, 2] on div "Clients valeurs Actions Trier Filtrer" at bounding box center [203, 19] width 368 height 39
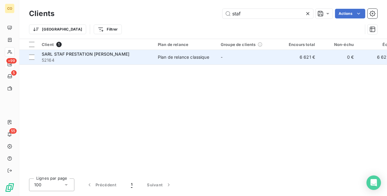
type input "staf"
click at [174, 58] on div "Plan de relance classique" at bounding box center [183, 57] width 51 height 6
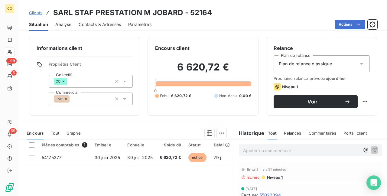
click at [342, 67] on div "Plan de relance classique" at bounding box center [322, 63] width 96 height 17
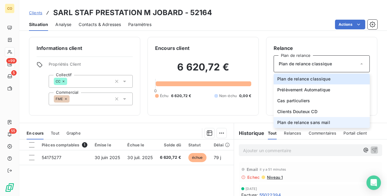
click at [321, 122] on span "Plan de relance sans mail" at bounding box center [303, 122] width 53 height 6
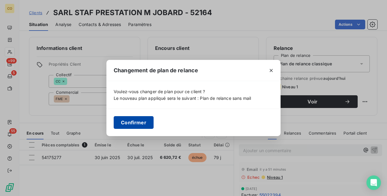
click at [138, 124] on button "Confirmer" at bounding box center [134, 122] width 40 height 13
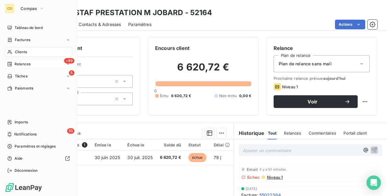
click at [16, 52] on span "Clients" at bounding box center [21, 51] width 12 height 5
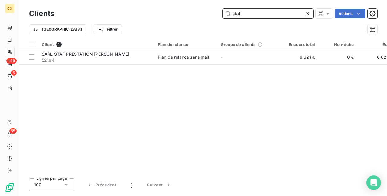
drag, startPoint x: 246, startPoint y: 11, endPoint x: 182, endPoint y: 2, distance: 64.6
click at [182, 2] on div "Clients staf Actions Trier Filtrer" at bounding box center [203, 19] width 368 height 39
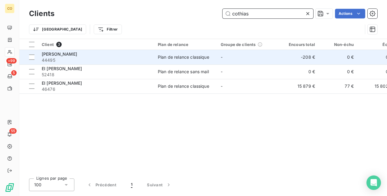
type input "cothias"
click at [282, 55] on td "-208 €" at bounding box center [299, 57] width 39 height 15
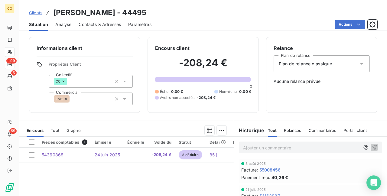
click at [354, 64] on div "Plan de relance classique" at bounding box center [322, 63] width 96 height 17
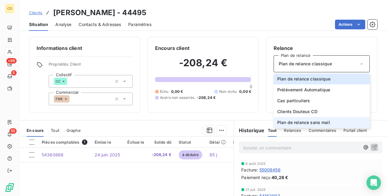
click at [328, 120] on li "Plan de relance sans mail" at bounding box center [322, 122] width 96 height 11
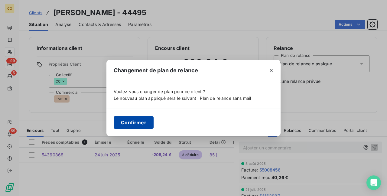
click at [134, 123] on button "Confirmer" at bounding box center [134, 122] width 40 height 13
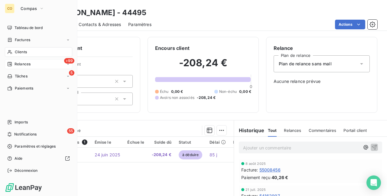
click at [15, 53] on span "Clients" at bounding box center [21, 51] width 12 height 5
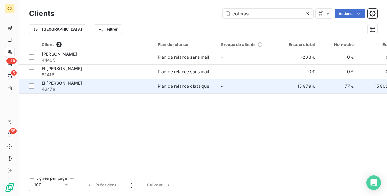
click at [224, 80] on td "-" at bounding box center [248, 86] width 63 height 15
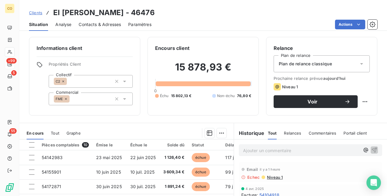
click at [348, 61] on div "Plan de relance classique" at bounding box center [322, 63] width 96 height 17
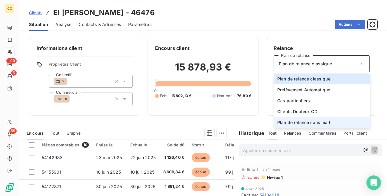
click at [335, 119] on li "Plan de relance sans mail" at bounding box center [322, 122] width 96 height 11
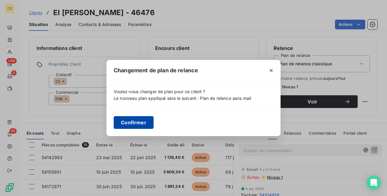
click at [147, 119] on button "Confirmer" at bounding box center [134, 122] width 40 height 13
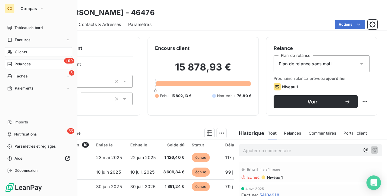
click at [27, 49] on div "Clients" at bounding box center [38, 52] width 67 height 10
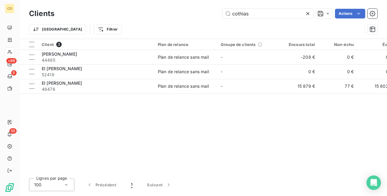
drag, startPoint x: 261, startPoint y: 12, endPoint x: 181, endPoint y: 7, distance: 79.7
click at [181, 7] on div "Clients cothias Actions Trier Filtrer" at bounding box center [203, 19] width 368 height 39
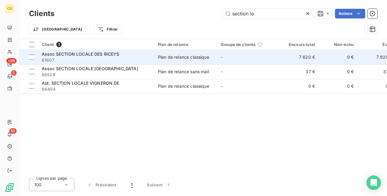
type input "section lo"
click at [184, 58] on div "Plan de relance classique" at bounding box center [183, 57] width 51 height 6
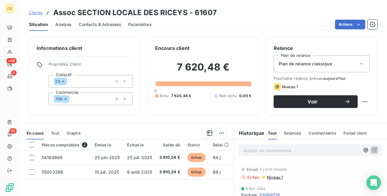
click at [334, 57] on div "Plan de relance classique" at bounding box center [322, 63] width 96 height 17
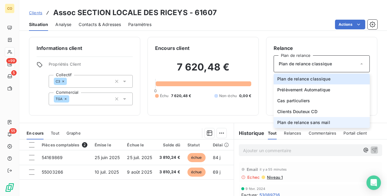
click at [306, 123] on span "Plan de relance sans mail" at bounding box center [303, 122] width 53 height 6
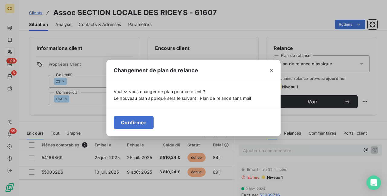
click at [142, 121] on button "Confirmer" at bounding box center [134, 122] width 40 height 13
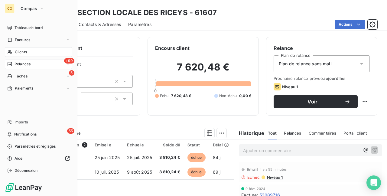
click at [24, 63] on span "Relances" at bounding box center [23, 63] width 16 height 5
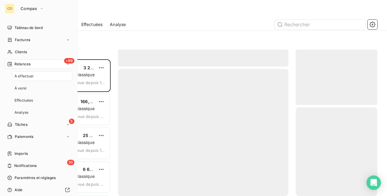
scroll to position [132, 77]
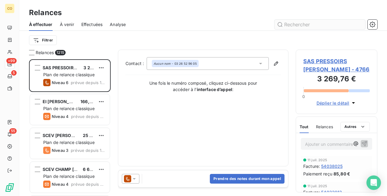
click at [291, 24] on input "text" at bounding box center [320, 25] width 91 height 10
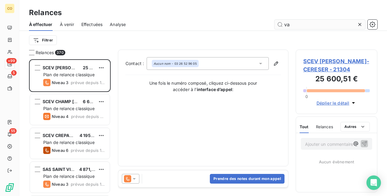
scroll to position [132, 77]
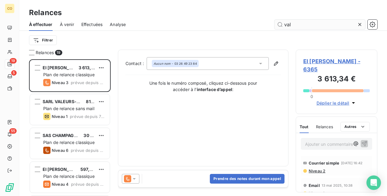
scroll to position [132, 77]
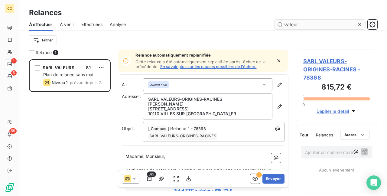
scroll to position [132, 77]
click at [136, 180] on icon at bounding box center [134, 179] width 6 height 6
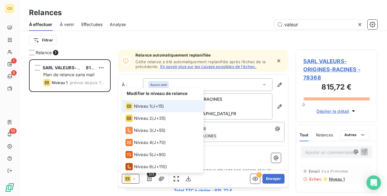
click at [142, 105] on span "Niveau 1" at bounding box center [142, 106] width 17 height 6
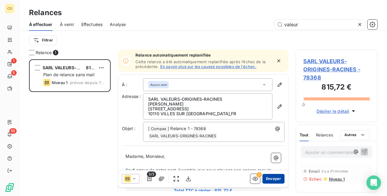
click at [271, 178] on button "Envoyer" at bounding box center [273, 179] width 22 height 10
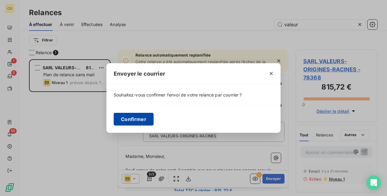
click at [138, 120] on button "Confirmer" at bounding box center [134, 119] width 40 height 13
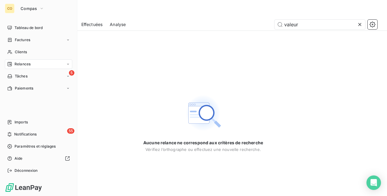
click at [21, 62] on span "Relances" at bounding box center [23, 63] width 16 height 5
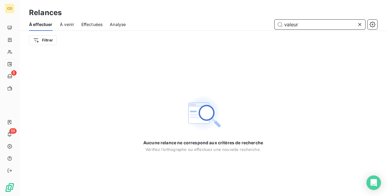
drag, startPoint x: 321, startPoint y: 24, endPoint x: 210, endPoint y: 7, distance: 112.4
click at [210, 7] on div "Relances À effectuer À venir Effectuées Analyse valeur Filtrer" at bounding box center [203, 25] width 368 height 50
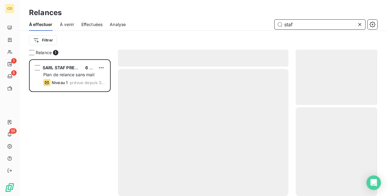
scroll to position [132, 77]
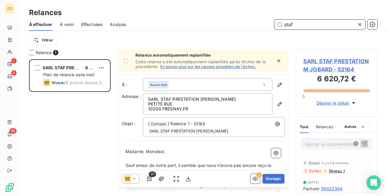
type input "staf"
click at [136, 179] on icon at bounding box center [134, 179] width 6 height 6
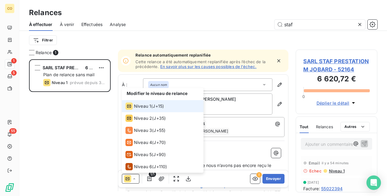
click at [140, 104] on span "Niveau 1" at bounding box center [142, 106] width 17 height 6
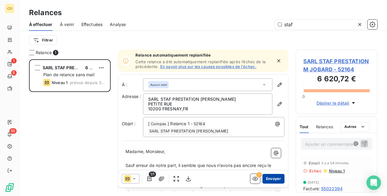
click at [270, 177] on button "Envoyer" at bounding box center [273, 179] width 22 height 10
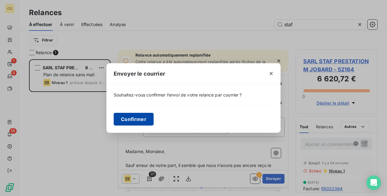
click at [135, 119] on button "Confirmer" at bounding box center [134, 119] width 40 height 13
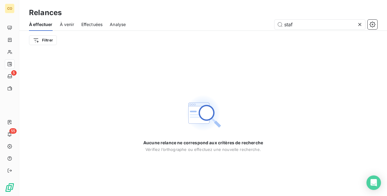
click at [88, 20] on div "Effectuées" at bounding box center [91, 24] width 21 height 13
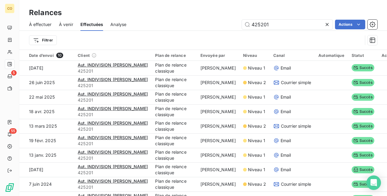
click at [326, 24] on icon at bounding box center [327, 24] width 6 height 6
click at [261, 26] on input "text" at bounding box center [287, 25] width 91 height 10
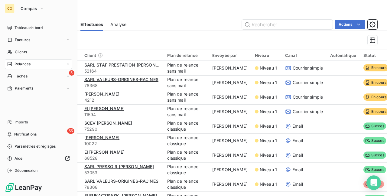
click at [25, 62] on span "Relances" at bounding box center [23, 63] width 16 height 5
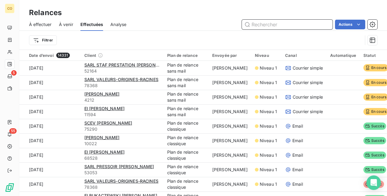
click at [268, 27] on input "text" at bounding box center [287, 25] width 91 height 10
click at [41, 22] on span "À effectuer" at bounding box center [40, 24] width 23 height 6
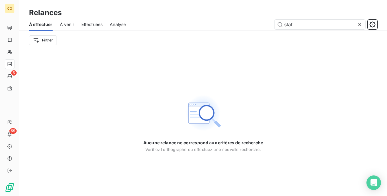
drag, startPoint x: 304, startPoint y: 21, endPoint x: 244, endPoint y: 16, distance: 60.0
click at [244, 16] on div "Relances À effectuer À venir Effectuées Analyse staf Filtrer" at bounding box center [203, 25] width 368 height 50
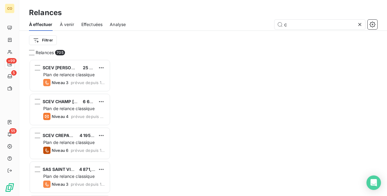
scroll to position [132, 77]
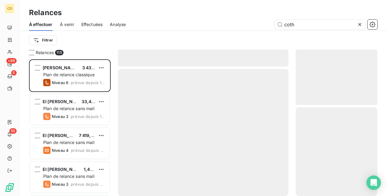
scroll to position [132, 77]
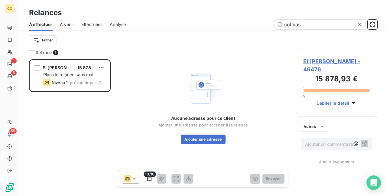
scroll to position [132, 77]
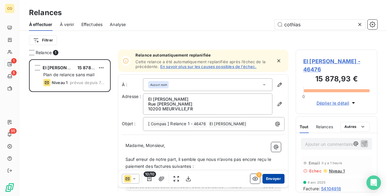
click at [268, 175] on button "Envoyer" at bounding box center [273, 179] width 22 height 10
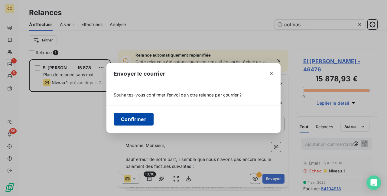
click at [139, 120] on button "Confirmer" at bounding box center [134, 119] width 40 height 13
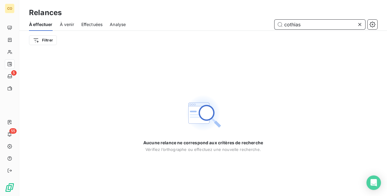
drag, startPoint x: 310, startPoint y: 24, endPoint x: 228, endPoint y: 19, distance: 81.9
click at [228, 19] on div "À effectuer À venir Effectuées Analyse cothias" at bounding box center [203, 24] width 368 height 13
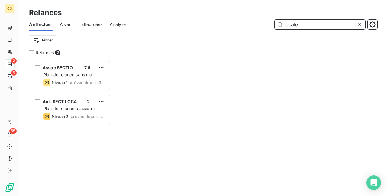
scroll to position [132, 77]
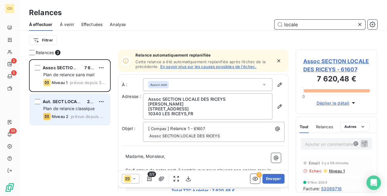
type input "locale"
click at [78, 111] on div "Plan de relance classique" at bounding box center [74, 109] width 62 height 6
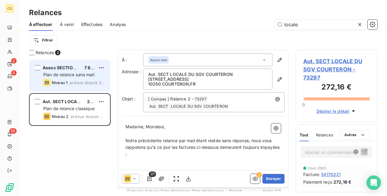
click at [74, 74] on span "Plan de relance sans mail" at bounding box center [68, 74] width 51 height 5
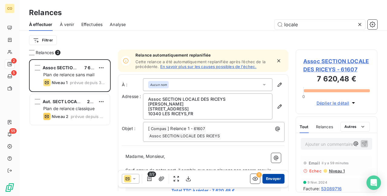
click at [272, 178] on button "Envoyer" at bounding box center [273, 179] width 22 height 10
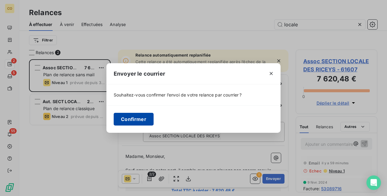
click at [146, 120] on button "Confirmer" at bounding box center [134, 119] width 40 height 13
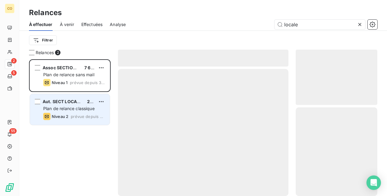
click at [64, 109] on span "Plan de relance classique" at bounding box center [68, 108] width 51 height 5
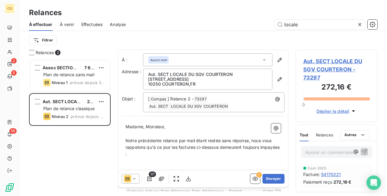
click at [138, 179] on div at bounding box center [131, 179] width 18 height 10
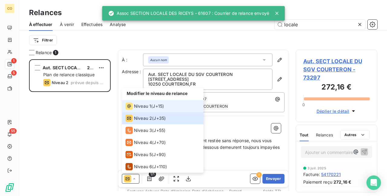
click at [142, 106] on span "Niveau 1" at bounding box center [142, 106] width 17 height 6
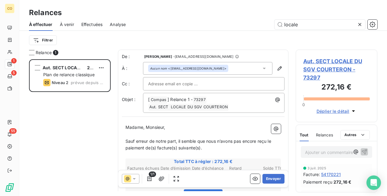
click at [103, 27] on span "Effectuées" at bounding box center [91, 24] width 21 height 6
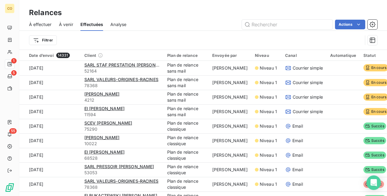
click at [37, 25] on span "À effectuer" at bounding box center [40, 24] width 23 height 6
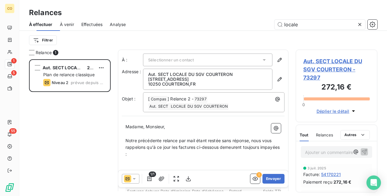
scroll to position [132, 77]
click at [103, 178] on div "Aut. SECT LOCALE DU SGV COURTERON 272,16 € Plan de relance classique Niveau 2 p…" at bounding box center [70, 127] width 82 height 137
click at [92, 25] on span "Effectuées" at bounding box center [91, 24] width 21 height 6
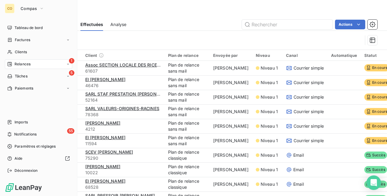
click at [21, 66] on span "Relances" at bounding box center [23, 63] width 16 height 5
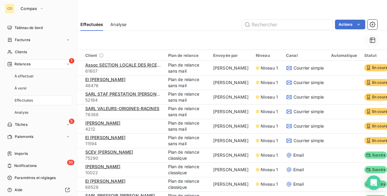
click at [21, 64] on span "Relances" at bounding box center [23, 63] width 16 height 5
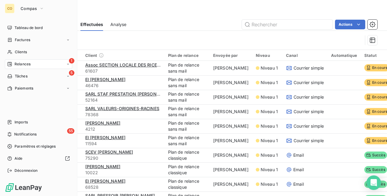
click at [24, 58] on nav "Tableau de bord Factures Clients 1 Relances 5 Tâches Paiements" at bounding box center [38, 58] width 67 height 70
click at [25, 61] on span "Relances" at bounding box center [23, 63] width 16 height 5
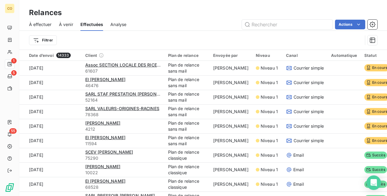
click at [50, 23] on span "À effectuer" at bounding box center [40, 24] width 23 height 6
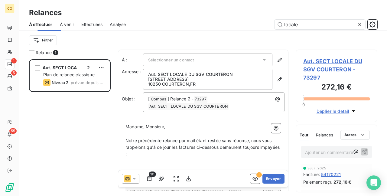
scroll to position [132, 77]
click at [361, 25] on icon at bounding box center [359, 24] width 3 height 3
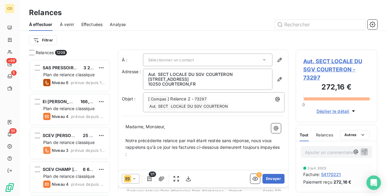
click at [93, 24] on span "Effectuées" at bounding box center [91, 24] width 21 height 6
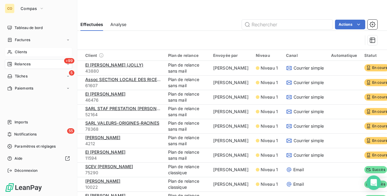
click at [11, 51] on icon at bounding box center [9, 52] width 5 height 5
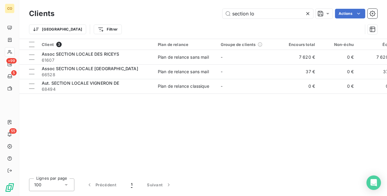
drag, startPoint x: 269, startPoint y: 16, endPoint x: 167, endPoint y: 4, distance: 102.6
click at [167, 4] on div "Clients section lo Actions Trier Filtrer" at bounding box center [203, 19] width 368 height 39
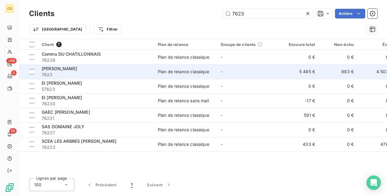
type input "7623"
click at [97, 76] on span "7623" at bounding box center [96, 75] width 109 height 6
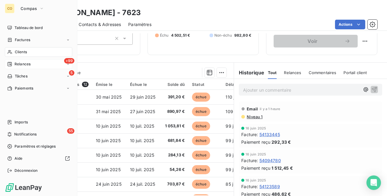
click at [24, 66] on span "Relances" at bounding box center [23, 63] width 16 height 5
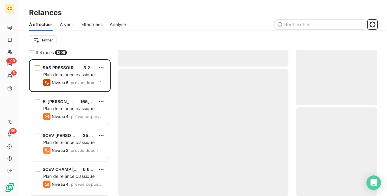
scroll to position [132, 77]
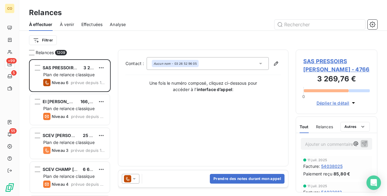
click at [97, 28] on div "Effectuées" at bounding box center [91, 24] width 21 height 13
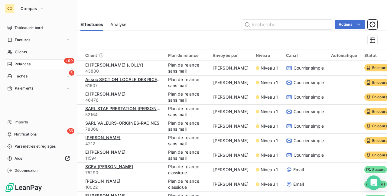
click at [34, 67] on div "+99 Relances" at bounding box center [38, 64] width 67 height 10
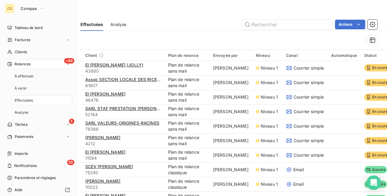
click at [26, 61] on div "+99 Relances" at bounding box center [38, 64] width 67 height 10
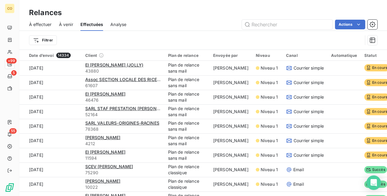
click at [180, 30] on div "À effectuer À venir Effectuées Analyse Actions" at bounding box center [203, 24] width 368 height 13
click at [41, 24] on span "À effectuer" at bounding box center [40, 24] width 23 height 6
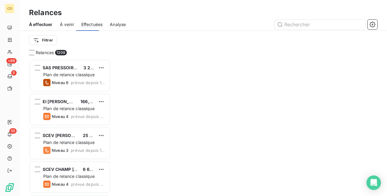
scroll to position [132, 77]
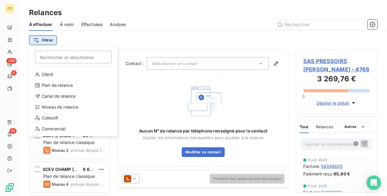
click at [53, 39] on html "CO +99 5 55 Relances À effectuer À venir Effectuées Analyse Filtrer Rechercher …" at bounding box center [193, 98] width 387 height 196
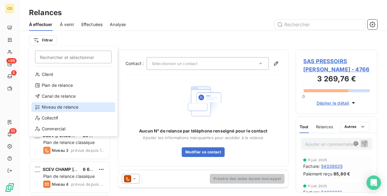
click at [70, 108] on div "Niveau de relance" at bounding box center [73, 107] width 84 height 10
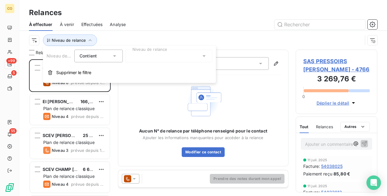
click at [179, 51] on div at bounding box center [168, 56] width 87 height 13
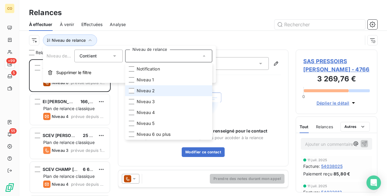
click at [170, 87] on li "Niveau 2" at bounding box center [168, 90] width 87 height 11
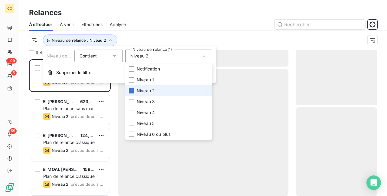
scroll to position [132, 77]
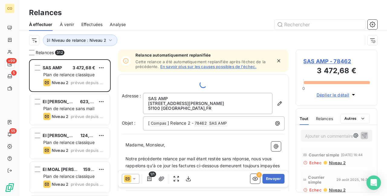
click at [147, 26] on div at bounding box center [255, 25] width 244 height 10
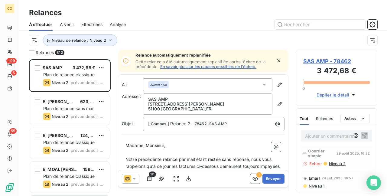
scroll to position [31, 0]
click at [334, 64] on span "SAS AMP - 78462" at bounding box center [336, 61] width 67 height 8
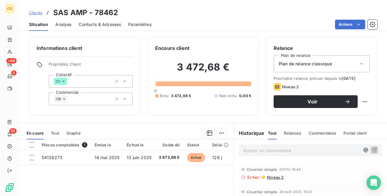
click at [109, 23] on span "Contacts & Adresses" at bounding box center [100, 24] width 42 height 6
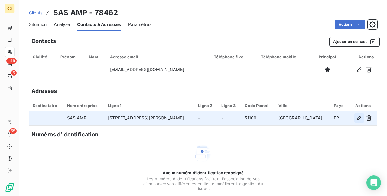
click at [356, 118] on icon "button" at bounding box center [359, 118] width 6 height 6
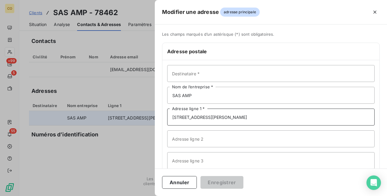
drag, startPoint x: 233, startPoint y: 118, endPoint x: 161, endPoint y: 118, distance: 72.0
click at [161, 118] on div "Les champs marqués d’un astérisque (*) sont obligatoires. Adresse postale Desti…" at bounding box center [271, 128] width 232 height 193
type input "c"
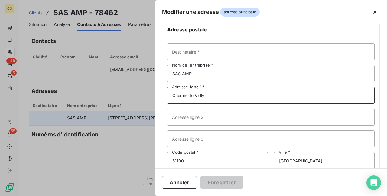
scroll to position [56, 0]
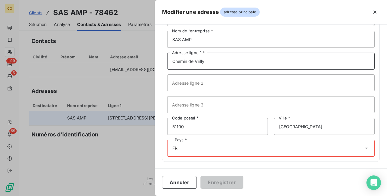
type input "Chemin de Vrilly"
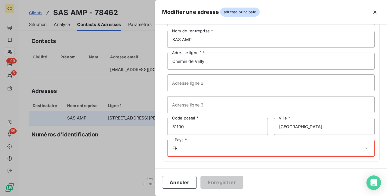
click at [227, 152] on div "Pays * FR" at bounding box center [270, 148] width 207 height 17
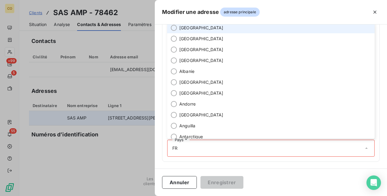
scroll to position [54, 0]
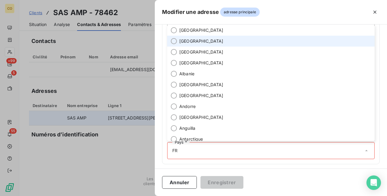
click at [204, 35] on li "[GEOGRAPHIC_DATA]" at bounding box center [270, 30] width 207 height 11
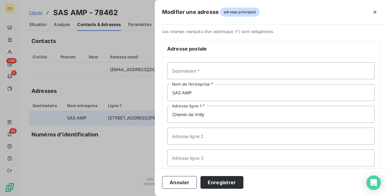
scroll to position [0, 0]
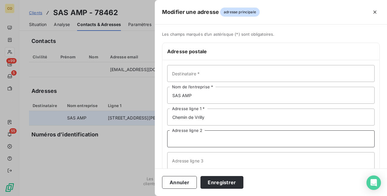
click at [197, 139] on input "Adresse ligne 2" at bounding box center [270, 138] width 207 height 17
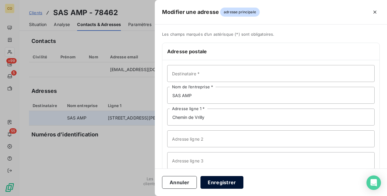
click at [223, 182] on button "Enregistrer" at bounding box center [221, 182] width 43 height 13
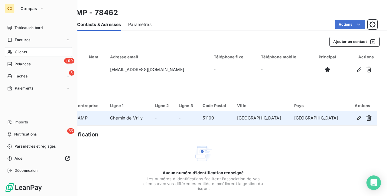
click at [22, 64] on span "Relances" at bounding box center [23, 63] width 16 height 5
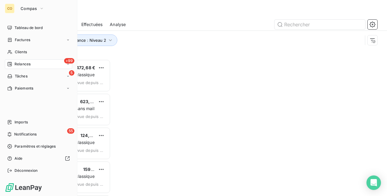
scroll to position [132, 77]
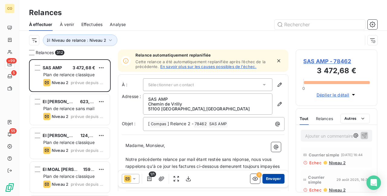
click at [273, 179] on button "Envoyer" at bounding box center [273, 179] width 22 height 10
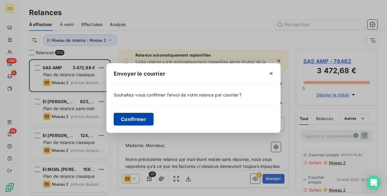
click at [138, 119] on button "Confirmer" at bounding box center [134, 119] width 40 height 13
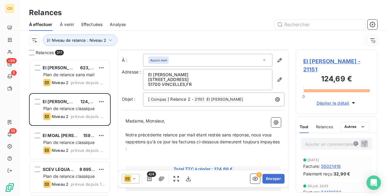
scroll to position [60, 0]
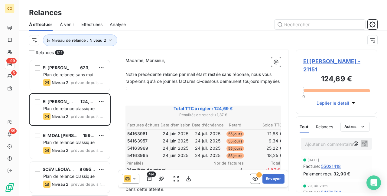
click at [136, 178] on icon at bounding box center [134, 179] width 6 height 6
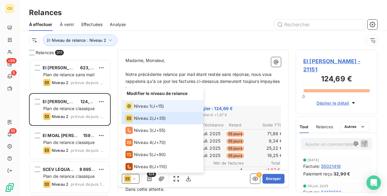
click at [148, 105] on span "Niveau 1" at bounding box center [142, 106] width 17 height 6
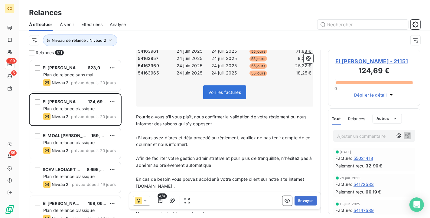
scroll to position [86, 0]
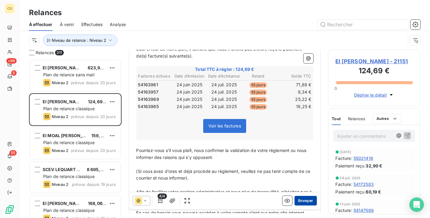
click at [297, 196] on button "Envoyer" at bounding box center [306, 201] width 22 height 10
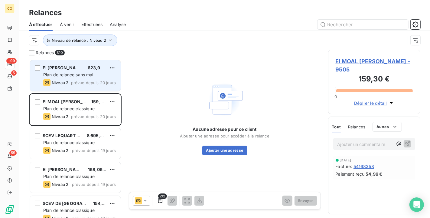
click at [62, 71] on div "EI [PERSON_NAME] 623,97 € Plan de relance sans mail Niveau 2 prévue depuis 20 j…" at bounding box center [75, 75] width 91 height 31
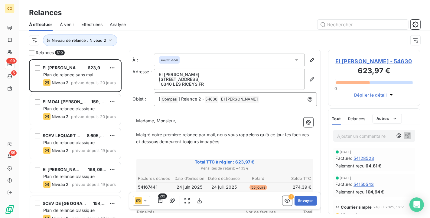
click at [148, 196] on icon at bounding box center [145, 200] width 6 height 6
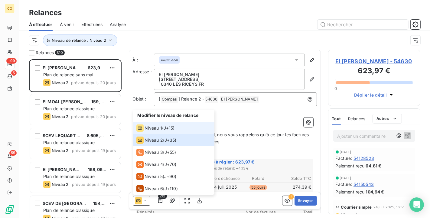
click at [156, 130] on span "Niveau 1" at bounding box center [153, 128] width 17 height 6
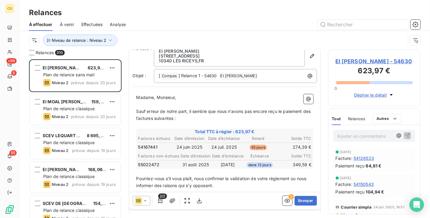
scroll to position [34, 0]
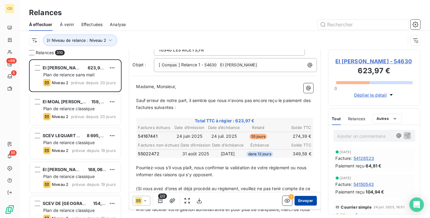
click at [297, 196] on button "Envoyer" at bounding box center [306, 201] width 22 height 10
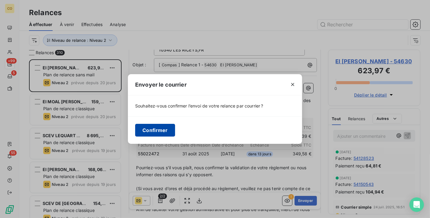
click at [164, 129] on button "Confirmer" at bounding box center [155, 130] width 40 height 13
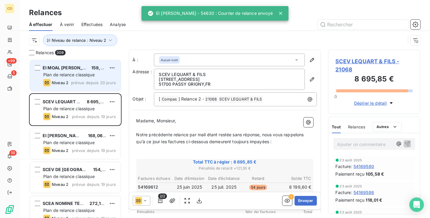
click at [92, 76] on span "Plan de relance classique" at bounding box center [68, 74] width 51 height 5
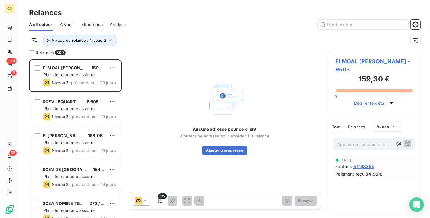
click at [147, 196] on icon at bounding box center [145, 200] width 6 height 6
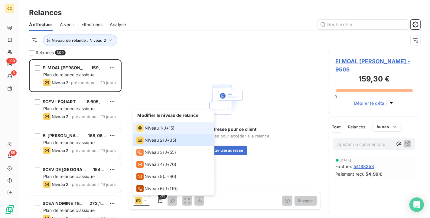
click at [161, 128] on span "Niveau 1" at bounding box center [153, 128] width 17 height 6
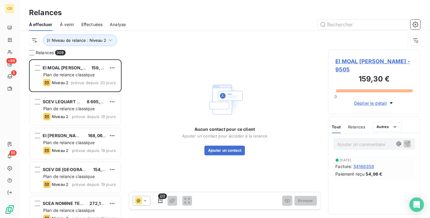
click at [344, 59] on span "EI MOAL [PERSON_NAME] - 9505" at bounding box center [374, 65] width 77 height 16
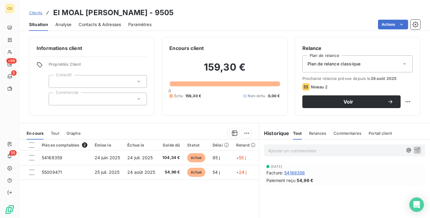
click at [107, 22] on span "Contacts & Adresses" at bounding box center [100, 24] width 42 height 6
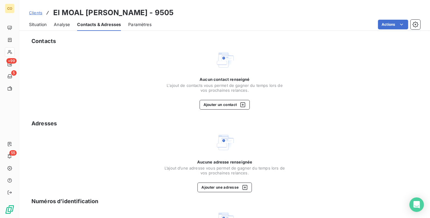
click at [34, 24] on span "Situation" at bounding box center [38, 24] width 18 height 6
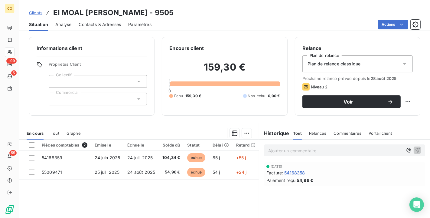
click at [97, 24] on span "Contacts & Adresses" at bounding box center [100, 24] width 42 height 6
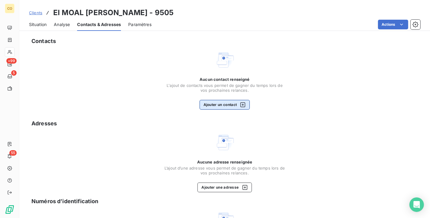
click at [226, 106] on button "Ajouter un contact" at bounding box center [225, 105] width 51 height 10
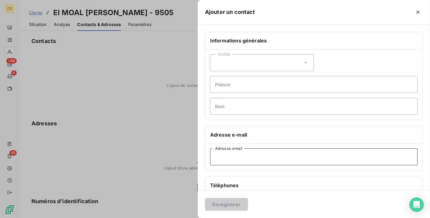
click at [256, 152] on input "Adresse email" at bounding box center [313, 156] width 207 height 17
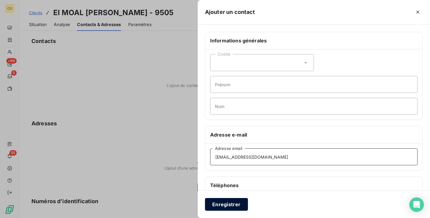
type input "[EMAIL_ADDRESS][DOMAIN_NAME]"
click at [236, 196] on button "Enregistrer" at bounding box center [226, 204] width 43 height 13
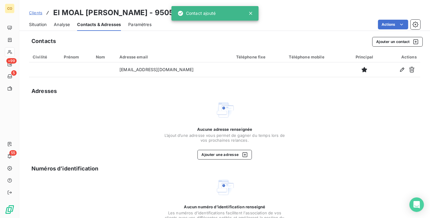
click at [41, 25] on span "Situation" at bounding box center [38, 24] width 18 height 6
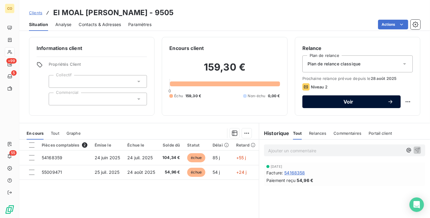
click at [376, 99] on span "Voir" at bounding box center [349, 101] width 78 height 5
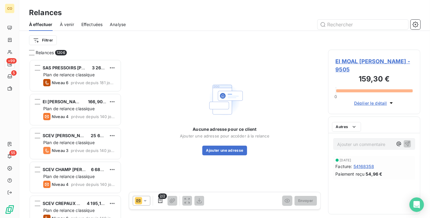
scroll to position [153, 87]
click at [341, 26] on input "text" at bounding box center [363, 25] width 91 height 10
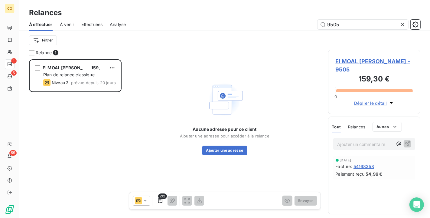
type input "9505"
click at [148, 196] on div at bounding box center [142, 201] width 18 height 10
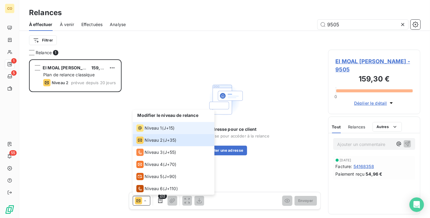
click at [150, 128] on span "Niveau 1" at bounding box center [153, 128] width 17 height 6
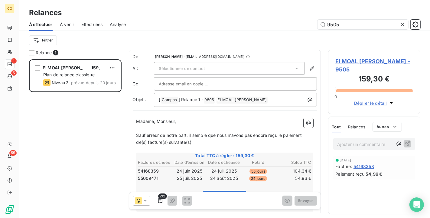
click at [283, 68] on div "Sélectionner un contact" at bounding box center [229, 68] width 151 height 13
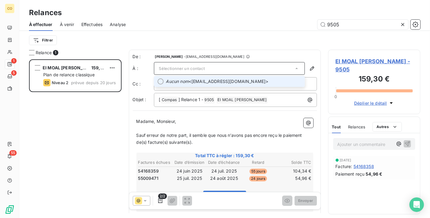
click at [268, 80] on span "Aucun nom <[EMAIL_ADDRESS][DOMAIN_NAME]>" at bounding box center [233, 81] width 135 height 6
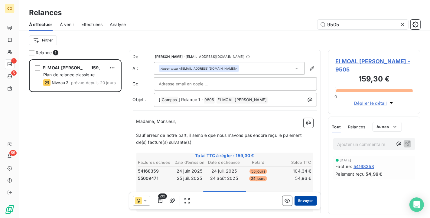
click at [301, 196] on button "Envoyer" at bounding box center [306, 201] width 22 height 10
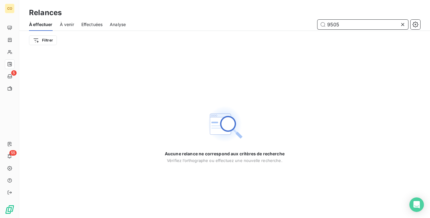
click at [387, 26] on div "9505" at bounding box center [363, 25] width 91 height 10
click at [387, 25] on icon at bounding box center [403, 24] width 6 height 6
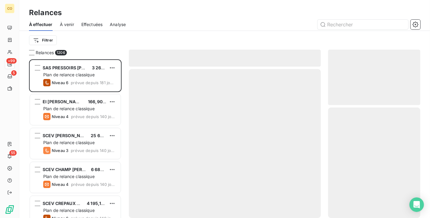
scroll to position [153, 87]
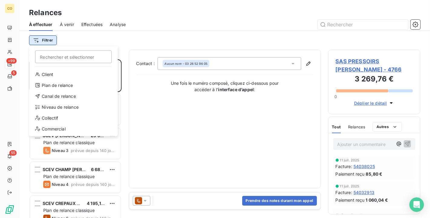
click at [43, 39] on html "CO +99 5 55 Relances À effectuer À venir Effectuées Analyse Filtrer Rechercher …" at bounding box center [215, 109] width 430 height 218
click at [69, 108] on div "Niveau de relance" at bounding box center [73, 107] width 84 height 10
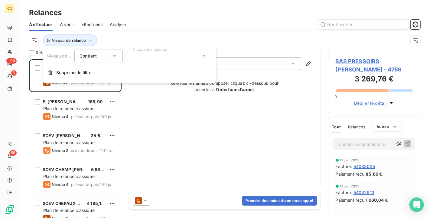
click at [198, 57] on div at bounding box center [168, 56] width 87 height 13
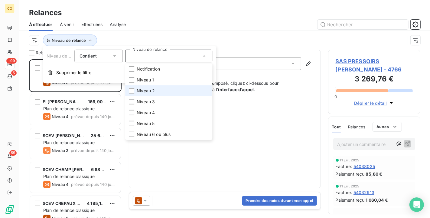
click at [181, 91] on li "Niveau 2" at bounding box center [168, 90] width 87 height 11
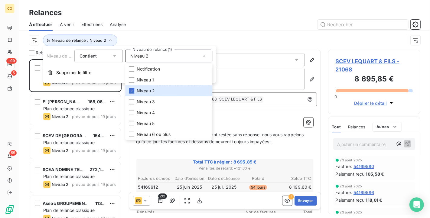
click at [170, 36] on div "Niveau de relance : Niveau 2" at bounding box center [217, 39] width 377 height 11
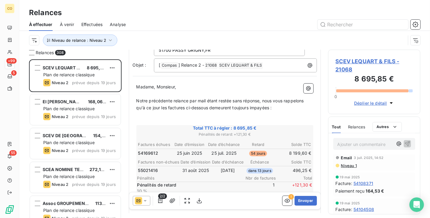
scroll to position [336, 0]
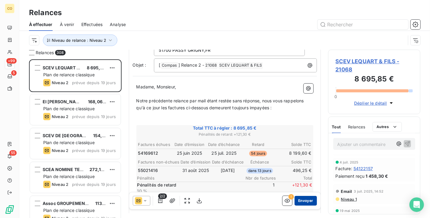
click at [299, 196] on button "Envoyer" at bounding box center [306, 201] width 22 height 10
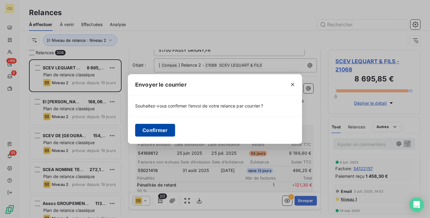
click at [159, 130] on button "Confirmer" at bounding box center [155, 130] width 40 height 13
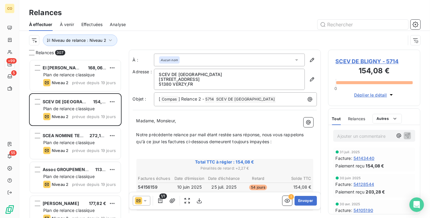
click at [147, 196] on icon at bounding box center [145, 200] width 6 height 6
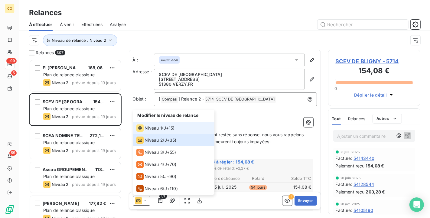
click at [165, 134] on li "Niveau 1 ( J+15 )" at bounding box center [174, 128] width 82 height 12
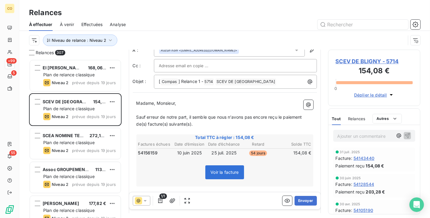
scroll to position [34, 0]
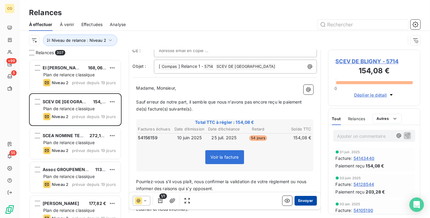
click at [303, 196] on button "Envoyer" at bounding box center [306, 201] width 22 height 10
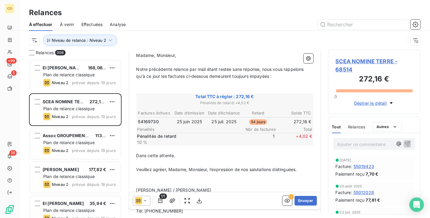
scroll to position [67, 0]
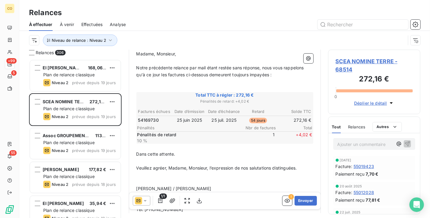
click at [146, 196] on icon at bounding box center [145, 201] width 3 height 2
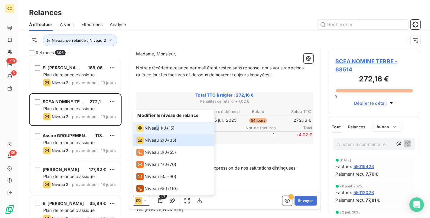
click at [157, 127] on span "Niveau 1" at bounding box center [153, 128] width 17 height 6
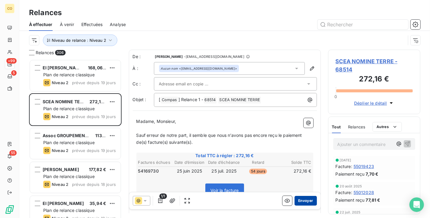
click at [299, 196] on button "Envoyer" at bounding box center [306, 201] width 22 height 10
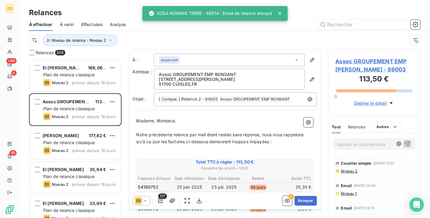
click at [148, 196] on div at bounding box center [142, 201] width 18 height 10
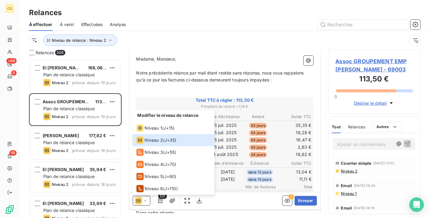
scroll to position [68, 0]
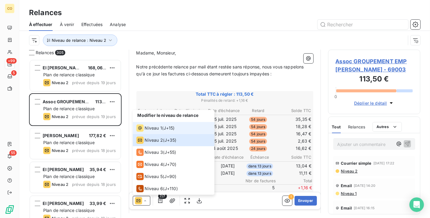
click at [155, 130] on span "Niveau 1" at bounding box center [153, 128] width 17 height 6
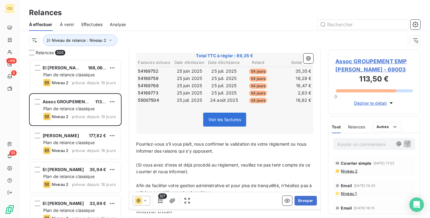
scroll to position [67, 0]
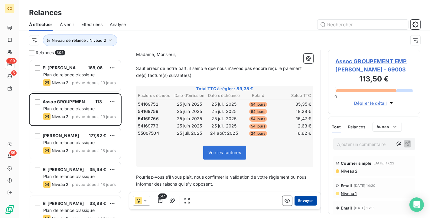
click at [300, 196] on button "Envoyer" at bounding box center [306, 201] width 22 height 10
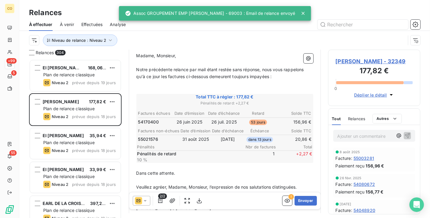
scroll to position [67, 0]
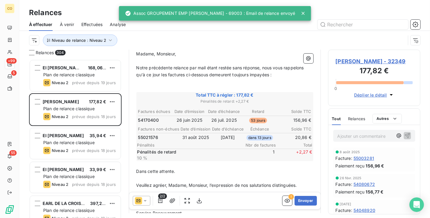
click at [145, 196] on icon at bounding box center [145, 201] width 3 height 2
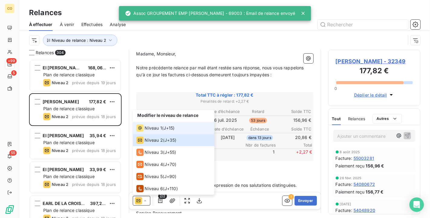
click at [154, 132] on li "Niveau 1 ( J+15 )" at bounding box center [174, 128] width 82 height 12
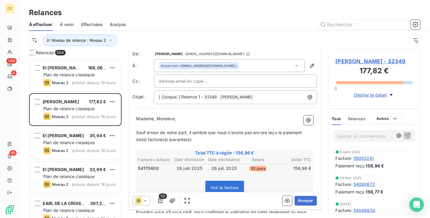
scroll to position [0, 0]
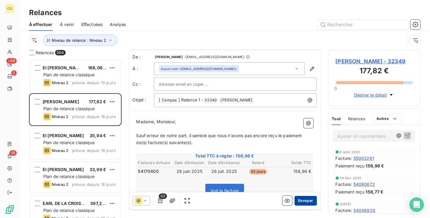
click at [302, 196] on button "Envoyer" at bounding box center [306, 201] width 22 height 10
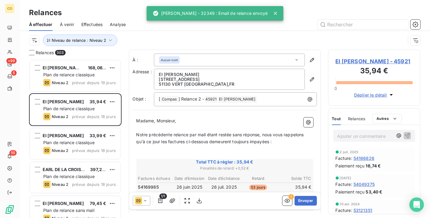
click at [148, 196] on icon at bounding box center [145, 200] width 6 height 6
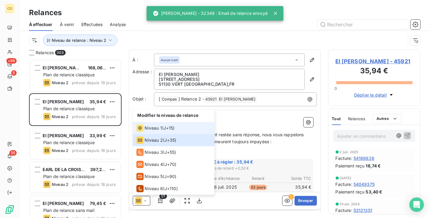
click at [156, 130] on span "Niveau 1" at bounding box center [153, 128] width 17 height 6
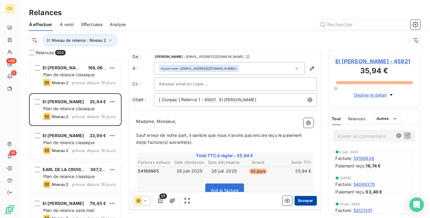
click at [299, 196] on button "Envoyer" at bounding box center [306, 201] width 22 height 10
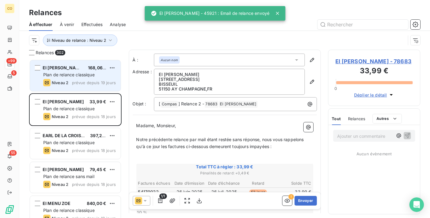
click at [73, 66] on span "EI [PERSON_NAME]" at bounding box center [63, 67] width 41 height 5
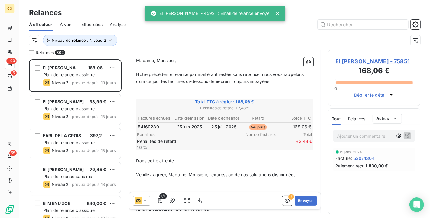
scroll to position [68, 0]
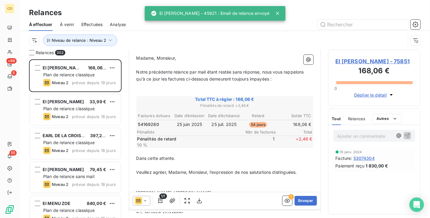
click at [148, 196] on icon at bounding box center [145, 200] width 6 height 6
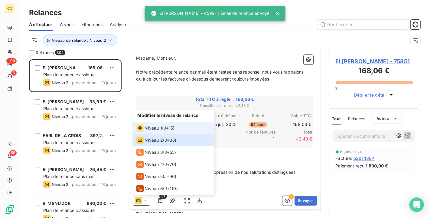
click at [149, 129] on span "Niveau 1" at bounding box center [153, 128] width 17 height 6
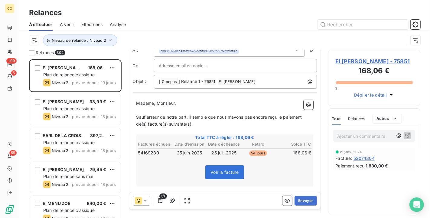
scroll to position [34, 0]
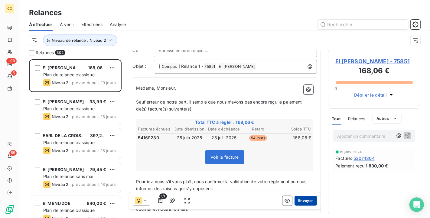
click at [299, 196] on button "Envoyer" at bounding box center [306, 201] width 22 height 10
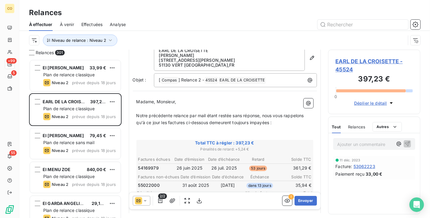
scroll to position [34, 0]
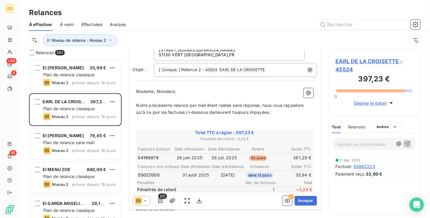
click at [150, 196] on div at bounding box center [142, 201] width 18 height 10
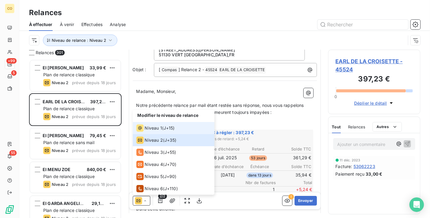
click at [158, 130] on span "Niveau 1" at bounding box center [153, 128] width 17 height 6
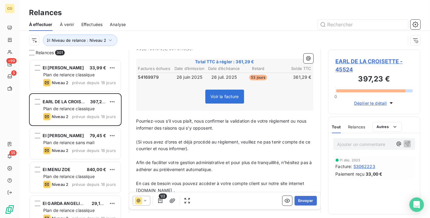
scroll to position [101, 0]
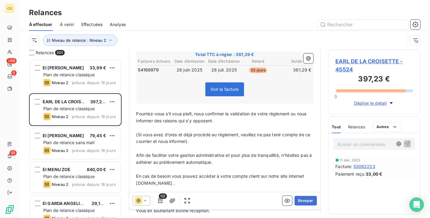
click at [298, 195] on div "1/2 Envoyer" at bounding box center [224, 200] width 191 height 17
click at [296, 196] on button "Envoyer" at bounding box center [306, 201] width 22 height 10
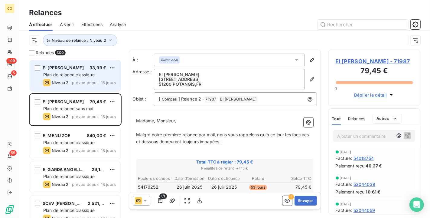
click at [68, 85] on div "Niveau 2" at bounding box center [55, 82] width 25 height 7
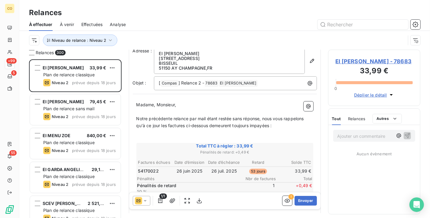
scroll to position [67, 0]
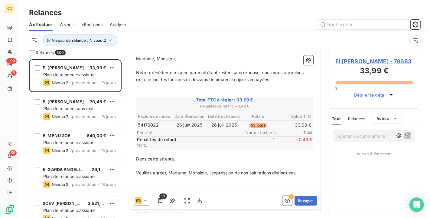
click at [148, 196] on div at bounding box center [142, 201] width 18 height 10
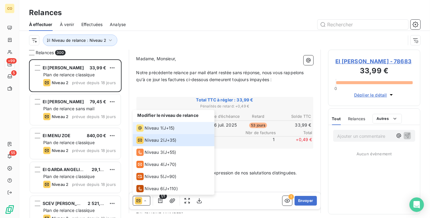
click at [150, 131] on span "Niveau 1" at bounding box center [153, 128] width 17 height 6
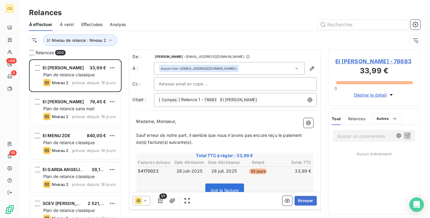
scroll to position [1, 0]
click at [297, 196] on button "Envoyer" at bounding box center [306, 201] width 22 height 10
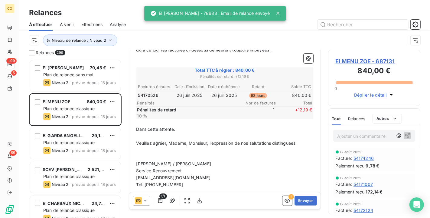
scroll to position [97, 0]
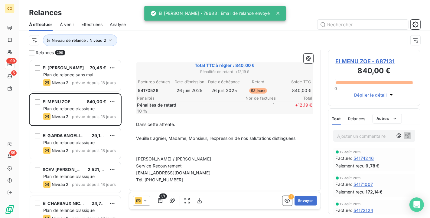
click at [148, 196] on div at bounding box center [142, 201] width 18 height 10
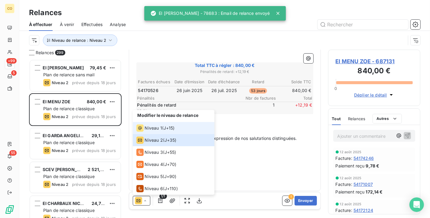
click at [154, 129] on span "Niveau 1" at bounding box center [153, 128] width 17 height 6
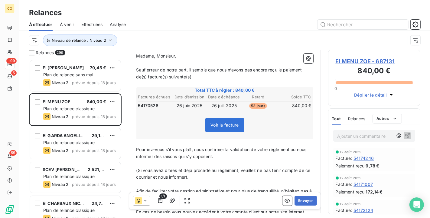
scroll to position [67, 0]
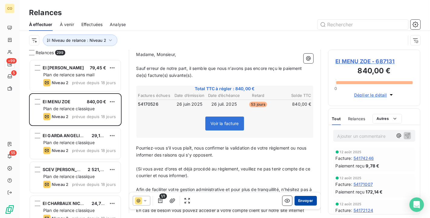
click at [295, 196] on button "Envoyer" at bounding box center [306, 201] width 22 height 10
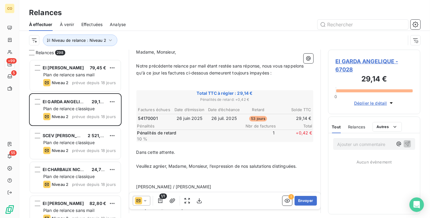
scroll to position [67, 0]
drag, startPoint x: 146, startPoint y: 196, endPoint x: 149, endPoint y: 196, distance: 3.6
click at [149, 196] on div at bounding box center [142, 201] width 18 height 10
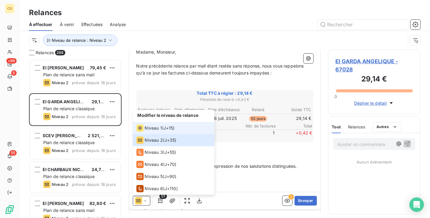
click at [143, 125] on div "Niveau 1" at bounding box center [149, 127] width 26 height 7
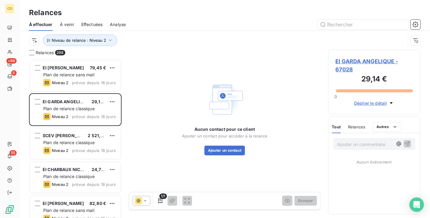
click at [238, 196] on div "1/1 Envoyer" at bounding box center [224, 200] width 191 height 17
click at [359, 59] on span "EI GARDA ANGELIQUE - 67028" at bounding box center [374, 65] width 77 height 16
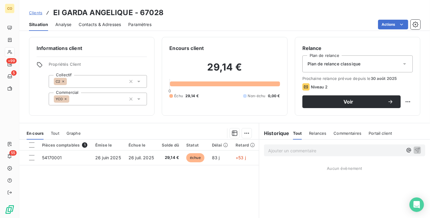
click at [114, 21] on span "Contacts & Adresses" at bounding box center [100, 24] width 42 height 6
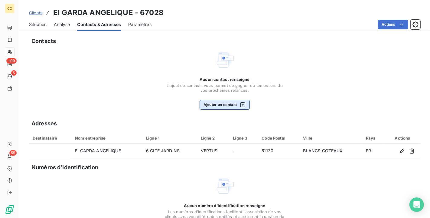
click at [237, 103] on div "button" at bounding box center [241, 105] width 9 height 6
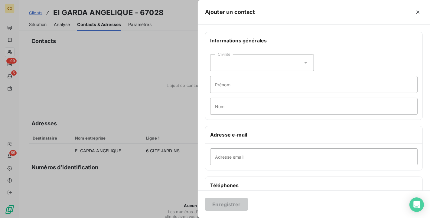
click at [278, 66] on div "Civilité" at bounding box center [262, 62] width 104 height 17
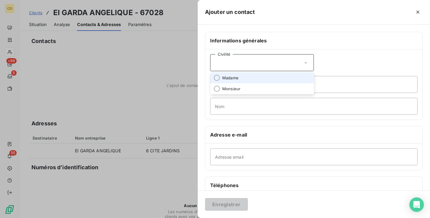
click at [262, 79] on li "Madame" at bounding box center [262, 77] width 104 height 11
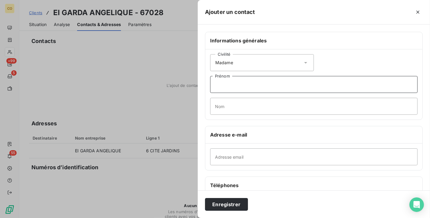
click at [247, 82] on input "Prénom" at bounding box center [313, 84] width 207 height 17
type input "g"
type input "GARDA"
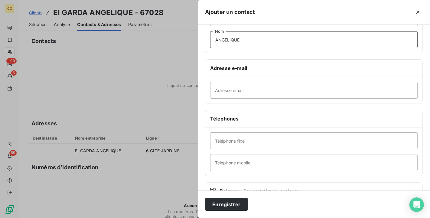
scroll to position [67, 0]
type input "ANGELIQUE"
click at [236, 143] on input "Téléphone fixe" at bounding box center [313, 140] width 207 height 17
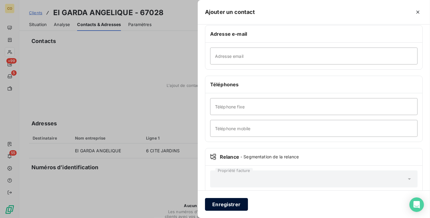
click at [217, 196] on button "Enregistrer" at bounding box center [226, 204] width 43 height 13
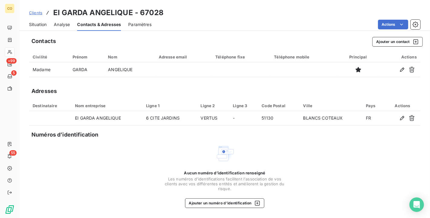
click at [40, 24] on span "Situation" at bounding box center [38, 24] width 18 height 6
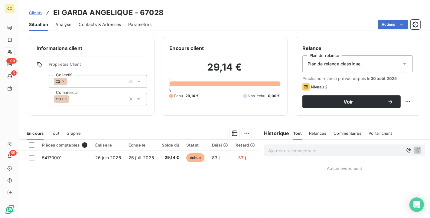
click at [356, 65] on span "Plan de relance classique" at bounding box center [334, 64] width 53 height 6
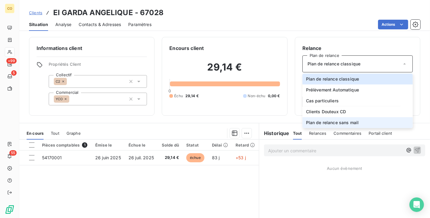
click at [353, 120] on span "Plan de relance sans mail" at bounding box center [332, 122] width 53 height 6
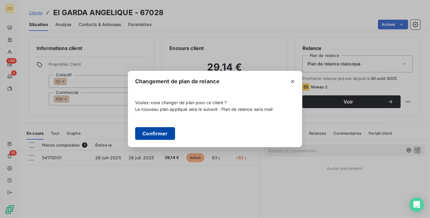
click at [165, 137] on button "Confirmer" at bounding box center [155, 133] width 40 height 13
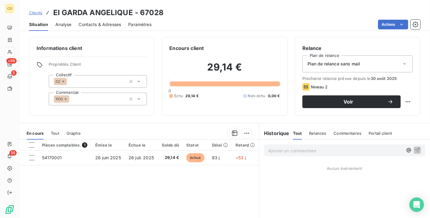
click at [96, 24] on span "Contacts & Adresses" at bounding box center [100, 24] width 42 height 6
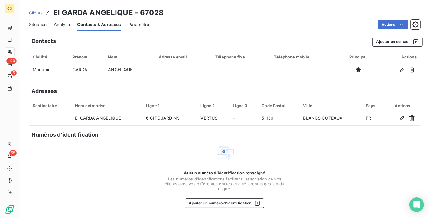
click at [40, 24] on span "Situation" at bounding box center [38, 24] width 18 height 6
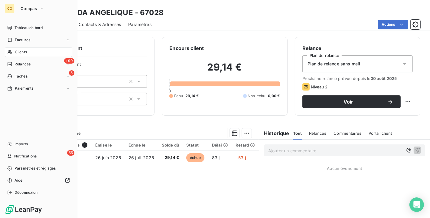
click at [21, 62] on span "Relances" at bounding box center [23, 63] width 16 height 5
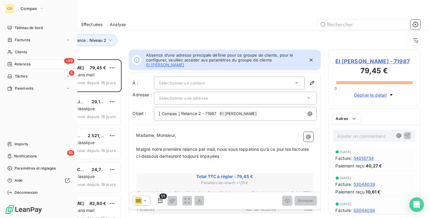
scroll to position [153, 87]
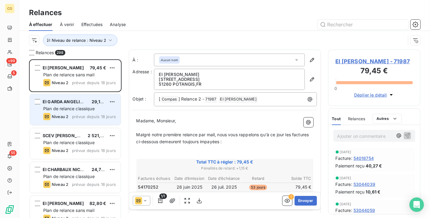
click at [57, 109] on span "Plan de relance classique" at bounding box center [68, 108] width 51 height 5
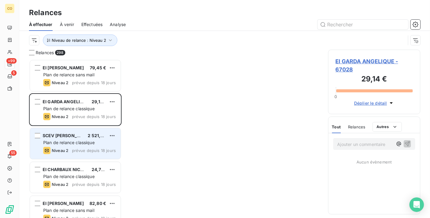
click at [76, 135] on span "SCEV [PERSON_NAME]" at bounding box center [67, 135] width 49 height 5
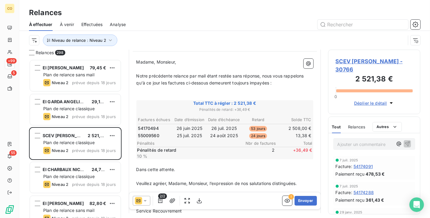
scroll to position [67, 0]
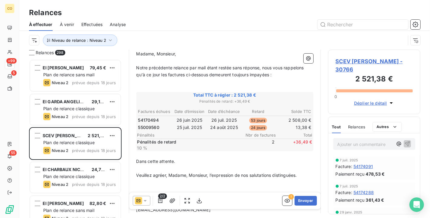
click at [146, 196] on icon at bounding box center [145, 200] width 6 height 6
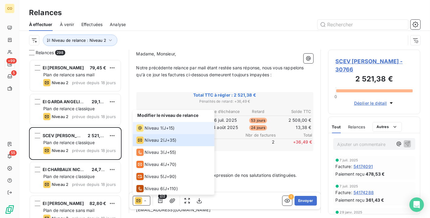
click at [159, 125] on span "Niveau 1" at bounding box center [153, 128] width 17 height 6
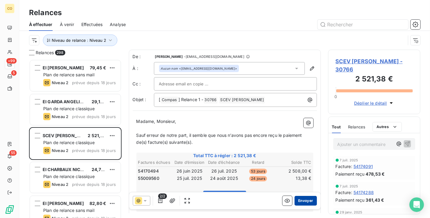
click at [303, 196] on button "Envoyer" at bounding box center [306, 201] width 22 height 10
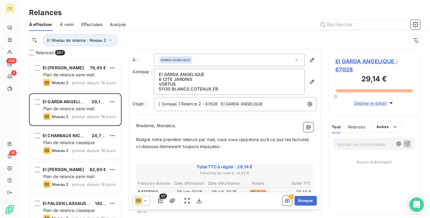
click at [146, 196] on icon at bounding box center [145, 200] width 6 height 6
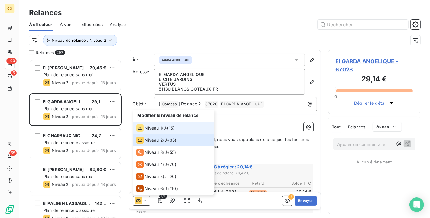
click at [148, 131] on div "Niveau 1" at bounding box center [149, 127] width 26 height 7
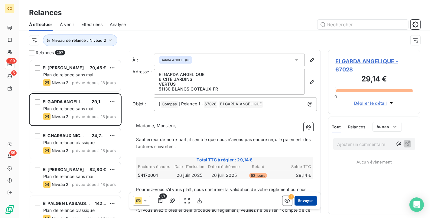
click at [297, 196] on button "Envoyer" at bounding box center [306, 201] width 22 height 10
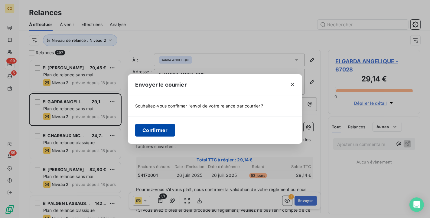
click at [167, 125] on button "Confirmer" at bounding box center [155, 130] width 40 height 13
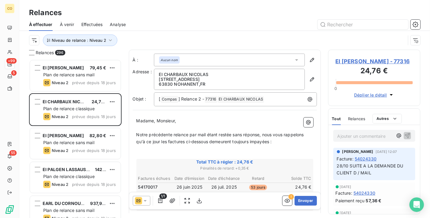
click at [144, 196] on icon at bounding box center [145, 200] width 6 height 6
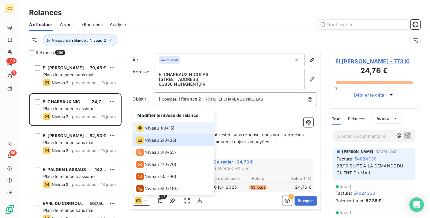
click at [164, 131] on div "Niveau 1 ( J+15 )" at bounding box center [155, 127] width 38 height 7
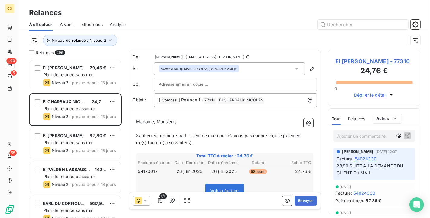
scroll to position [1, 0]
click at [302, 196] on button "Envoyer" at bounding box center [306, 201] width 22 height 10
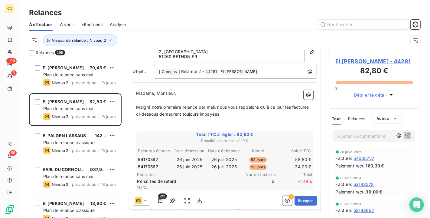
scroll to position [34, 0]
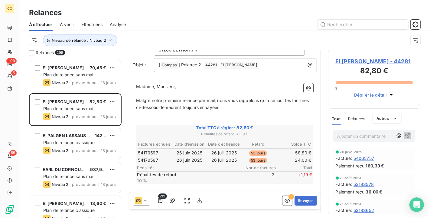
click at [147, 196] on icon at bounding box center [145, 200] width 6 height 6
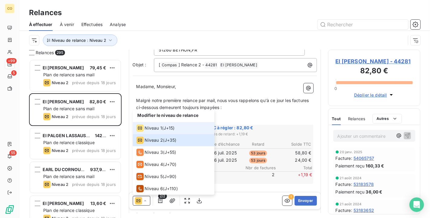
click at [148, 130] on span "Niveau 1" at bounding box center [153, 128] width 17 height 6
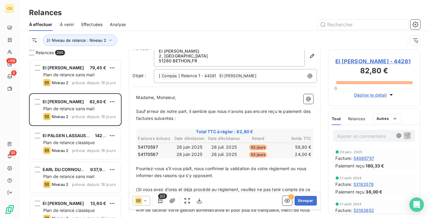
scroll to position [34, 0]
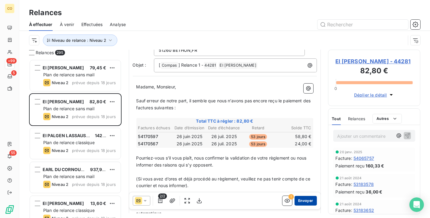
click at [304, 196] on button "Envoyer" at bounding box center [306, 201] width 22 height 10
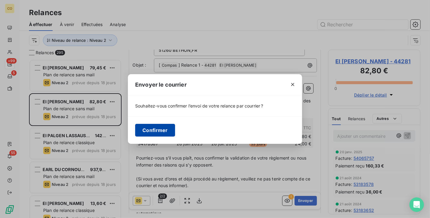
click at [158, 131] on button "Confirmer" at bounding box center [155, 130] width 40 height 13
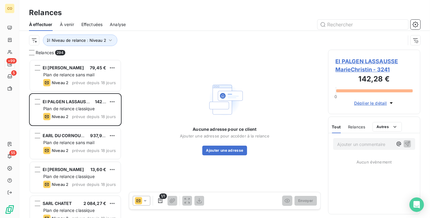
click at [145, 196] on icon at bounding box center [145, 200] width 6 height 6
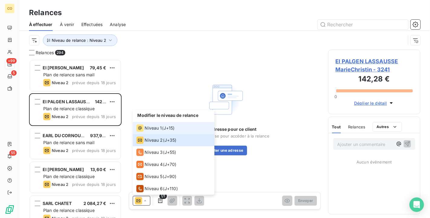
click at [158, 127] on span "Niveau 1" at bounding box center [153, 128] width 17 height 6
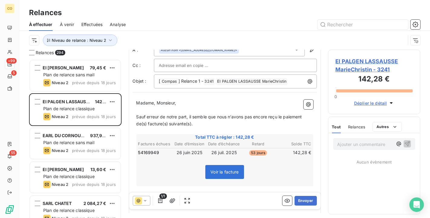
scroll to position [34, 0]
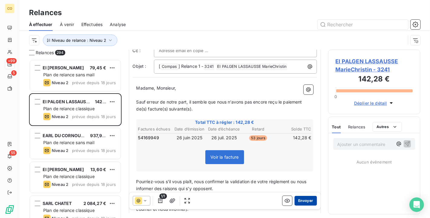
click at [304, 196] on button "Envoyer" at bounding box center [306, 201] width 22 height 10
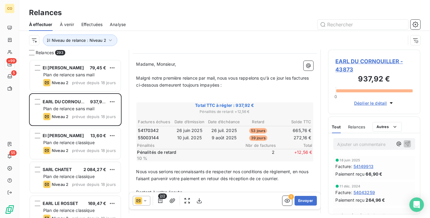
scroll to position [67, 0]
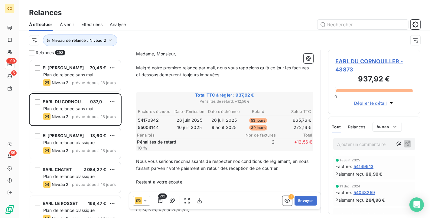
click at [147, 196] on icon at bounding box center [145, 200] width 6 height 6
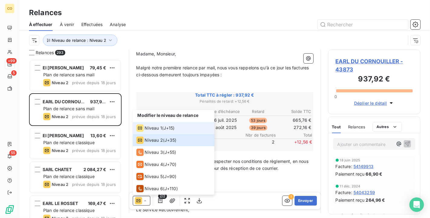
click at [160, 127] on span "Niveau 1" at bounding box center [153, 128] width 17 height 6
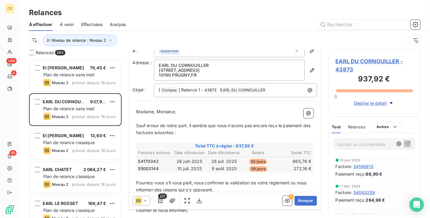
scroll to position [34, 0]
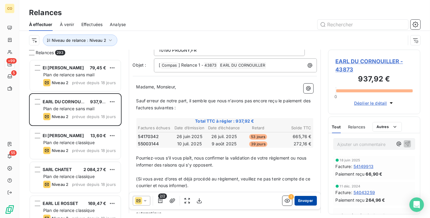
click at [299, 196] on button "Envoyer" at bounding box center [306, 201] width 22 height 10
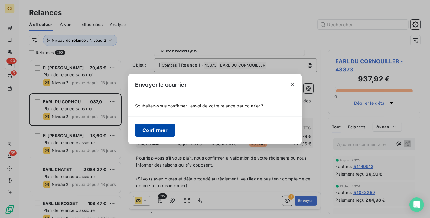
click at [166, 128] on button "Confirmer" at bounding box center [155, 130] width 40 height 13
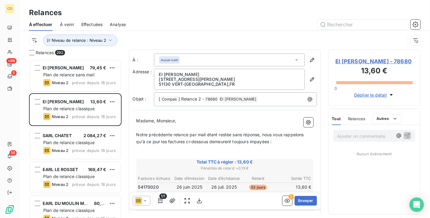
click at [145, 196] on icon at bounding box center [145, 200] width 6 height 6
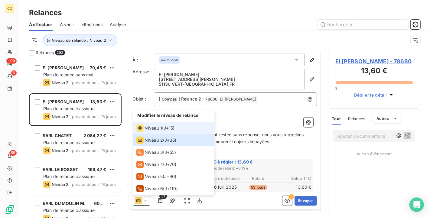
click at [148, 132] on li "Niveau 1 ( J+15 )" at bounding box center [174, 128] width 82 height 12
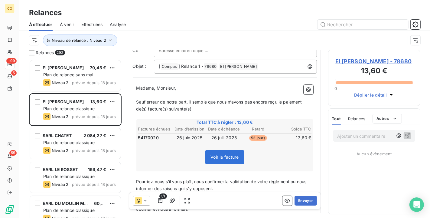
scroll to position [34, 0]
click at [307, 196] on button "Envoyer" at bounding box center [306, 201] width 22 height 10
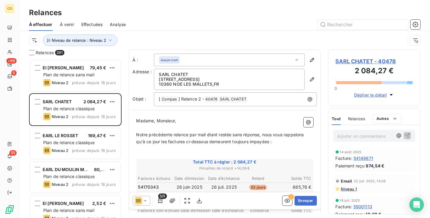
scroll to position [153, 87]
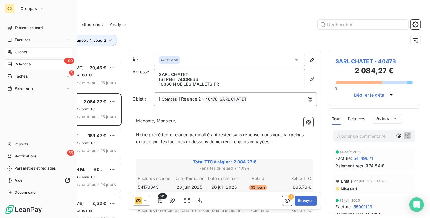
click at [8, 50] on icon at bounding box center [9, 52] width 5 height 5
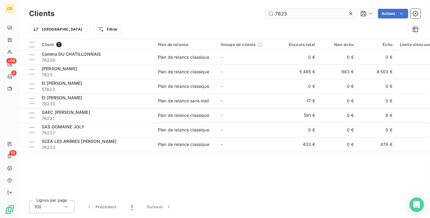
click at [294, 13] on input "7623" at bounding box center [311, 14] width 91 height 10
drag, startPoint x: 294, startPoint y: 13, endPoint x: 243, endPoint y: 8, distance: 51.7
click at [243, 8] on div "Clients 7623 Actions" at bounding box center [224, 13] width 391 height 13
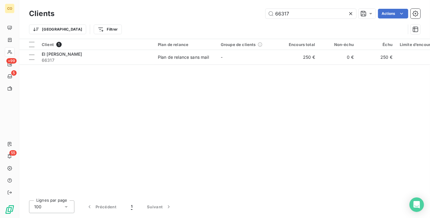
type input "66317"
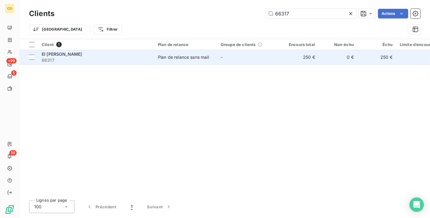
click at [229, 54] on td "-" at bounding box center [248, 57] width 63 height 15
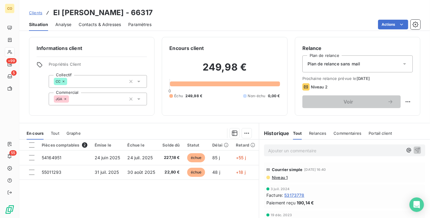
scroll to position [34, 0]
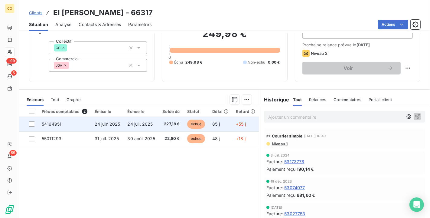
click at [184, 126] on td "échue" at bounding box center [196, 124] width 25 height 15
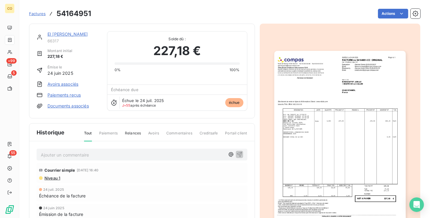
click at [351, 193] on img "button" at bounding box center [340, 144] width 132 height 186
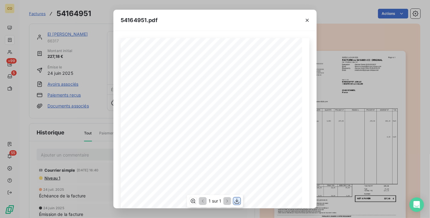
click at [239, 196] on div "1 sur 1" at bounding box center [215, 201] width 56 height 12
click at [238, 196] on icon "button" at bounding box center [237, 201] width 6 height 6
click at [191, 196] on icon "button" at bounding box center [193, 201] width 6 height 6
click at [307, 22] on icon "button" at bounding box center [307, 20] width 6 height 6
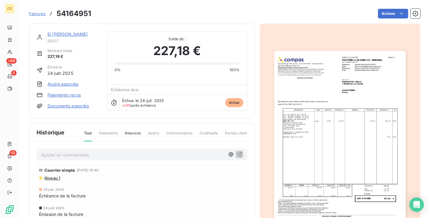
click at [81, 35] on link "EI [PERSON_NAME]" at bounding box center [67, 33] width 40 height 5
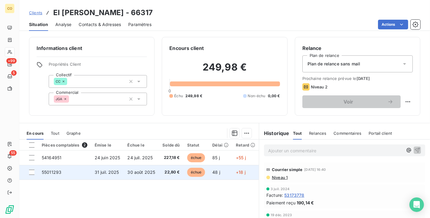
click at [173, 172] on span "22,80 €" at bounding box center [170, 172] width 17 height 6
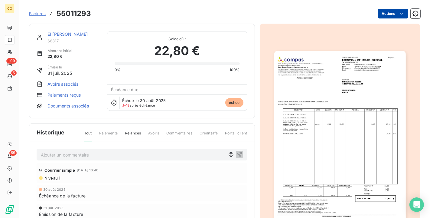
click at [387, 14] on html "CO +99 5 55 Factures 55011293 Actions EI [PERSON_NAME] 66317 Montant initial 22…" at bounding box center [215, 109] width 430 height 218
click at [371, 179] on html "CO +99 5 55 Factures 55011293 Actions EI [PERSON_NAME] 66317 Montant initial 22…" at bounding box center [215, 109] width 430 height 218
click at [361, 180] on img "button" at bounding box center [340, 144] width 132 height 186
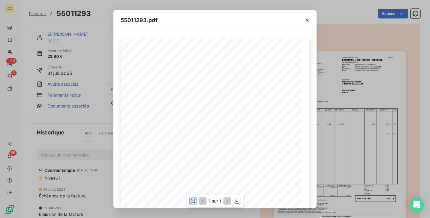
click at [194, 196] on icon "button" at bounding box center [193, 201] width 6 height 6
click at [308, 21] on icon "button" at bounding box center [307, 20] width 6 height 6
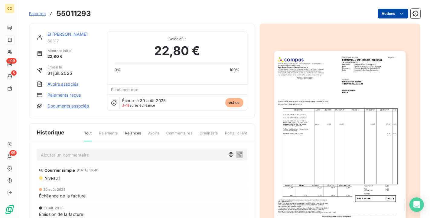
click at [386, 13] on html "CO +99 5 55 Factures 55011293 Actions EI [PERSON_NAME] 66317 Montant initial 22…" at bounding box center [215, 109] width 430 height 218
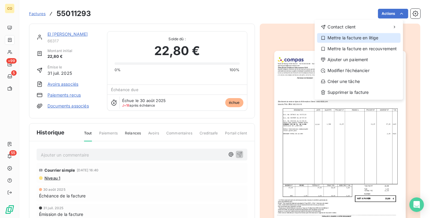
click at [369, 37] on div "Mettre la facture en litige" at bounding box center [358, 38] width 83 height 10
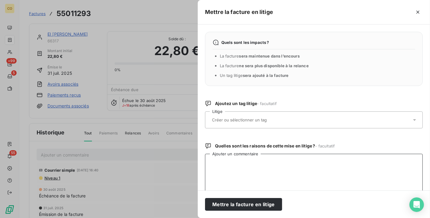
click at [275, 164] on textarea "Ajouter un commentaire" at bounding box center [314, 185] width 218 height 63
paste textarea "Le 17/09 tél de la cliente, me dit qu'il faut facturer à la Cogevi et pas a ell…"
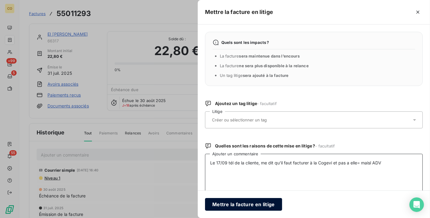
type textarea "Le 17/09 tél de la cliente, me dit qu'il faut facturer à la Cogevi et pas a ell…"
click at [255, 196] on button "Mettre la facture en litige" at bounding box center [243, 204] width 77 height 13
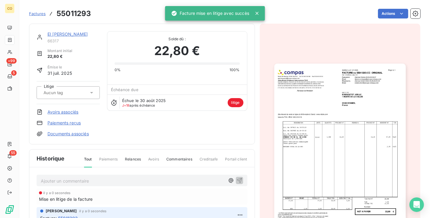
click at [80, 30] on div "EI [PERSON_NAME] 66317 Montant initial 22,80 € Émise le [DATE] Litige Avoirs as…" at bounding box center [142, 84] width 226 height 121
click at [80, 34] on link "EI [PERSON_NAME]" at bounding box center [67, 33] width 40 height 5
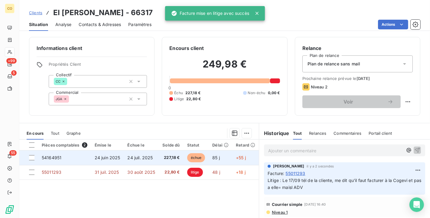
click at [187, 155] on span "échue" at bounding box center [196, 157] width 18 height 9
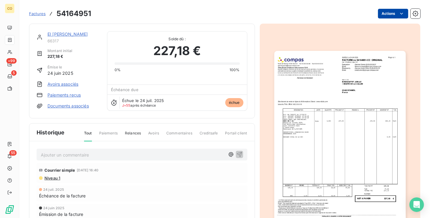
click at [380, 16] on html "CO +99 5 55 Factures 54164951 Actions EI [PERSON_NAME] 66317 Montant initial 22…" at bounding box center [215, 109] width 430 height 218
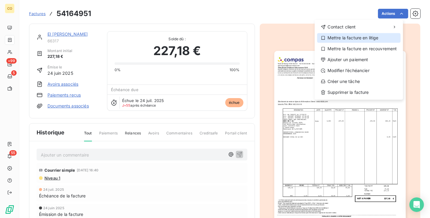
click at [364, 41] on div "Mettre la facture en litige" at bounding box center [358, 38] width 83 height 10
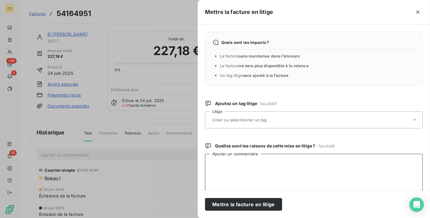
click at [277, 168] on textarea "Ajouter un commentaire" at bounding box center [314, 185] width 218 height 63
paste textarea "Le 17/09 tél de la cliente, me dit qu'il faut facturer à la Cogevi et pas a ell…"
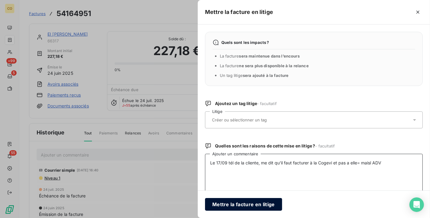
type textarea "Le 17/09 tél de la cliente, me dit qu'il faut facturer à la Cogevi et pas a ell…"
click at [245, 196] on button "Mettre la facture en litige" at bounding box center [243, 204] width 77 height 13
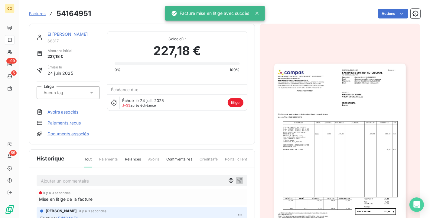
click at [80, 32] on link "EI [PERSON_NAME]" at bounding box center [67, 33] width 40 height 5
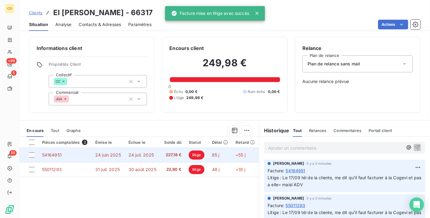
click at [167, 154] on span "227,18 €" at bounding box center [173, 155] width 18 height 6
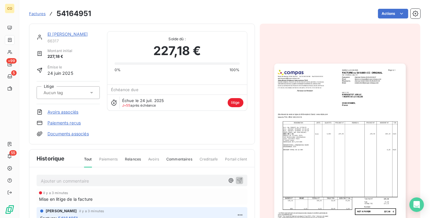
click at [334, 180] on img "button" at bounding box center [340, 157] width 132 height 186
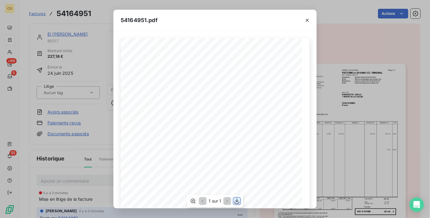
click at [236, 196] on icon "button" at bounding box center [237, 200] width 5 height 5
click at [205, 15] on div "54164951.pdf" at bounding box center [214, 20] width 203 height 21
click at [307, 20] on icon "button" at bounding box center [307, 20] width 3 height 3
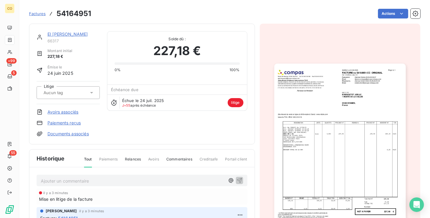
click at [93, 33] on div "EI [PERSON_NAME]" at bounding box center [73, 34] width 52 height 6
click at [85, 34] on link "EI [PERSON_NAME]" at bounding box center [67, 33] width 40 height 5
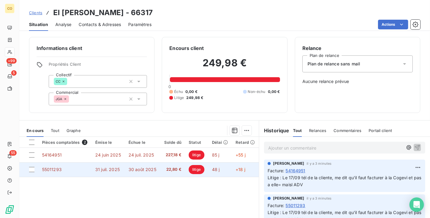
click at [96, 168] on span "31 juil. 2025" at bounding box center [107, 169] width 24 height 5
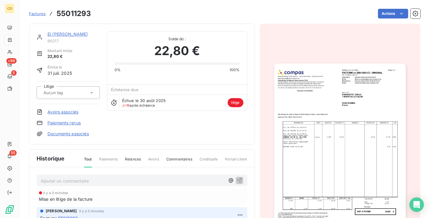
click at [324, 172] on img "button" at bounding box center [340, 157] width 132 height 186
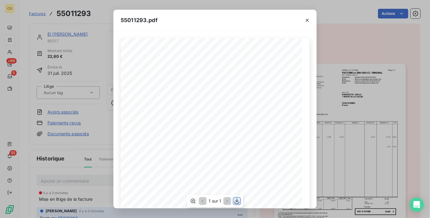
click at [237, 196] on icon "button" at bounding box center [237, 201] width 6 height 6
click at [215, 19] on div "55011293.pdf" at bounding box center [214, 20] width 203 height 21
click at [307, 20] on icon "button" at bounding box center [307, 20] width 6 height 6
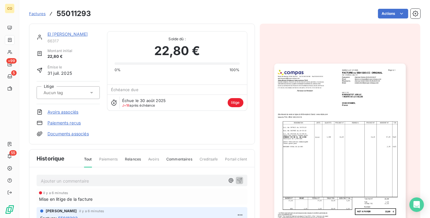
click at [78, 34] on link "EI [PERSON_NAME]" at bounding box center [67, 33] width 40 height 5
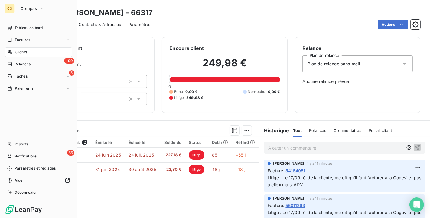
click at [17, 52] on span "Clients" at bounding box center [21, 51] width 12 height 5
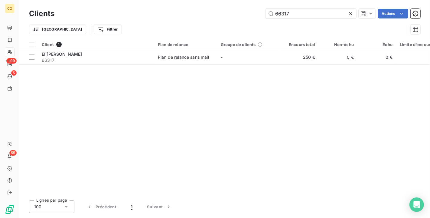
drag, startPoint x: 300, startPoint y: 15, endPoint x: 201, endPoint y: 11, distance: 99.3
click at [201, 11] on div "66317 Actions" at bounding box center [241, 14] width 359 height 10
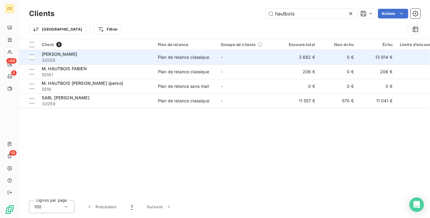
type input "hautbois"
click at [103, 55] on div "[PERSON_NAME]" at bounding box center [96, 54] width 109 height 6
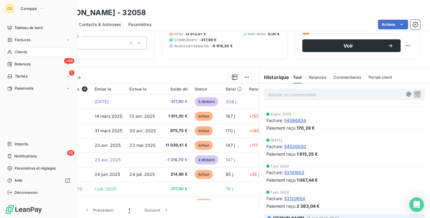
click at [15, 48] on div "Clients" at bounding box center [38, 52] width 67 height 10
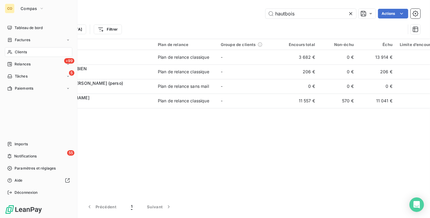
click at [17, 65] on span "Relances" at bounding box center [23, 63] width 16 height 5
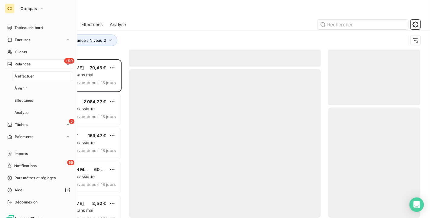
scroll to position [153, 87]
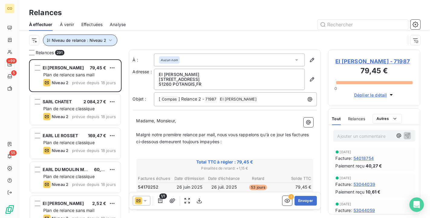
click at [109, 42] on icon "button" at bounding box center [110, 40] width 6 height 6
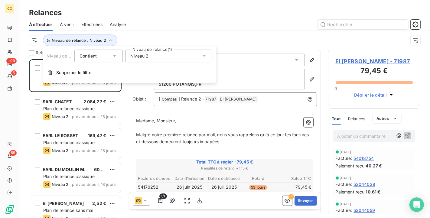
click at [217, 6] on div "Relances À effectuer À venir Effectuées Analyse Niveau de relance : Niveau 2" at bounding box center [224, 25] width 411 height 50
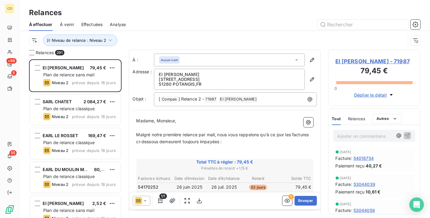
click at [94, 28] on div "Effectuées" at bounding box center [91, 24] width 21 height 13
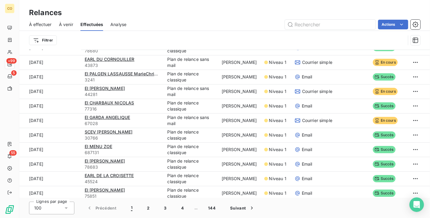
click at [38, 27] on span "À effectuer" at bounding box center [40, 24] width 23 height 6
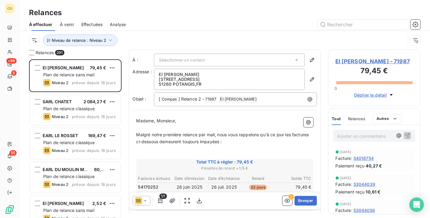
scroll to position [153, 87]
click at [106, 43] on button "Niveau de relance : Niveau 2" at bounding box center [80, 39] width 74 height 11
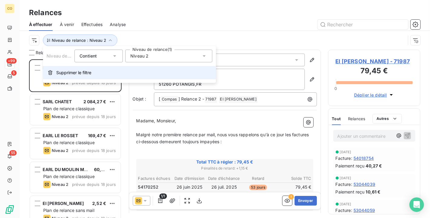
click at [88, 71] on span "Supprimer le filtre" at bounding box center [73, 73] width 35 height 6
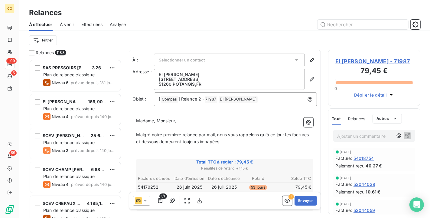
click at [163, 24] on div at bounding box center [276, 25] width 287 height 10
